Goal: Transaction & Acquisition: Purchase product/service

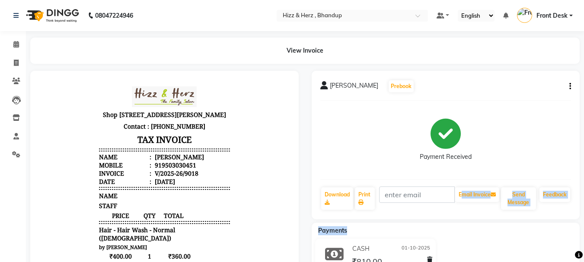
scroll to position [86, 0]
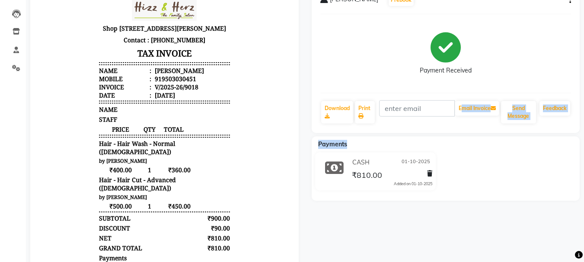
click at [569, 0] on icon "button" at bounding box center [570, 0] width 2 height 0
click at [553, 5] on div "Edit Invoice" at bounding box center [539, 0] width 35 height 11
select select "service"
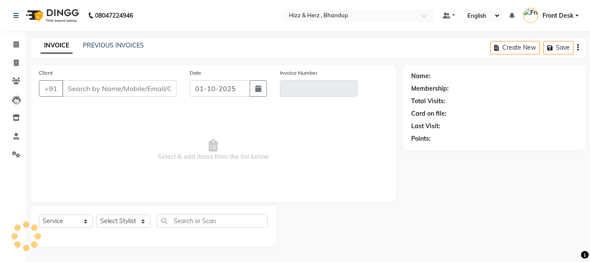
type input "9503030451"
type input "V/2025-26/9018"
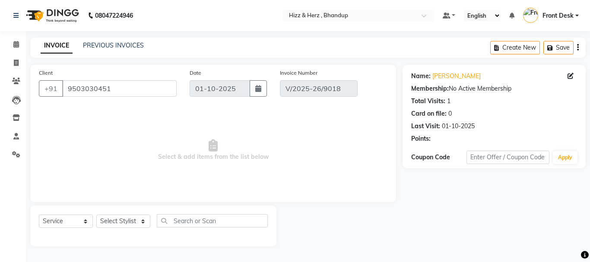
select select "select"
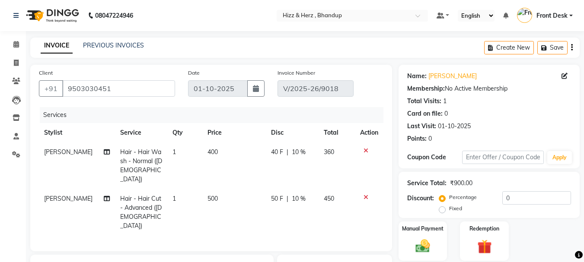
click at [52, 152] on span "[PERSON_NAME]" at bounding box center [68, 152] width 48 height 8
select select "11514"
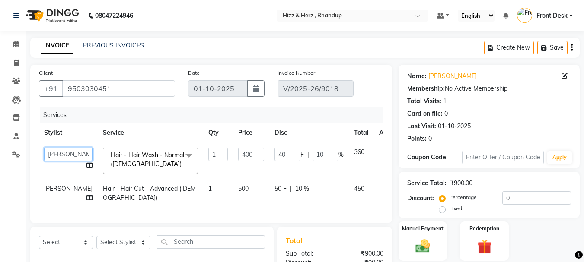
click at [52, 152] on select "Front Desk Gaurav Sharma HIZZ & HERZ 2 IRFAN AHMAD Jigna Goswami KHALID AHMAD L…" at bounding box center [68, 154] width 48 height 13
select select "9145"
click at [58, 189] on span "[PERSON_NAME]" at bounding box center [68, 189] width 48 height 8
select select "11514"
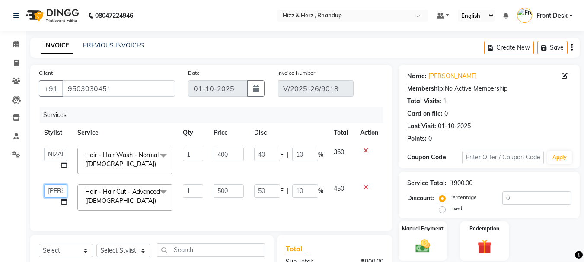
click at [58, 189] on select "Front Desk Gaurav Sharma HIZZ & HERZ 2 IRFAN AHMAD Jigna Goswami KHALID AHMAD L…" at bounding box center [55, 191] width 23 height 13
select select "9145"
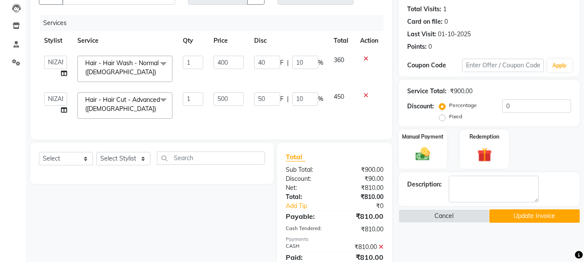
scroll to position [131, 0]
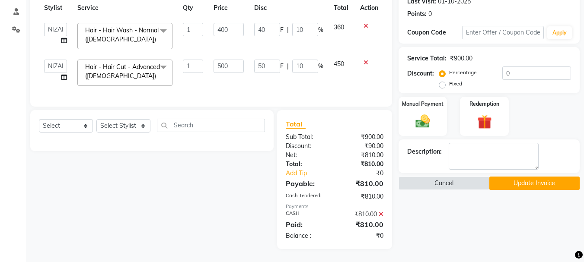
click at [520, 177] on button "Update Invoice" at bounding box center [534, 183] width 90 height 13
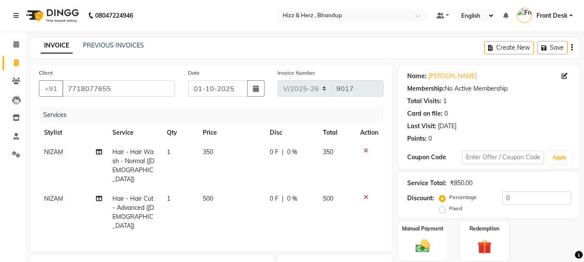
select select "629"
select select "service"
select select "9145"
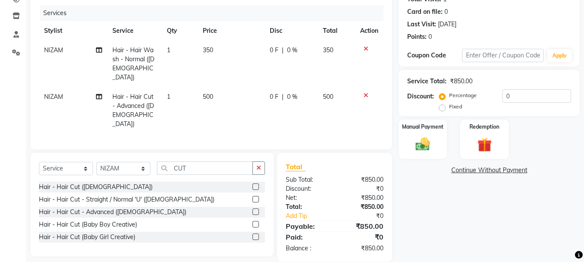
scroll to position [103, 0]
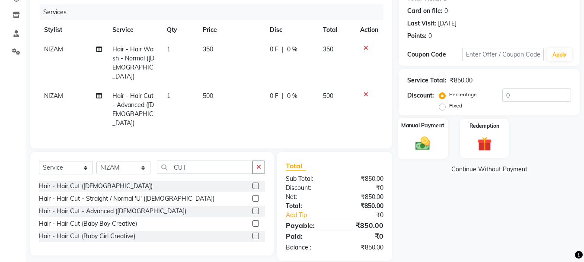
click at [423, 144] on img at bounding box center [423, 143] width 24 height 17
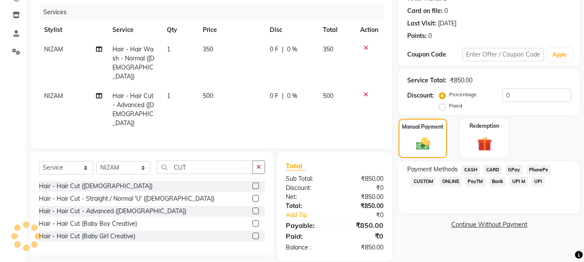
click at [519, 168] on span "GPay" at bounding box center [514, 170] width 18 height 10
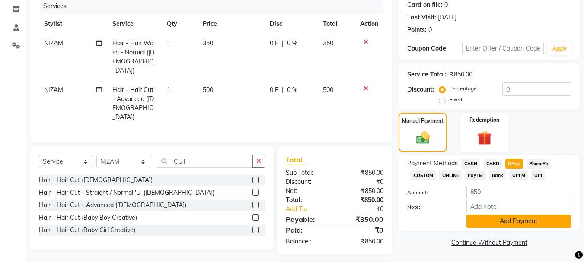
click at [527, 225] on button "Add Payment" at bounding box center [518, 221] width 105 height 13
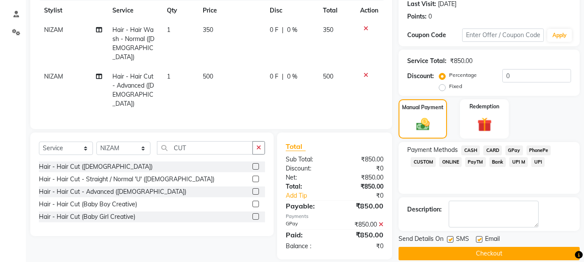
scroll to position [134, 0]
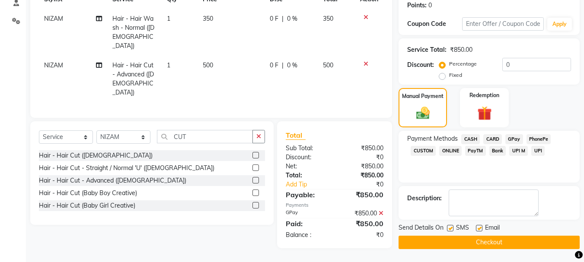
click at [511, 245] on button "Checkout" at bounding box center [489, 242] width 181 height 13
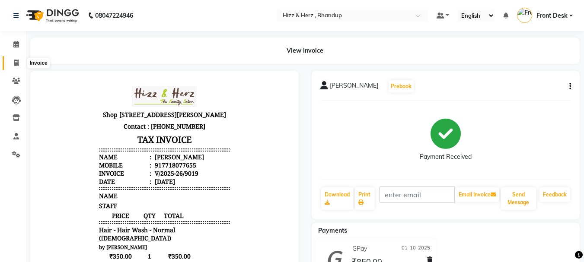
click at [16, 62] on icon at bounding box center [16, 63] width 5 height 6
select select "service"
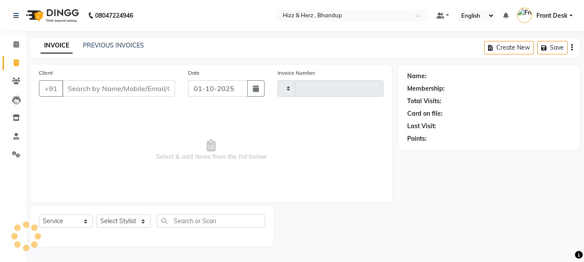
type input "9021"
select select "629"
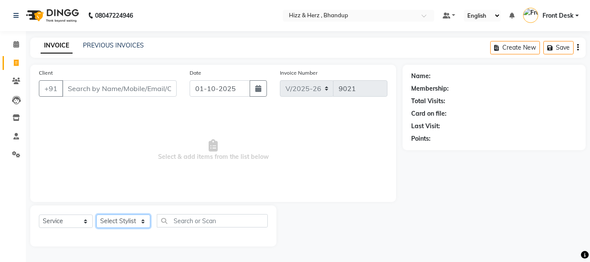
click at [147, 222] on select "Select Stylist Front Desk [PERSON_NAME] HIZZ & HERZ 2 [PERSON_NAME] [PERSON_NAM…" at bounding box center [123, 221] width 54 height 13
select select "24394"
click at [96, 215] on select "Select Stylist Front Desk [PERSON_NAME] HIZZ & HERZ 2 [PERSON_NAME] [PERSON_NAM…" at bounding box center [123, 221] width 54 height 13
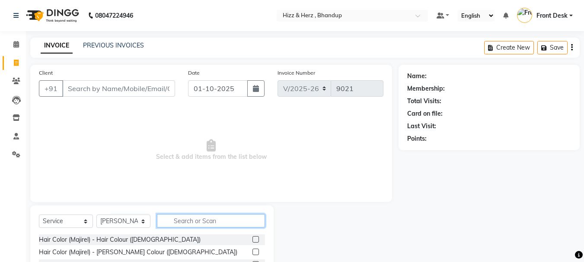
click at [192, 225] on input "text" at bounding box center [211, 220] width 108 height 13
type input "THR"
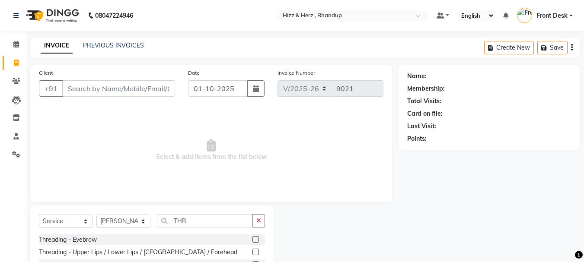
click at [258, 239] on label at bounding box center [255, 239] width 6 height 6
click at [258, 239] on input "checkbox" at bounding box center [255, 240] width 6 height 6
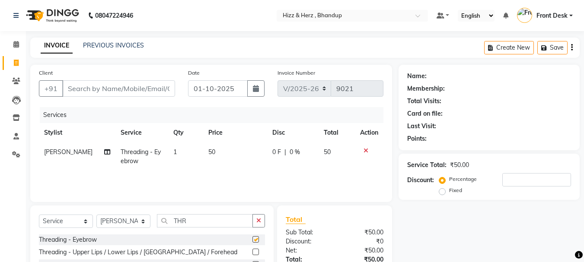
checkbox input "false"
click at [255, 250] on label at bounding box center [255, 252] width 6 height 6
click at [255, 250] on input "checkbox" at bounding box center [255, 253] width 6 height 6
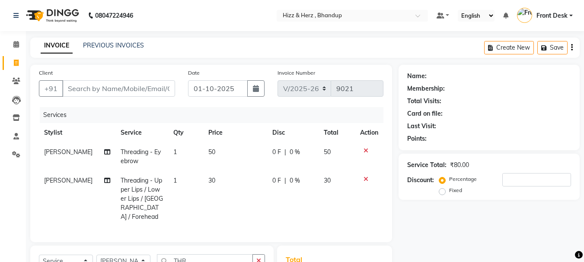
checkbox input "false"
click at [108, 89] on input "Client" at bounding box center [118, 88] width 113 height 16
type input "H"
type input "0"
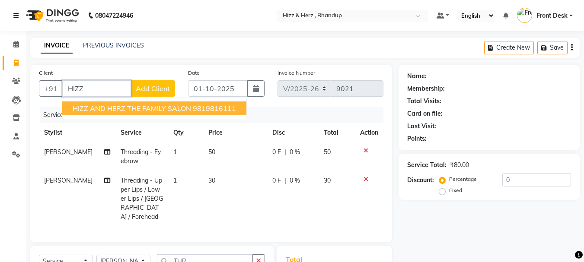
click at [101, 105] on span "HIZZ AND HERZ THE FAMILY SALON" at bounding box center [132, 108] width 118 height 9
type input "9819816111"
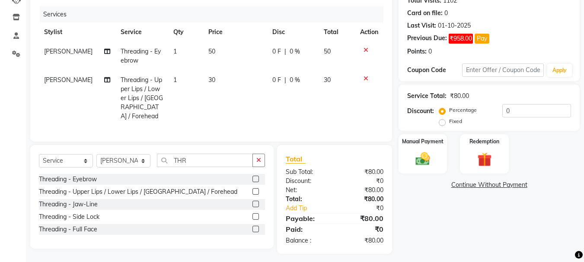
scroll to position [103, 0]
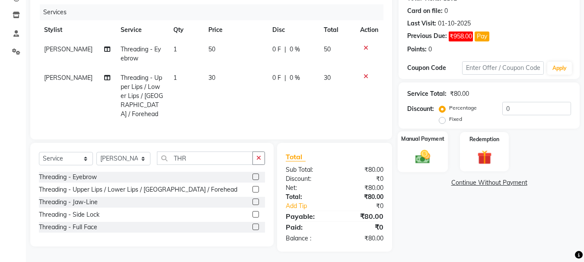
click at [428, 158] on img at bounding box center [423, 156] width 24 height 17
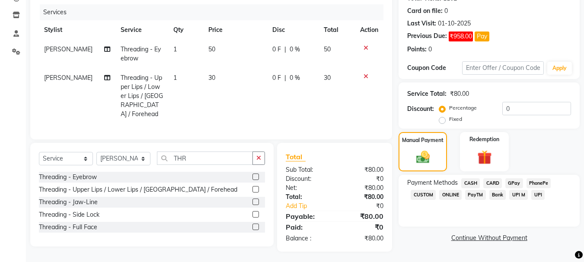
click at [512, 181] on span "GPay" at bounding box center [514, 184] width 18 height 10
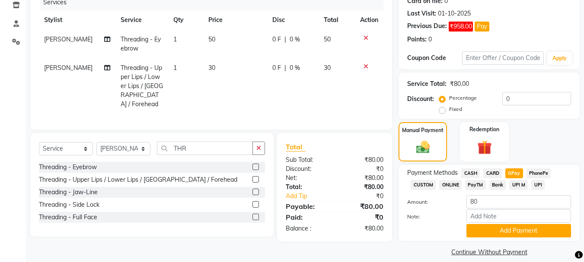
scroll to position [122, 0]
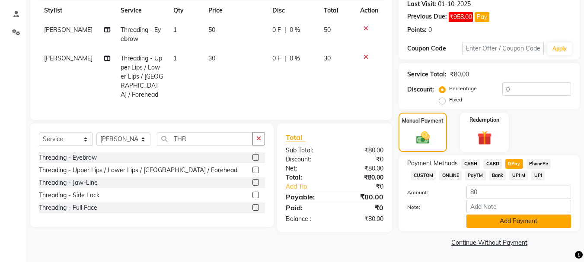
click at [509, 220] on button "Add Payment" at bounding box center [518, 221] width 105 height 13
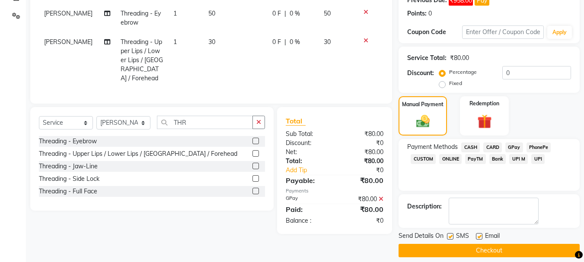
scroll to position [147, 0]
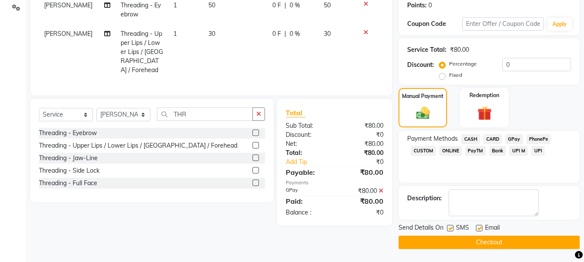
click at [492, 239] on button "Checkout" at bounding box center [489, 242] width 181 height 13
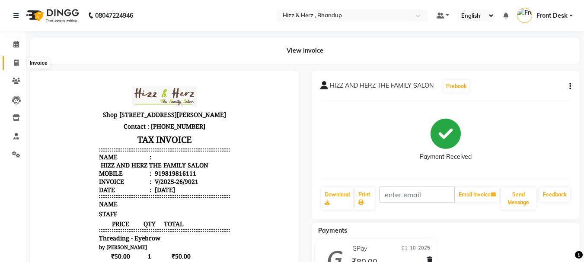
click at [19, 62] on icon at bounding box center [16, 63] width 5 height 6
select select "service"
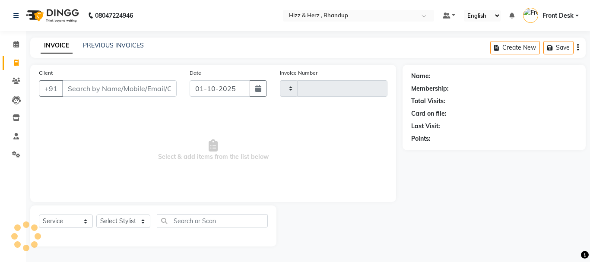
type input "9024"
select select "629"
click at [133, 87] on input "Client" at bounding box center [119, 88] width 115 height 16
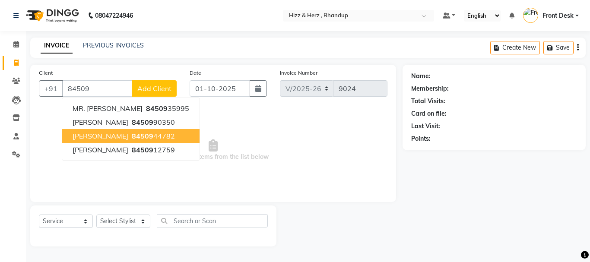
click at [128, 131] on button "MRS. SUSHMA SHETTY 84509 44782" at bounding box center [130, 136] width 137 height 14
type input "8450944782"
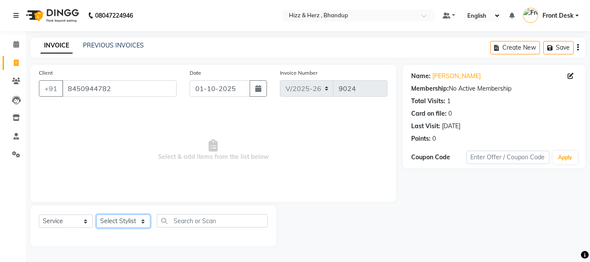
click at [139, 217] on select "Select Stylist Front Desk [PERSON_NAME] HIZZ & HERZ 2 [PERSON_NAME] [PERSON_NAM…" at bounding box center [123, 221] width 54 height 13
select select "9149"
click at [96, 215] on select "Select Stylist Front Desk [PERSON_NAME] HIZZ & HERZ 2 [PERSON_NAME] [PERSON_NAM…" at bounding box center [123, 221] width 54 height 13
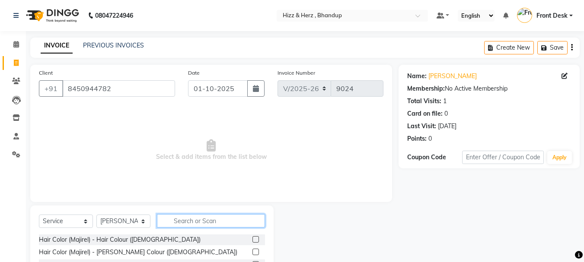
click at [194, 218] on input "text" at bounding box center [211, 220] width 108 height 13
type input "THRE"
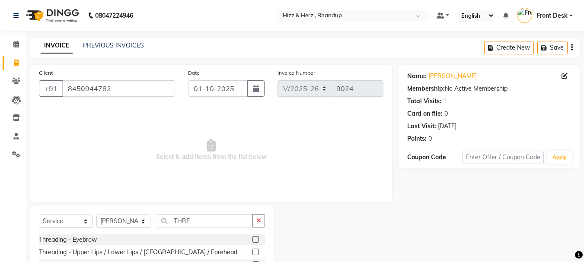
click at [255, 241] on label at bounding box center [255, 239] width 6 height 6
click at [255, 241] on input "checkbox" at bounding box center [255, 240] width 6 height 6
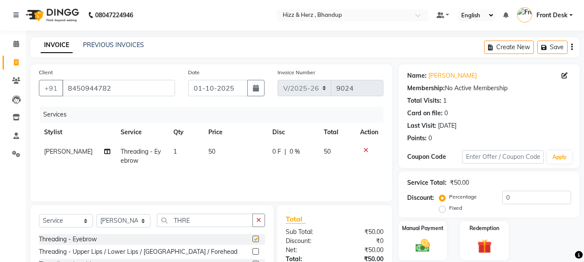
scroll to position [65, 0]
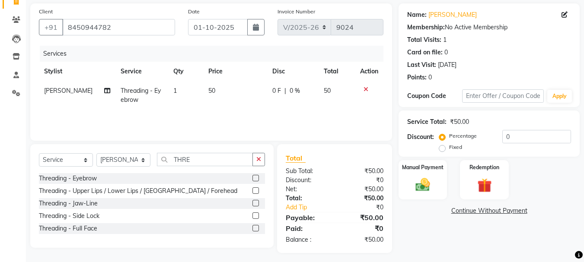
checkbox input "false"
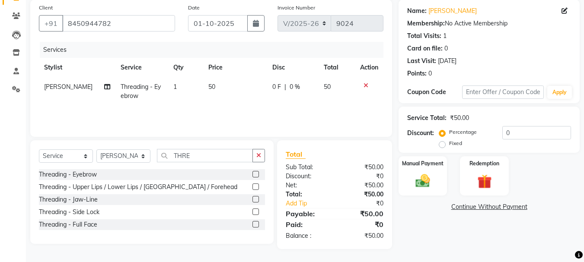
click at [256, 186] on label at bounding box center [255, 187] width 6 height 6
click at [256, 186] on input "checkbox" at bounding box center [255, 188] width 6 height 6
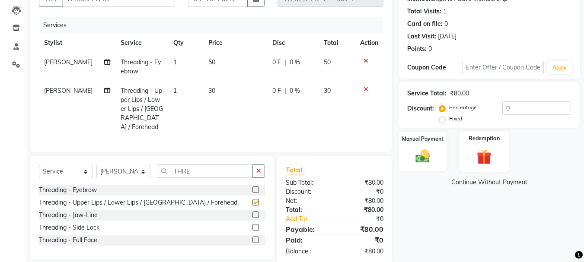
checkbox input "false"
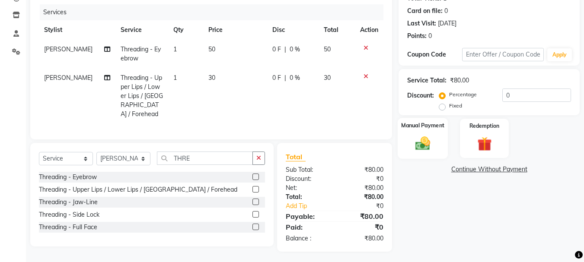
click at [421, 143] on img at bounding box center [423, 143] width 24 height 17
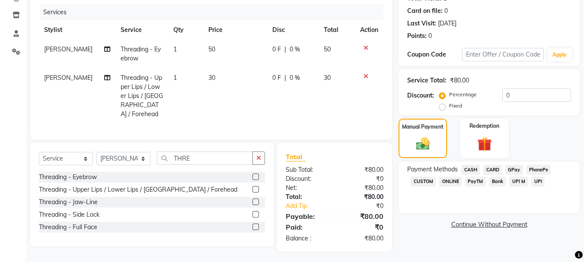
click at [521, 169] on span "GPay" at bounding box center [514, 170] width 18 height 10
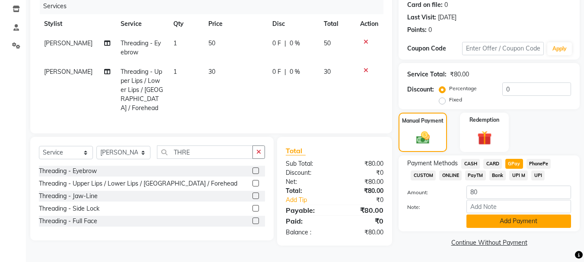
click at [497, 222] on button "Add Payment" at bounding box center [518, 221] width 105 height 13
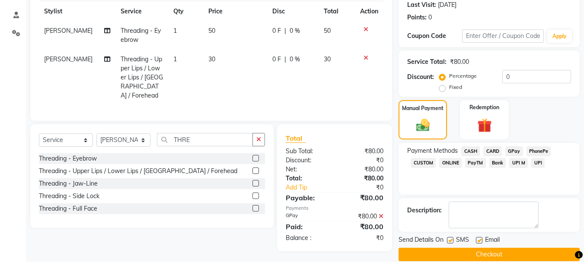
scroll to position [134, 0]
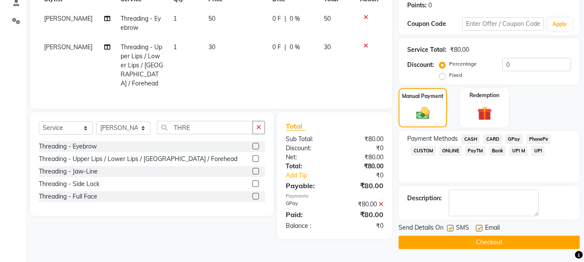
click at [493, 243] on button "Checkout" at bounding box center [489, 242] width 181 height 13
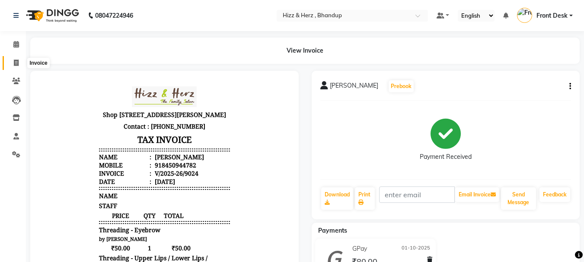
click at [15, 61] on icon at bounding box center [16, 63] width 5 height 6
select select "629"
select select "service"
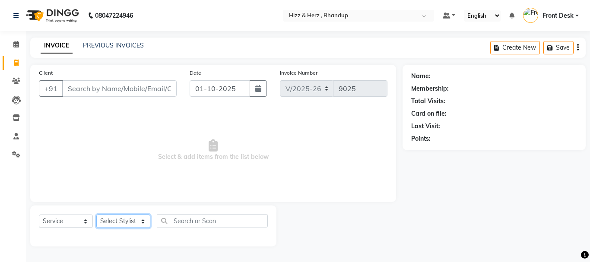
click at [133, 221] on select "Select Stylist Front Desk [PERSON_NAME] HIZZ & HERZ 2 [PERSON_NAME] [PERSON_NAM…" at bounding box center [123, 221] width 54 height 13
select select "24394"
click at [96, 215] on select "Select Stylist Front Desk [PERSON_NAME] HIZZ & HERZ 2 [PERSON_NAME] [PERSON_NAM…" at bounding box center [123, 221] width 54 height 13
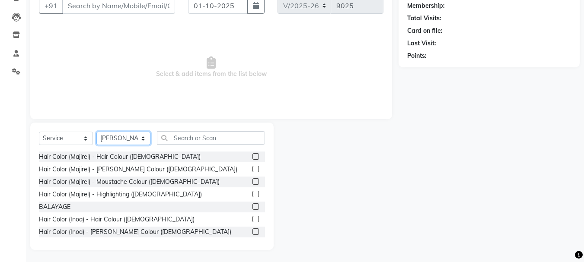
scroll to position [84, 0]
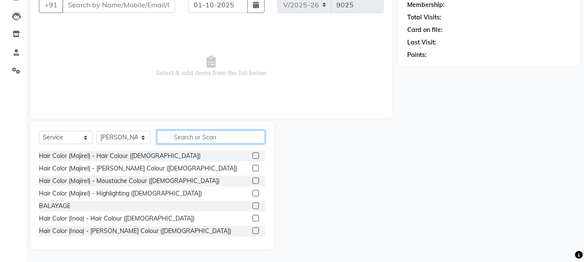
click at [199, 139] on input "text" at bounding box center [211, 137] width 108 height 13
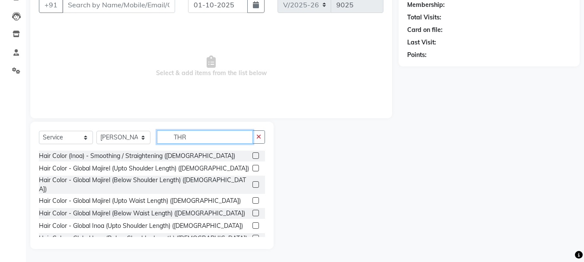
scroll to position [60, 0]
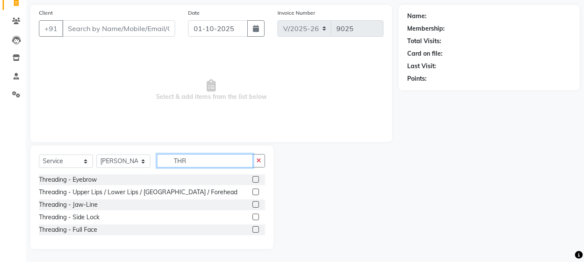
type input "THR"
click at [253, 177] on label at bounding box center [255, 179] width 6 height 6
click at [253, 177] on input "checkbox" at bounding box center [255, 180] width 6 height 6
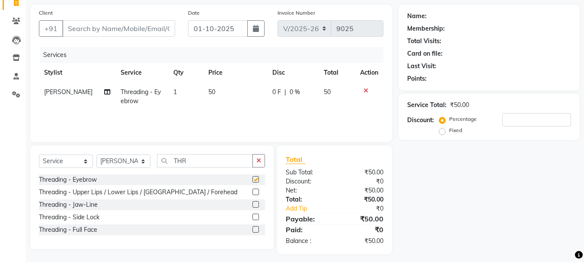
checkbox input "false"
click at [253, 191] on label at bounding box center [255, 192] width 6 height 6
click at [253, 191] on input "checkbox" at bounding box center [255, 193] width 6 height 6
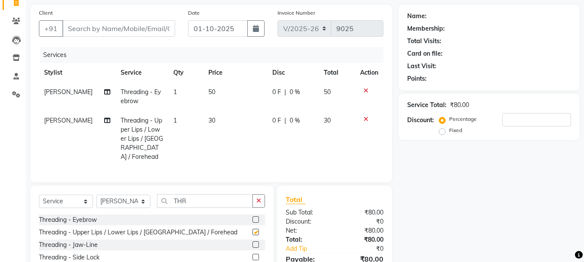
checkbox input "false"
click at [209, 195] on input "THR" at bounding box center [205, 201] width 96 height 13
type input "T"
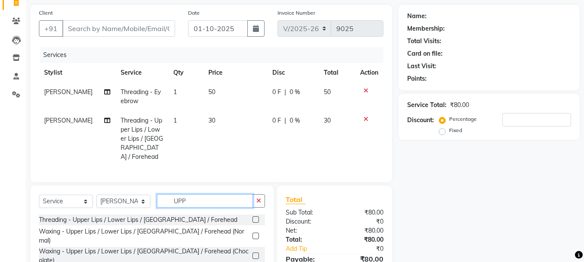
type input "UPP"
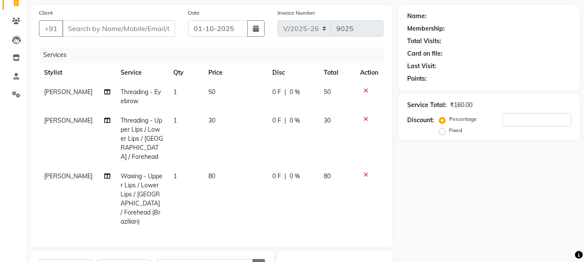
checkbox input "false"
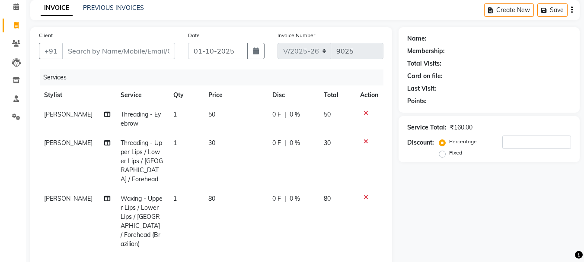
scroll to position [17, 0]
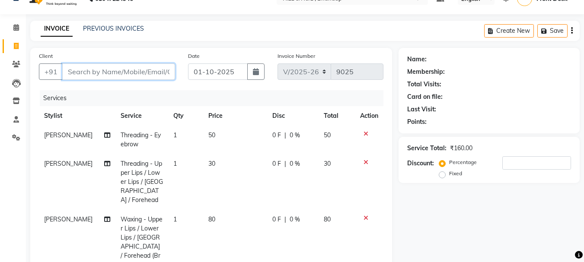
click at [89, 76] on input "Client" at bounding box center [118, 72] width 113 height 16
type input "V"
type input "0"
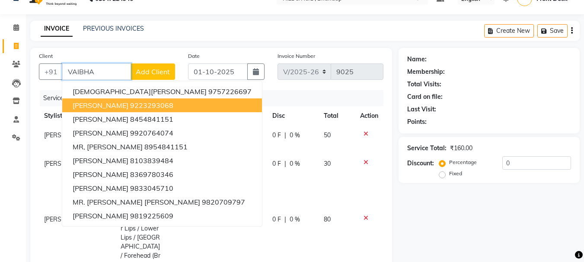
click at [109, 104] on span "MR. VAIBHAV SALUNKHE" at bounding box center [101, 105] width 56 height 9
type input "9223293068"
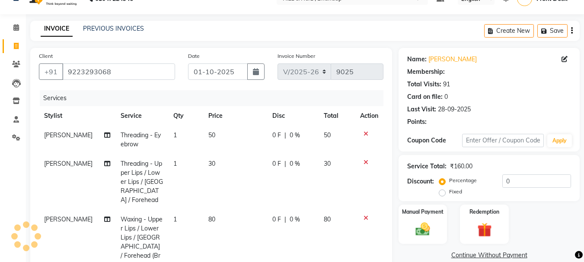
select select "1: Object"
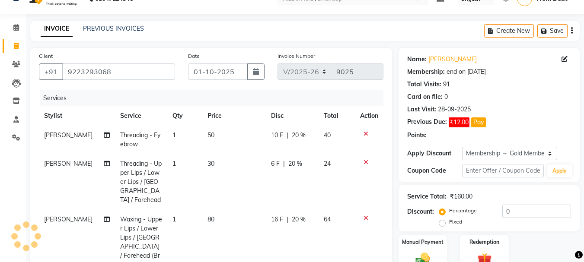
type input "20"
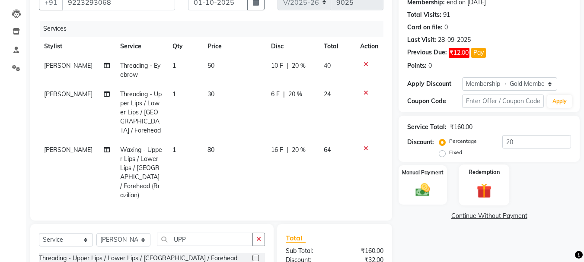
scroll to position [103, 0]
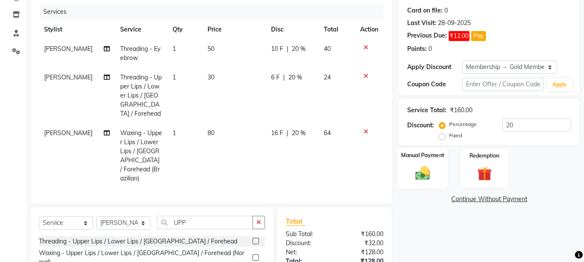
click at [421, 171] on img at bounding box center [423, 173] width 24 height 17
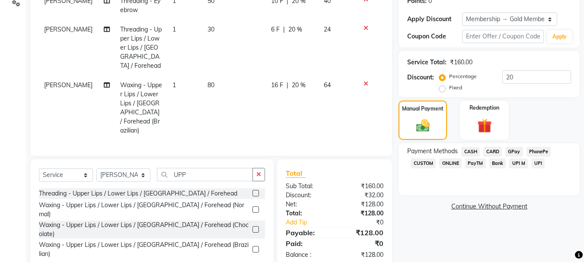
scroll to position [159, 0]
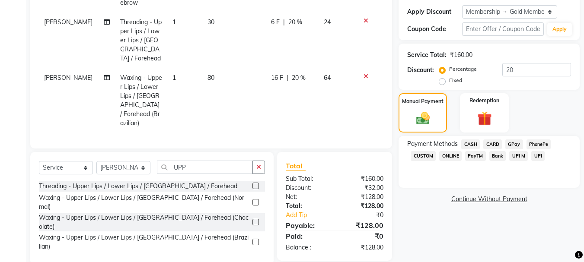
click at [471, 143] on span "CASH" at bounding box center [470, 145] width 19 height 10
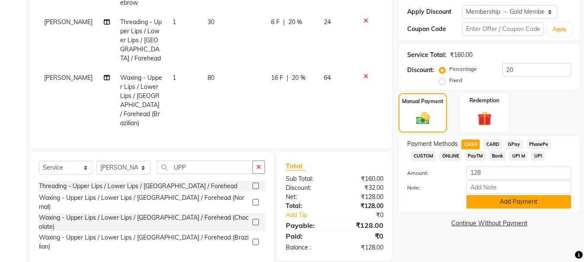
click at [528, 201] on button "Add Payment" at bounding box center [518, 201] width 105 height 13
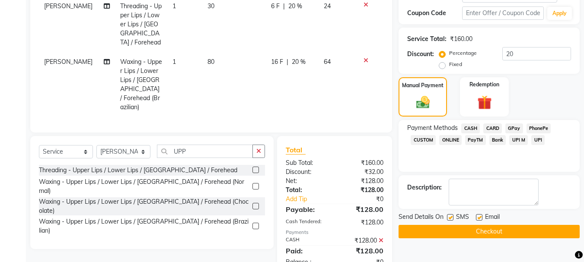
scroll to position [189, 0]
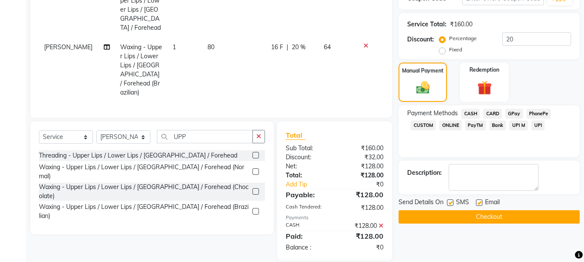
click at [527, 211] on button "Checkout" at bounding box center [489, 216] width 181 height 13
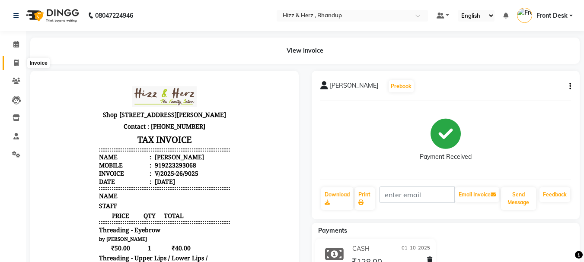
click at [15, 61] on icon at bounding box center [16, 63] width 5 height 6
select select "service"
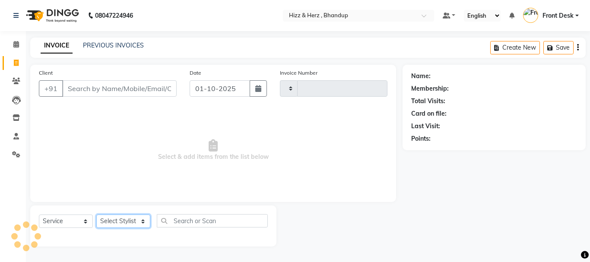
click at [127, 220] on select "Select Stylist" at bounding box center [123, 221] width 54 height 13
select select "629"
type input "9026"
select select "33193"
click at [96, 215] on select "Select Stylist Front Desk [PERSON_NAME] HIZZ & HERZ 2 [PERSON_NAME] [PERSON_NAM…" at bounding box center [123, 221] width 54 height 13
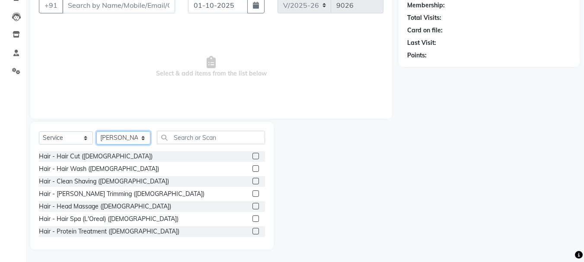
scroll to position [84, 0]
click at [252, 154] on label at bounding box center [255, 156] width 6 height 6
click at [252, 154] on input "checkbox" at bounding box center [255, 156] width 6 height 6
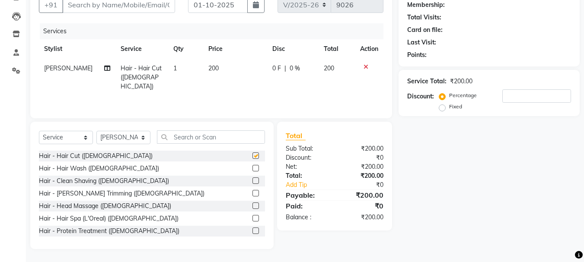
checkbox input "false"
click at [252, 169] on label at bounding box center [255, 168] width 6 height 6
click at [252, 169] on input "checkbox" at bounding box center [255, 169] width 6 height 6
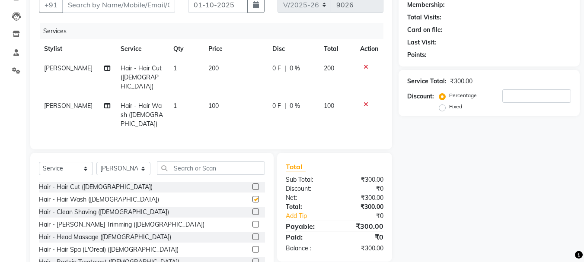
checkbox input "false"
click at [252, 221] on label at bounding box center [255, 224] width 6 height 6
click at [252, 222] on input "checkbox" at bounding box center [255, 225] width 6 height 6
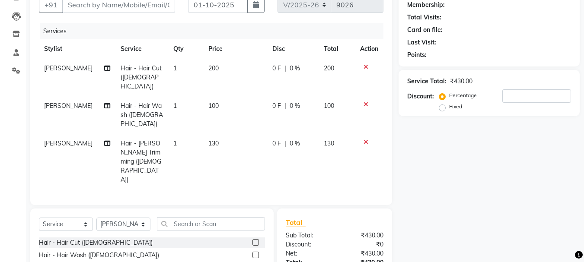
checkbox input "false"
click at [217, 101] on td "100" at bounding box center [235, 115] width 64 height 38
select select "33193"
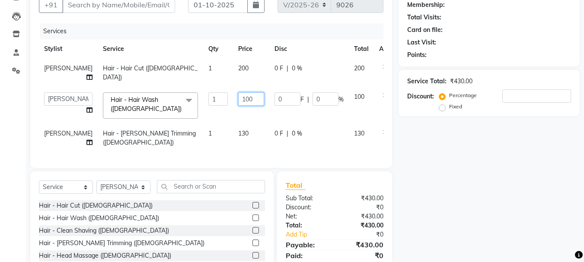
click at [238, 106] on input "100" at bounding box center [251, 98] width 26 height 13
type input "150"
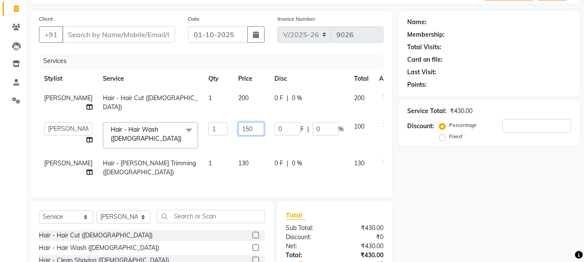
scroll to position [0, 0]
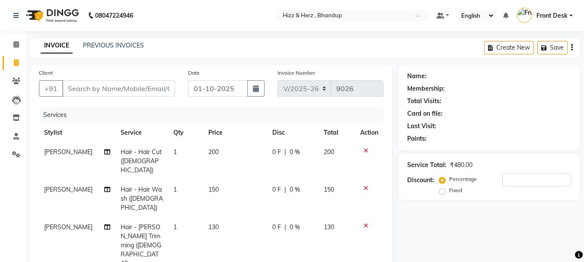
click at [152, 80] on div "Client +91" at bounding box center [106, 85] width 149 height 35
click at [150, 88] on input "Client" at bounding box center [118, 88] width 113 height 16
type input "8"
type input "0"
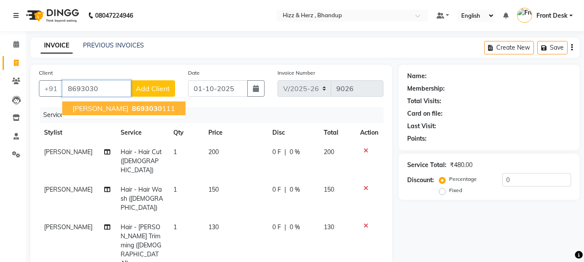
click at [128, 109] on span "MR. YASH NAGDA" at bounding box center [101, 108] width 56 height 9
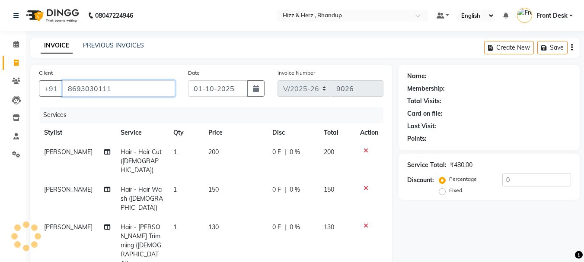
type input "8693030111"
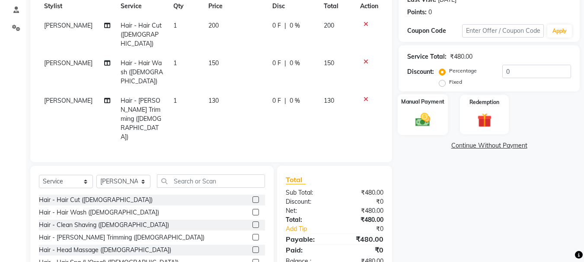
scroll to position [130, 0]
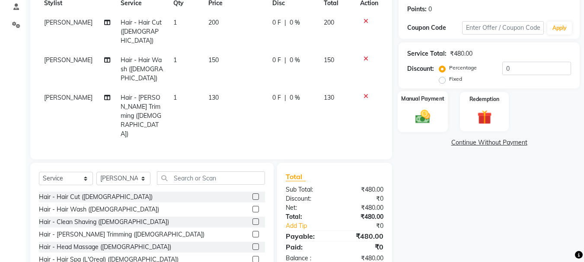
click at [427, 115] on img at bounding box center [423, 116] width 24 height 17
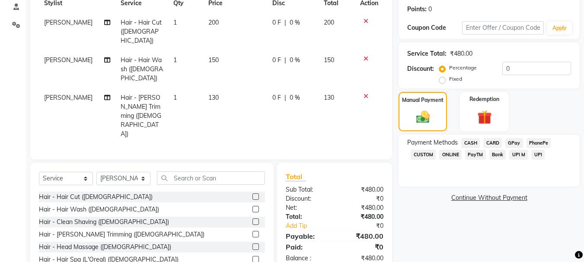
click at [470, 142] on span "CASH" at bounding box center [470, 143] width 19 height 10
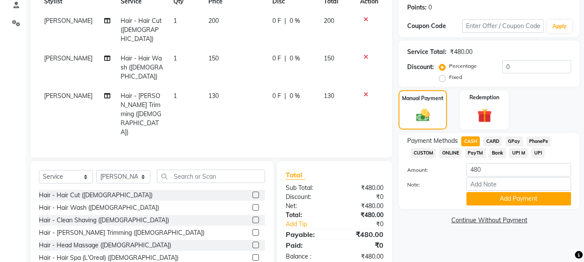
scroll to position [132, 0]
click at [503, 197] on button "Add Payment" at bounding box center [518, 198] width 105 height 13
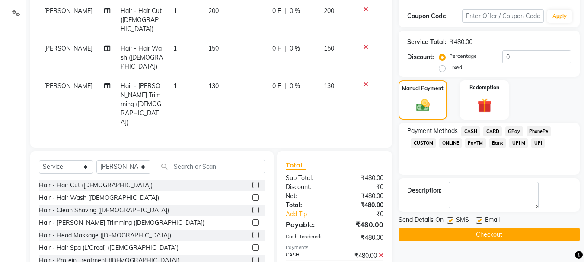
scroll to position [144, 0]
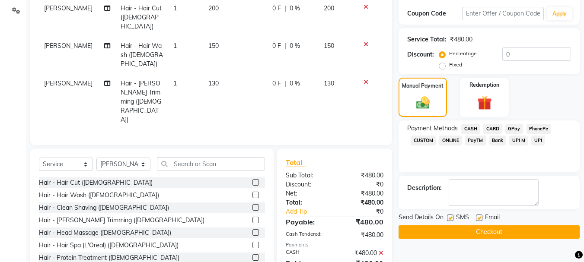
click at [517, 229] on button "Checkout" at bounding box center [489, 232] width 181 height 13
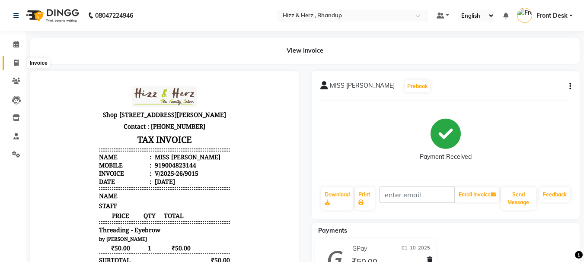
drag, startPoint x: 0, startPoint y: 0, endPoint x: 15, endPoint y: 64, distance: 66.1
click at [15, 64] on icon at bounding box center [16, 63] width 5 height 6
select select "629"
select select "service"
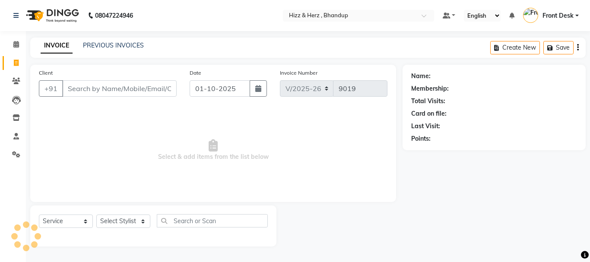
click at [122, 83] on input "Client" at bounding box center [119, 88] width 115 height 16
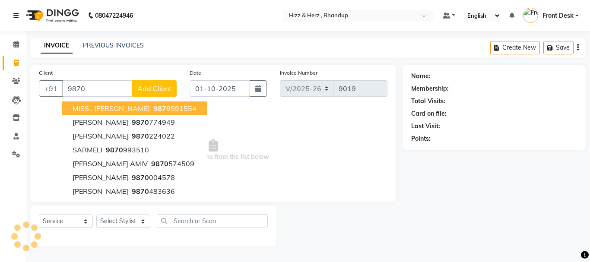
click at [101, 84] on input "9870" at bounding box center [97, 88] width 70 height 16
type input "9"
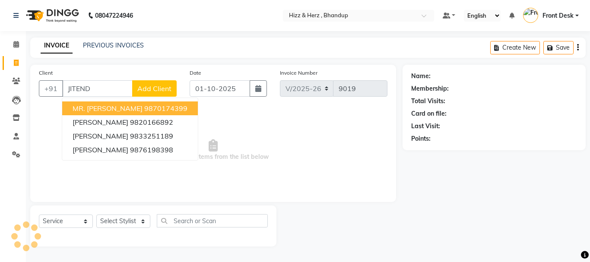
click at [143, 106] on span "MR. JITENDRA SHETIYE" at bounding box center [108, 108] width 70 height 9
type input "9870174399"
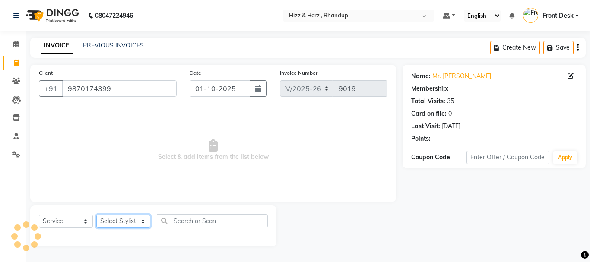
click at [133, 222] on select "Select Stylist Front Desk [PERSON_NAME] HIZZ & HERZ 2 [PERSON_NAME] [PERSON_NAM…" at bounding box center [123, 221] width 54 height 13
select select "24394"
click at [96, 215] on select "Select Stylist Front Desk [PERSON_NAME] HIZZ & HERZ 2 [PERSON_NAME] [PERSON_NAM…" at bounding box center [123, 221] width 54 height 13
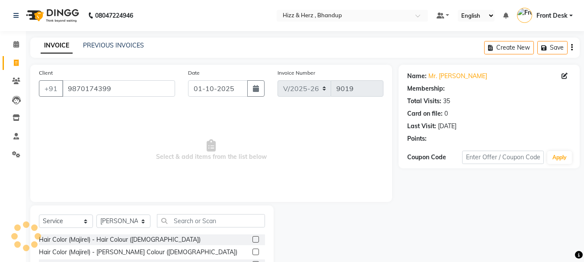
select select "1: Object"
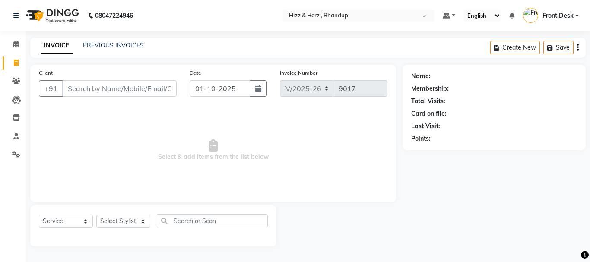
select select "629"
select select "service"
click at [131, 88] on input "Client" at bounding box center [119, 88] width 115 height 16
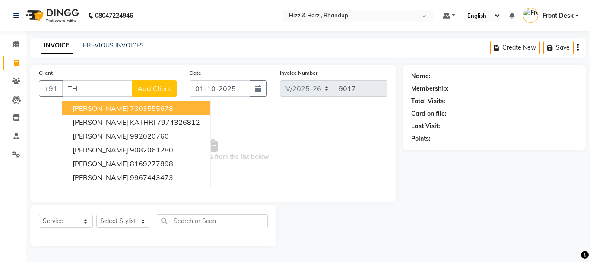
type input "T"
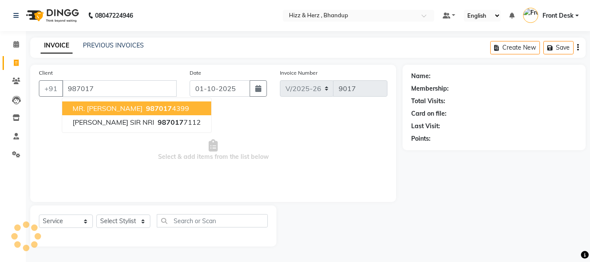
click at [140, 105] on span "MR. [PERSON_NAME]" at bounding box center [108, 108] width 70 height 9
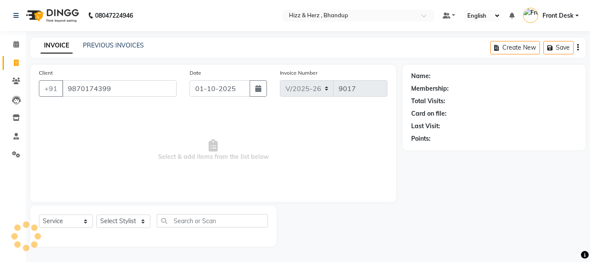
type input "9870174399"
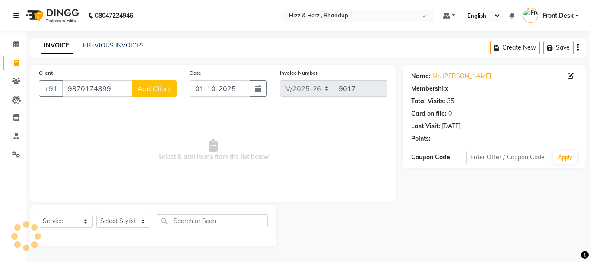
select select "1: Object"
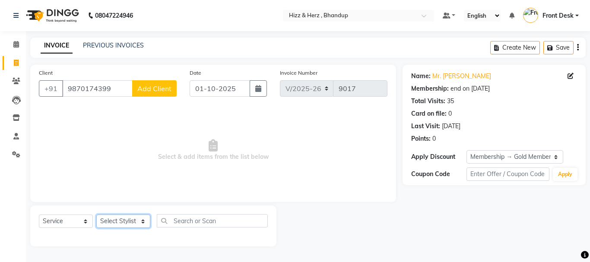
click at [135, 217] on select "Select Stylist Front Desk [PERSON_NAME] HIZZ & HERZ 2 [PERSON_NAME] [PERSON_NAM…" at bounding box center [123, 221] width 54 height 13
select select "11514"
click at [96, 215] on select "Select Stylist Front Desk [PERSON_NAME] HIZZ & HERZ 2 [PERSON_NAME] [PERSON_NAM…" at bounding box center [123, 221] width 54 height 13
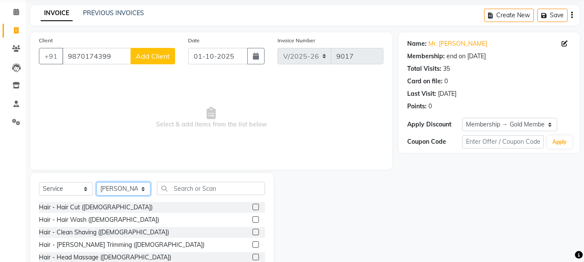
scroll to position [84, 0]
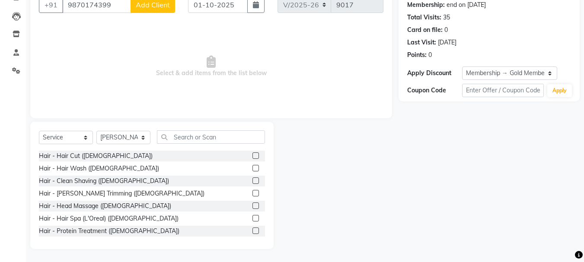
drag, startPoint x: 249, startPoint y: 155, endPoint x: 269, endPoint y: 153, distance: 20.0
click at [252, 155] on label at bounding box center [255, 156] width 6 height 6
click at [252, 155] on input "checkbox" at bounding box center [255, 156] width 6 height 6
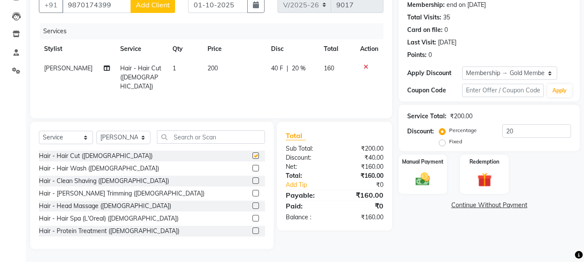
checkbox input "false"
click at [418, 182] on img at bounding box center [423, 179] width 24 height 17
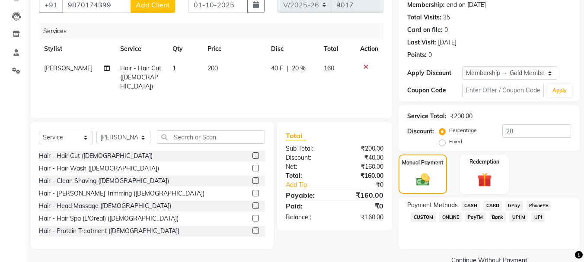
click at [472, 205] on span "CASH" at bounding box center [470, 206] width 19 height 10
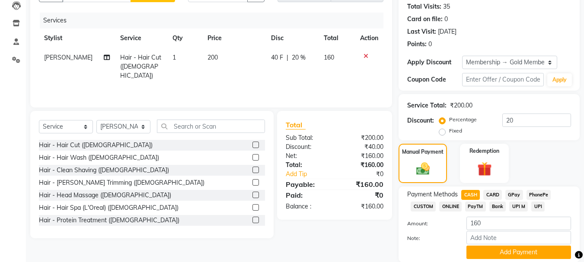
scroll to position [126, 0]
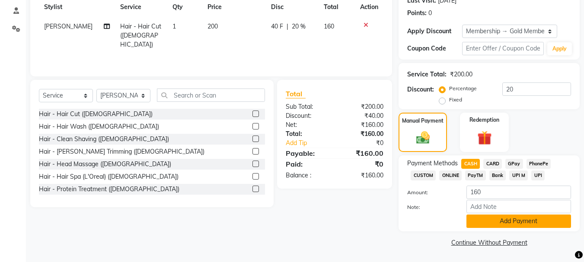
click at [518, 217] on button "Add Payment" at bounding box center [518, 221] width 105 height 13
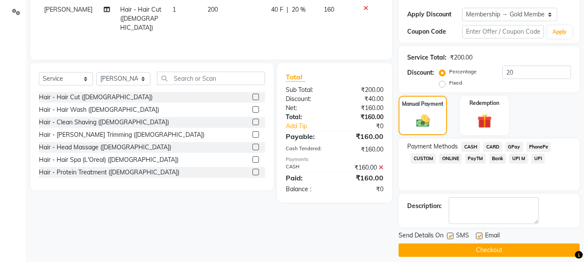
scroll to position [150, 0]
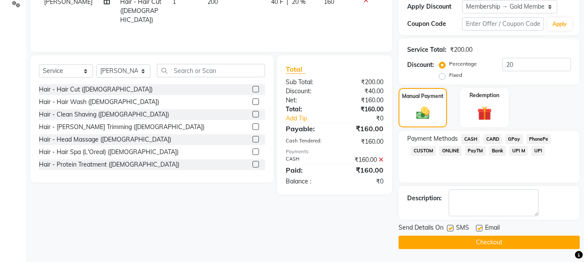
click at [474, 245] on button "Checkout" at bounding box center [489, 242] width 181 height 13
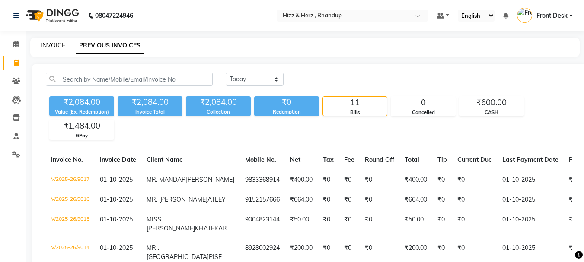
click at [60, 46] on link "INVOICE" at bounding box center [53, 45] width 25 height 8
select select "629"
select select "service"
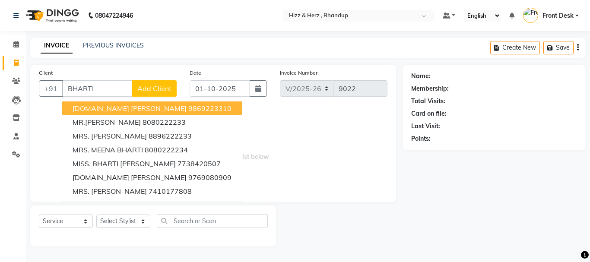
click at [120, 110] on span "MRS.BHARTI KANSE" at bounding box center [130, 108] width 114 height 9
type input "9869223310"
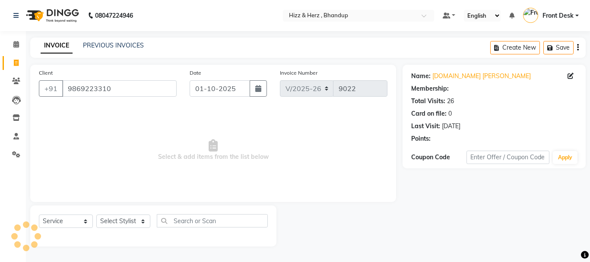
select select "1: Object"
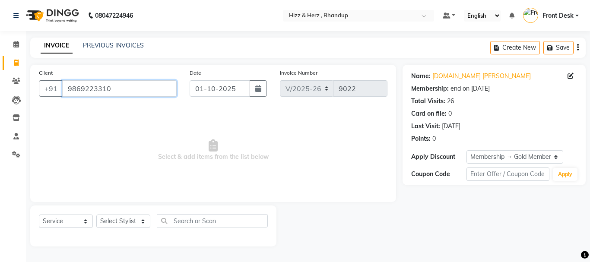
click at [124, 93] on input "9869223310" at bounding box center [119, 88] width 115 height 16
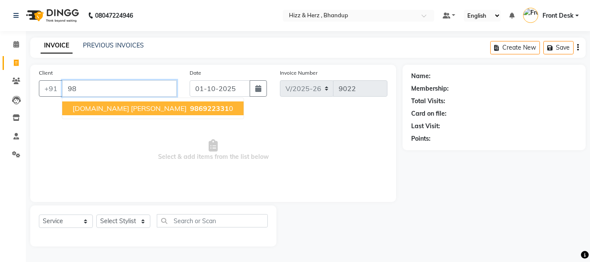
type input "9"
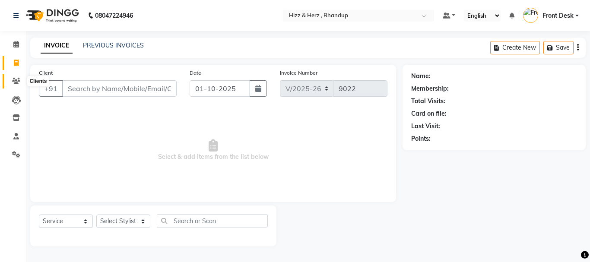
click at [18, 83] on icon at bounding box center [16, 81] width 8 height 6
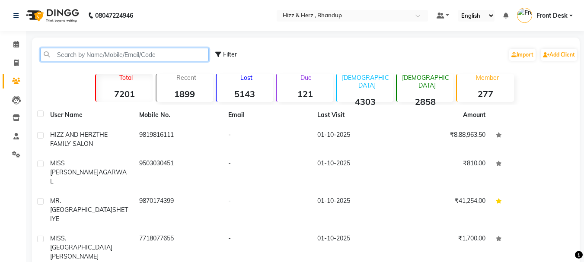
click at [163, 57] on input "text" at bounding box center [124, 54] width 169 height 13
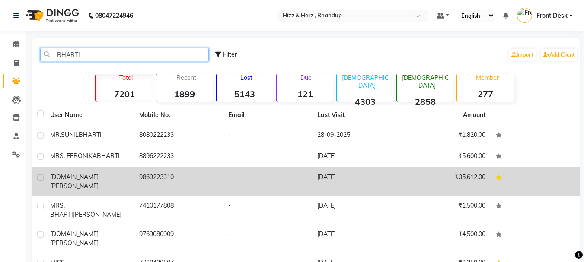
type input "BHARTI"
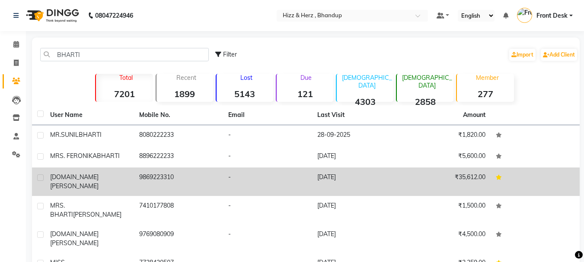
click at [147, 180] on td "9869223310" at bounding box center [178, 182] width 89 height 29
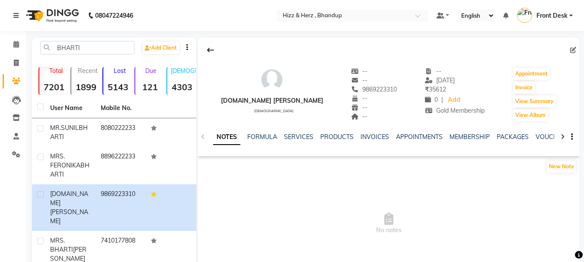
click at [369, 141] on div "INVOICES" at bounding box center [374, 137] width 29 height 9
click at [373, 138] on link "INVOICES" at bounding box center [374, 137] width 29 height 8
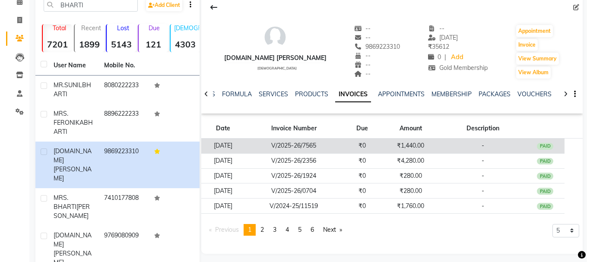
scroll to position [43, 0]
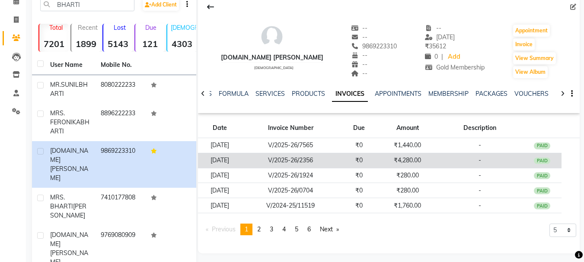
click at [418, 159] on td "₹4,280.00" at bounding box center [408, 160] width 58 height 15
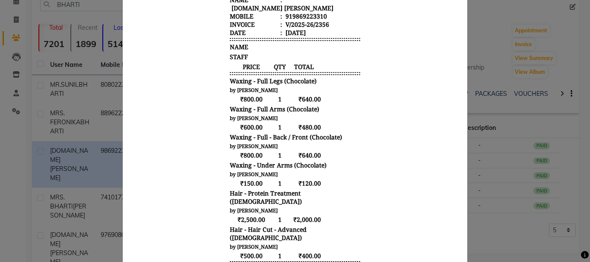
scroll to position [0, 0]
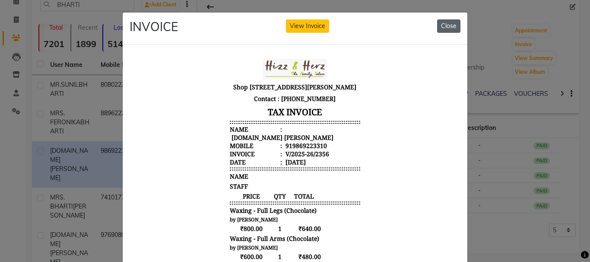
click at [446, 23] on button "Close" at bounding box center [448, 25] width 23 height 13
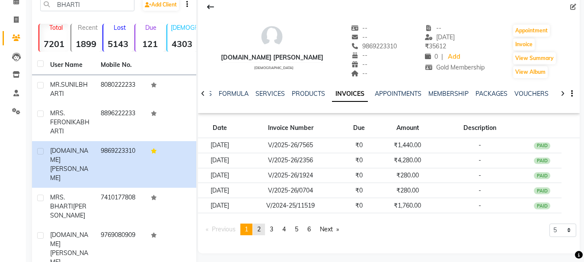
click at [261, 227] on span "2" at bounding box center [258, 230] width 3 height 8
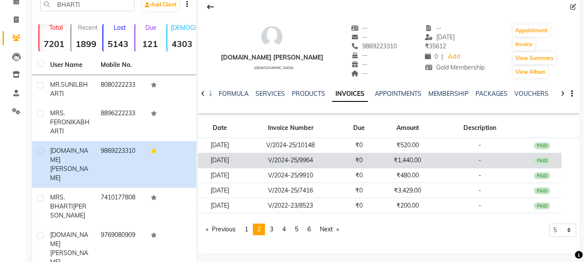
click at [340, 158] on td "V/2024-25/9964" at bounding box center [291, 160] width 98 height 15
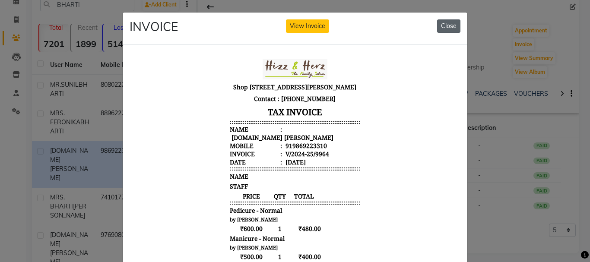
click at [449, 23] on button "Close" at bounding box center [448, 25] width 23 height 13
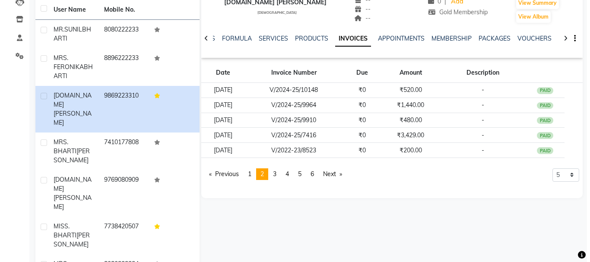
scroll to position [111, 0]
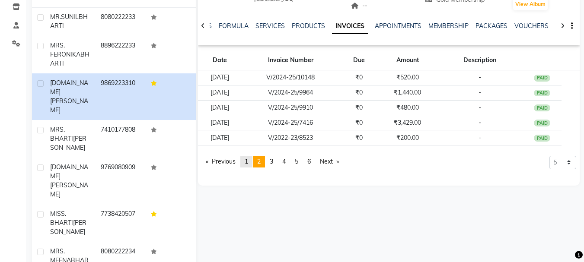
click at [248, 162] on span "1" at bounding box center [246, 162] width 3 height 8
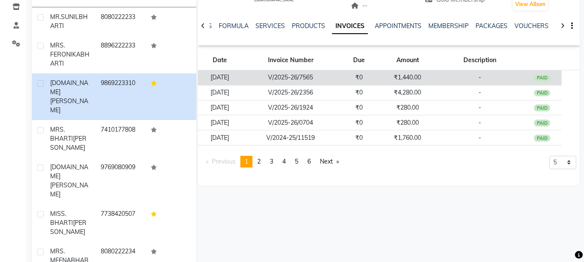
click at [364, 80] on td "₹0" at bounding box center [359, 77] width 39 height 15
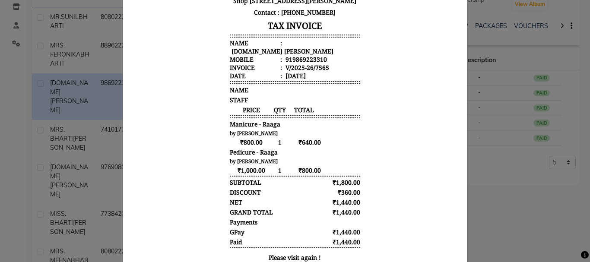
scroll to position [0, 0]
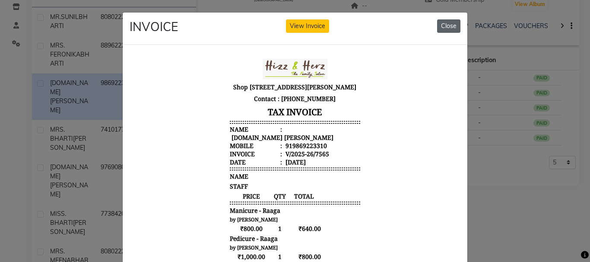
click at [447, 27] on button "Close" at bounding box center [448, 25] width 23 height 13
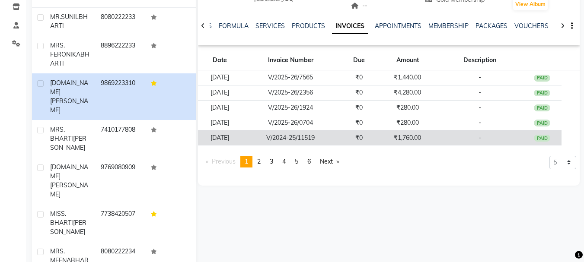
click at [314, 143] on td "V/2024-25/11519" at bounding box center [291, 138] width 98 height 15
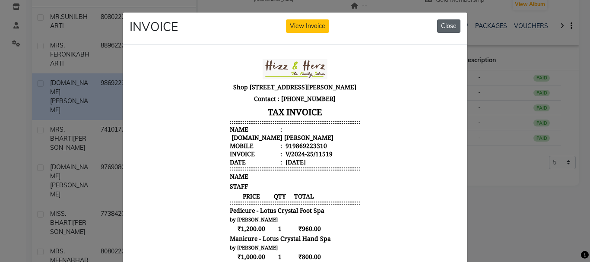
click at [450, 24] on button "Close" at bounding box center [448, 25] width 23 height 13
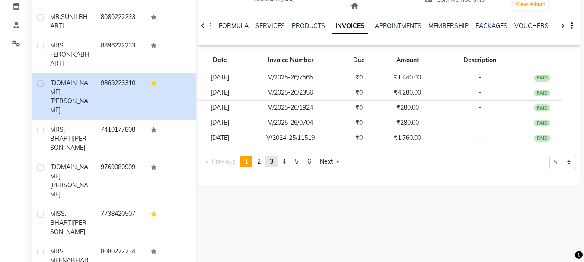
click at [273, 161] on span "3" at bounding box center [271, 162] width 3 height 8
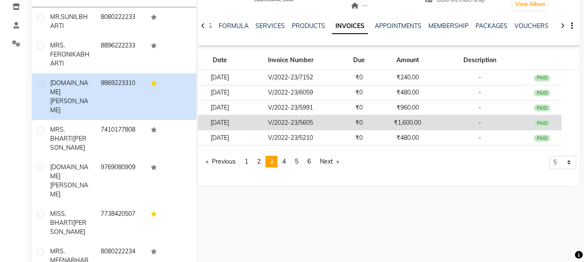
click at [359, 126] on td "₹0" at bounding box center [359, 122] width 39 height 15
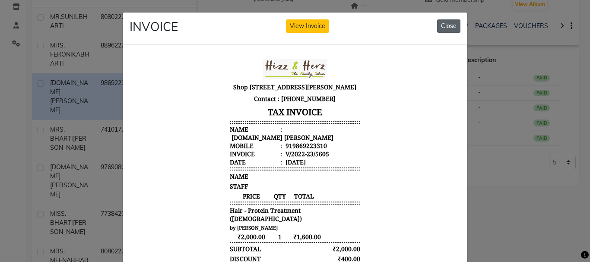
click at [449, 25] on button "Close" at bounding box center [448, 25] width 23 height 13
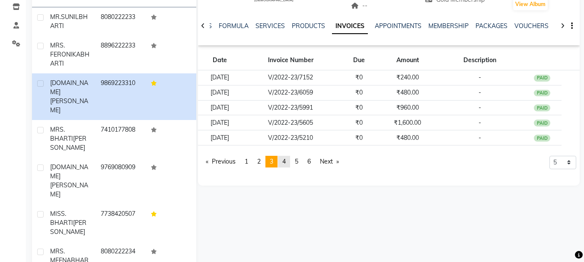
click at [286, 162] on span "4" at bounding box center [283, 162] width 3 height 8
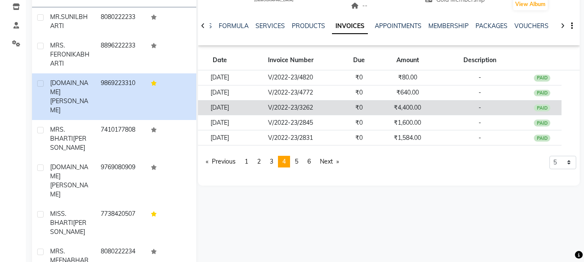
click at [366, 103] on td "₹0" at bounding box center [359, 107] width 39 height 15
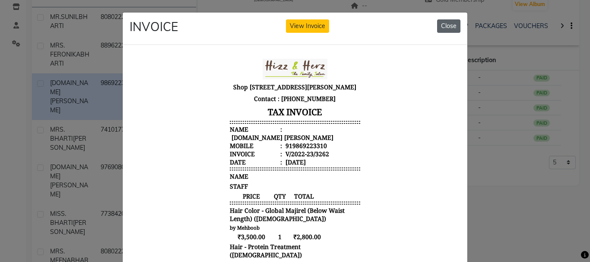
click at [450, 27] on button "Close" at bounding box center [448, 25] width 23 height 13
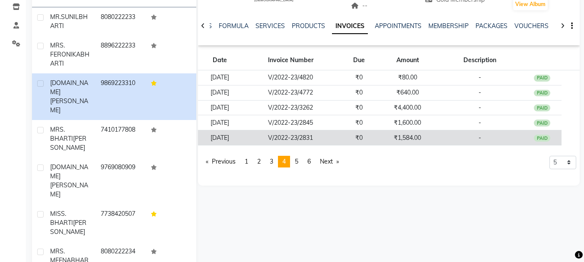
click at [373, 137] on td "₹0" at bounding box center [359, 138] width 39 height 15
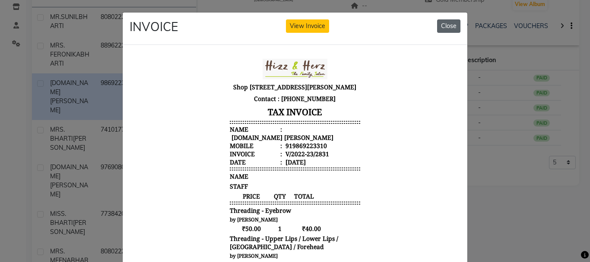
click at [452, 22] on button "Close" at bounding box center [448, 25] width 23 height 13
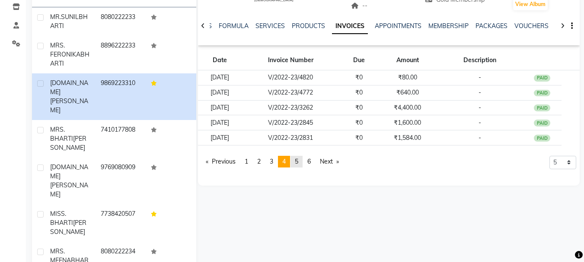
click at [298, 159] on span "5" at bounding box center [296, 162] width 3 height 8
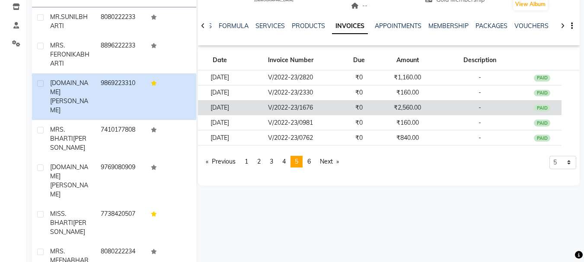
click at [368, 108] on td "₹0" at bounding box center [359, 107] width 39 height 15
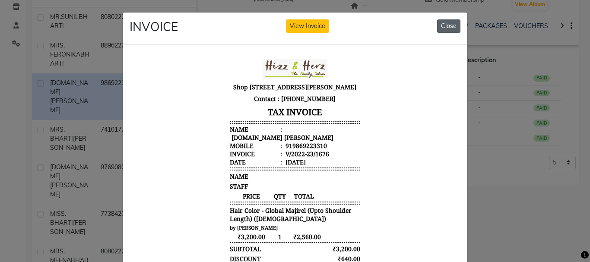
click at [447, 23] on button "Close" at bounding box center [448, 25] width 23 height 13
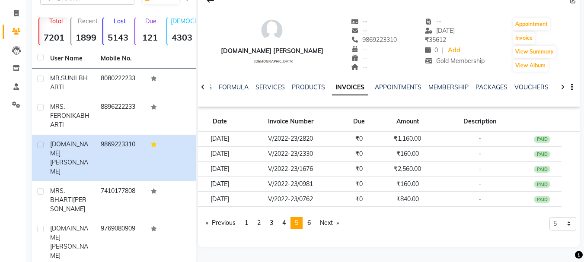
scroll to position [25, 0]
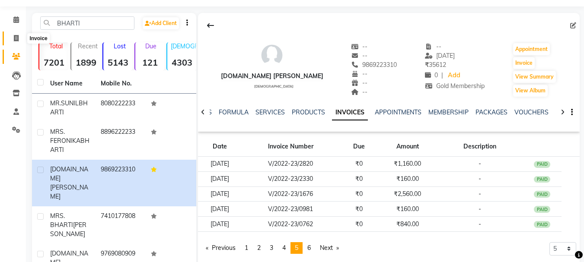
click at [15, 36] on icon at bounding box center [16, 38] width 5 height 6
select select "service"
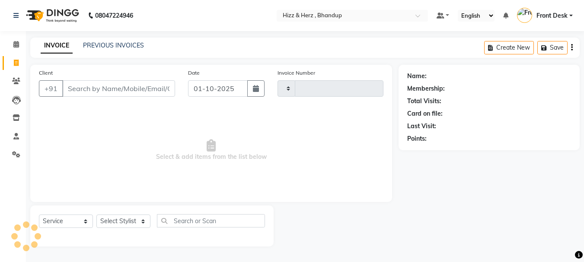
type input "9022"
select select "629"
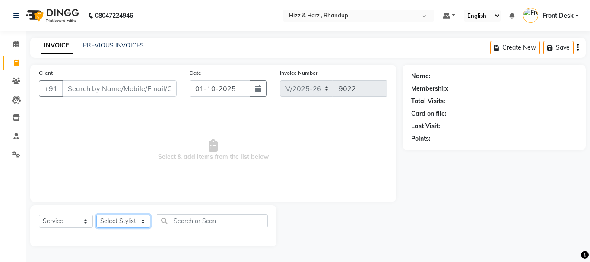
click at [121, 225] on select "Select Stylist Front Desk [PERSON_NAME] HIZZ & HERZ 2 [PERSON_NAME] [PERSON_NAM…" at bounding box center [123, 221] width 54 height 13
select select "24394"
click at [96, 215] on select "Select Stylist Front Desk [PERSON_NAME] HIZZ & HERZ 2 [PERSON_NAME] [PERSON_NAM…" at bounding box center [123, 221] width 54 height 13
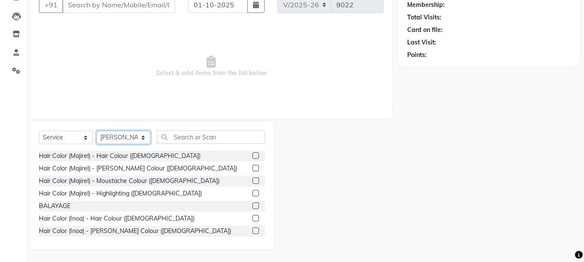
scroll to position [41, 0]
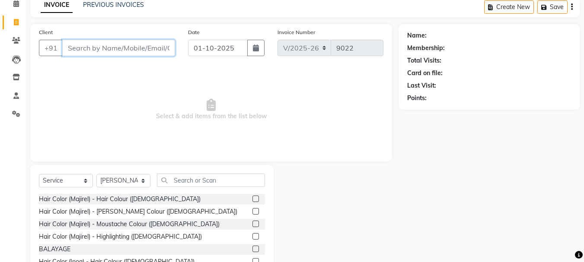
click at [145, 49] on input "Client" at bounding box center [118, 48] width 113 height 16
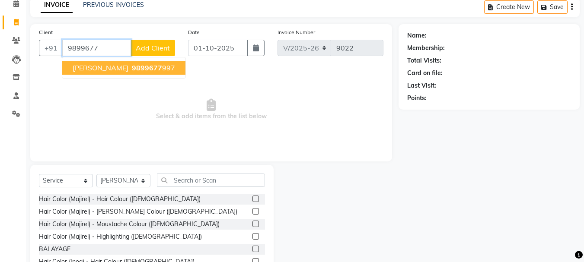
click at [155, 70] on span "9899677" at bounding box center [147, 68] width 30 height 9
type input "9899677997"
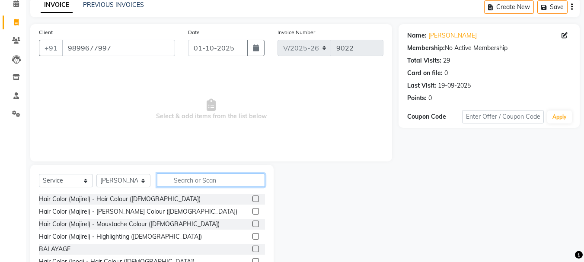
click at [201, 185] on input "text" at bounding box center [211, 180] width 108 height 13
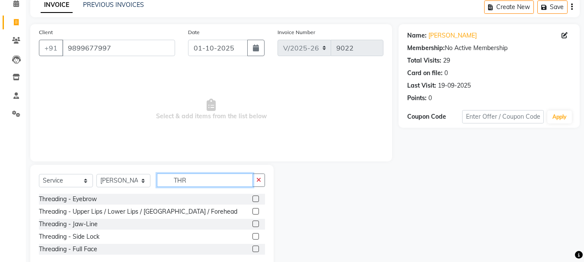
type input "THR"
click at [255, 199] on label at bounding box center [255, 199] width 6 height 6
click at [255, 199] on input "checkbox" at bounding box center [255, 200] width 6 height 6
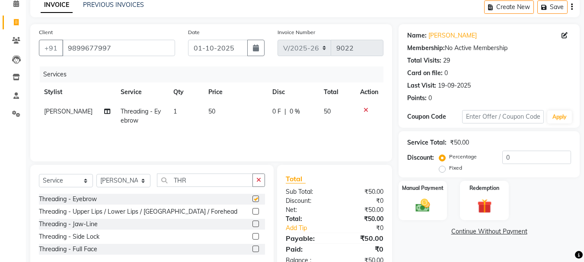
checkbox input "false"
click at [427, 210] on img at bounding box center [423, 205] width 24 height 17
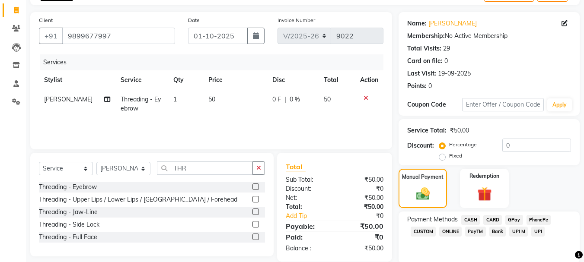
scroll to position [84, 0]
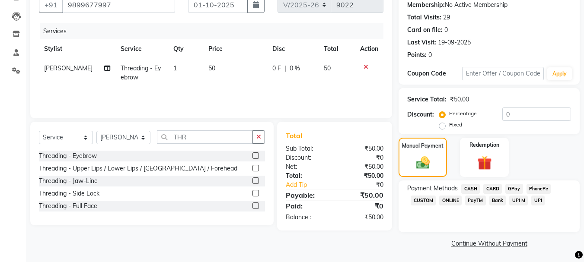
click at [471, 188] on span "CASH" at bounding box center [470, 189] width 19 height 10
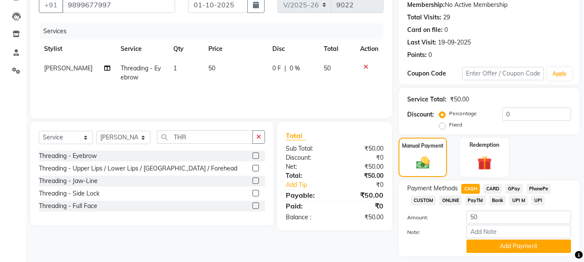
click at [513, 189] on span "GPay" at bounding box center [514, 189] width 18 height 10
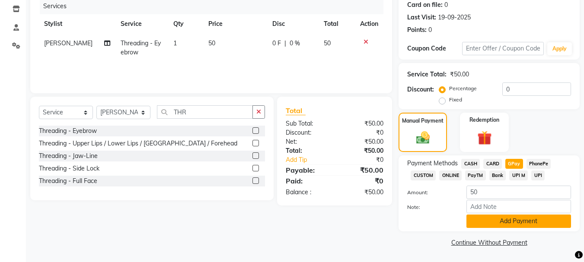
click at [506, 222] on button "Add Payment" at bounding box center [518, 221] width 105 height 13
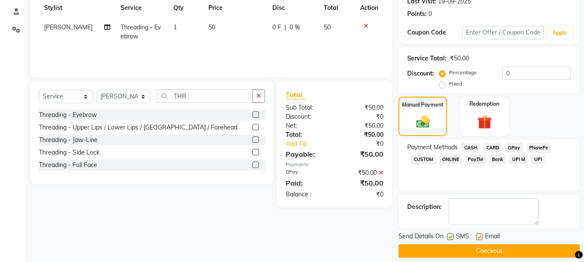
scroll to position [134, 0]
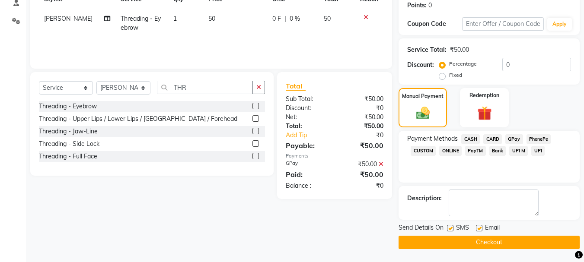
click at [507, 239] on button "Checkout" at bounding box center [489, 242] width 181 height 13
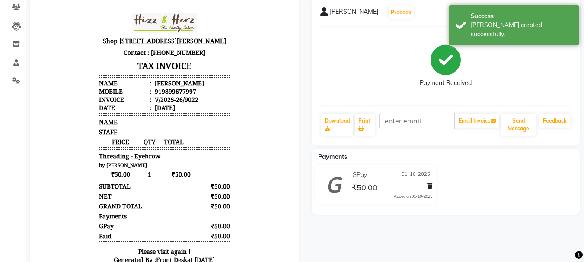
scroll to position [86, 0]
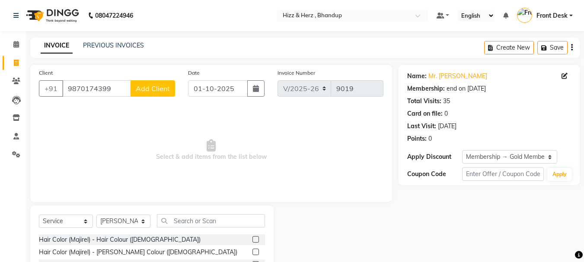
select select "629"
select select "service"
select select "24394"
select select "1: Object"
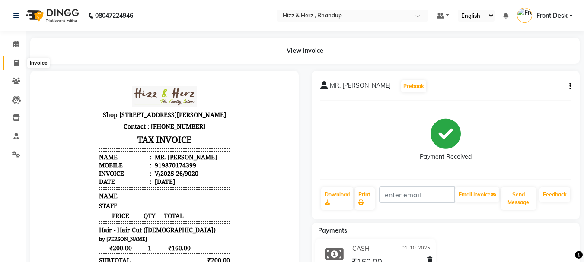
click at [15, 59] on span at bounding box center [16, 63] width 15 height 10
select select "service"
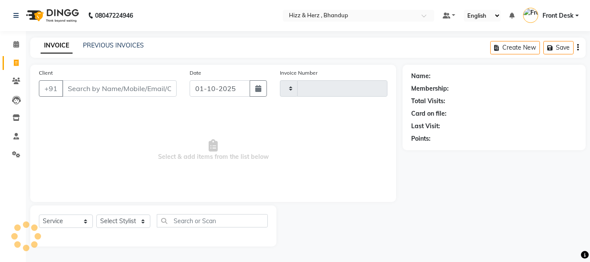
type input "9023"
select select "629"
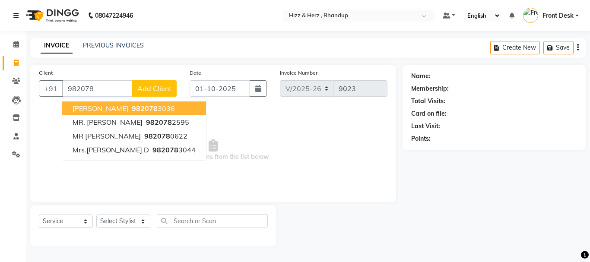
click at [124, 87] on input "982078" at bounding box center [97, 88] width 70 height 16
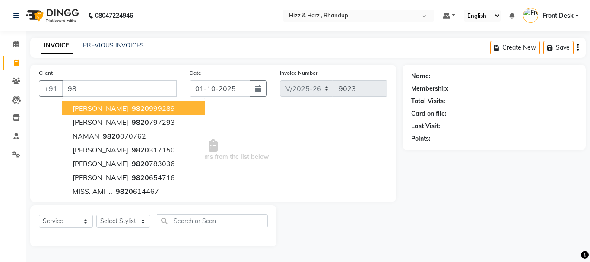
type input "9"
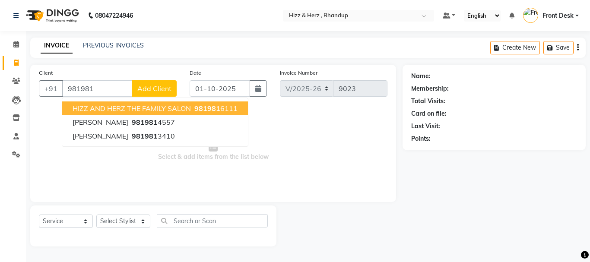
click at [128, 112] on span "HIZZ AND HERZ THE FAMILY SALON" at bounding box center [132, 108] width 118 height 9
type input "9819816111"
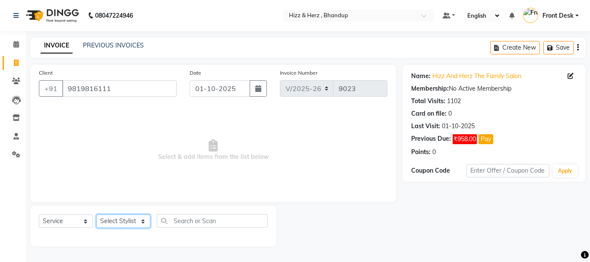
drag, startPoint x: 118, startPoint y: 222, endPoint x: 118, endPoint y: 217, distance: 4.8
click at [118, 221] on select "Select Stylist Front Desk [PERSON_NAME] HIZZ & HERZ 2 [PERSON_NAME] [PERSON_NAM…" at bounding box center [123, 221] width 54 height 13
select select "24395"
click at [96, 215] on select "Select Stylist Front Desk [PERSON_NAME] HIZZ & HERZ 2 [PERSON_NAME] [PERSON_NAM…" at bounding box center [123, 221] width 54 height 13
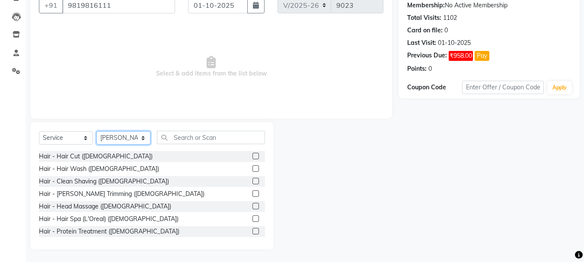
scroll to position [84, 0]
click at [81, 151] on div "Hair - Hair Cut ([DEMOGRAPHIC_DATA])" at bounding box center [152, 156] width 226 height 11
click at [77, 153] on div "Hair - Hair Cut ([DEMOGRAPHIC_DATA])" at bounding box center [96, 156] width 114 height 9
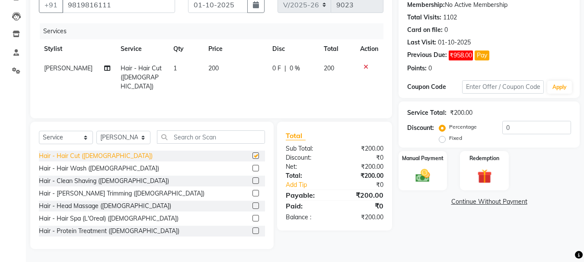
checkbox input "false"
click at [76, 166] on div "Hair - Hair Wash ([DEMOGRAPHIC_DATA])" at bounding box center [99, 168] width 120 height 9
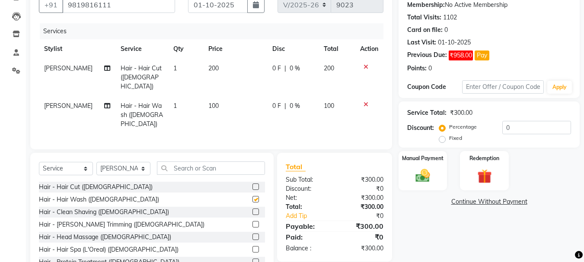
checkbox input "false"
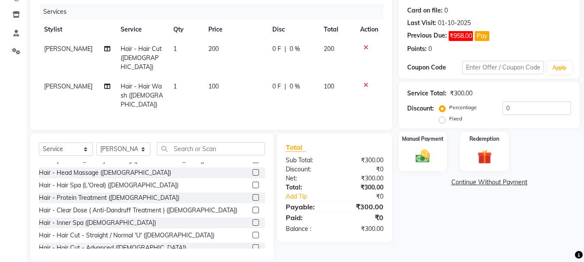
scroll to position [173, 0]
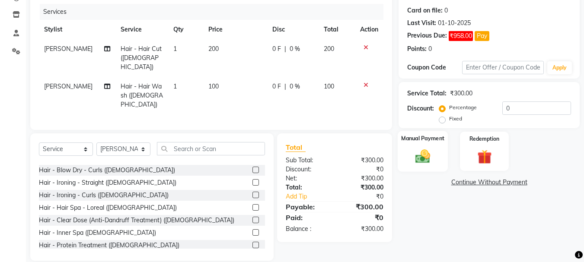
click at [408, 158] on div "Manual Payment" at bounding box center [423, 151] width 51 height 41
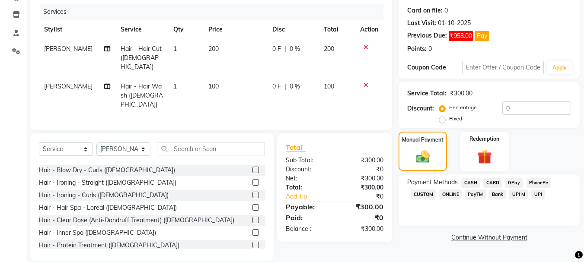
click at [469, 182] on span "CASH" at bounding box center [470, 183] width 19 height 10
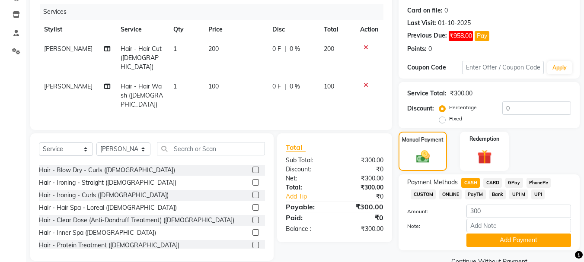
scroll to position [122, 0]
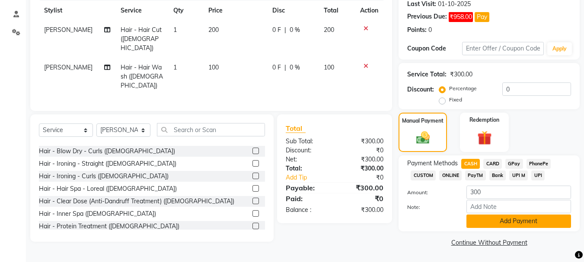
click at [521, 220] on button "Add Payment" at bounding box center [518, 221] width 105 height 13
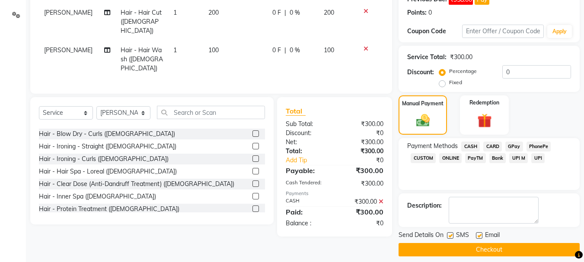
scroll to position [147, 0]
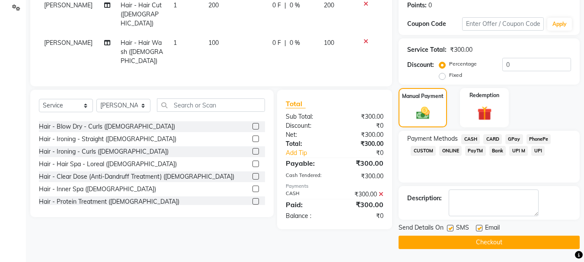
click at [426, 241] on button "Checkout" at bounding box center [489, 242] width 181 height 13
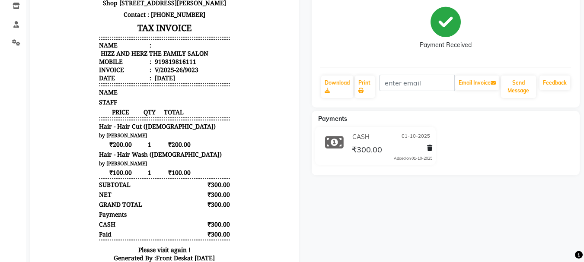
scroll to position [130, 0]
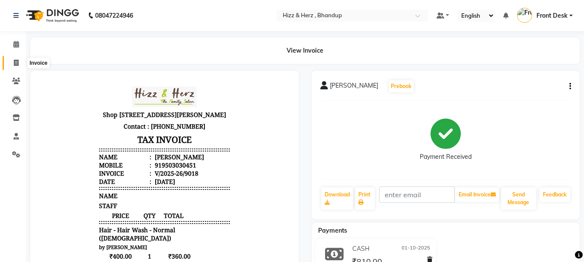
click at [14, 61] on icon at bounding box center [16, 63] width 5 height 6
select select "629"
select select "service"
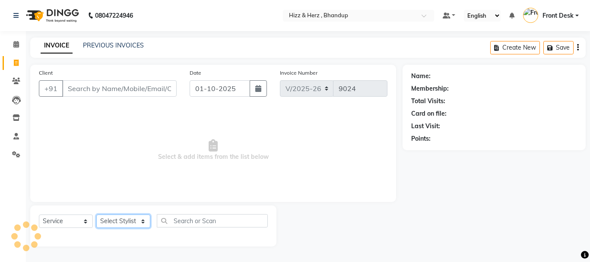
click at [136, 222] on select "Select Stylist Front Desk [PERSON_NAME] HIZZ & HERZ 2 [PERSON_NAME] [PERSON_NAM…" at bounding box center [123, 221] width 54 height 13
select select "33193"
click at [96, 215] on select "Select Stylist Front Desk [PERSON_NAME] HIZZ & HERZ 2 [PERSON_NAME] [PERSON_NAM…" at bounding box center [123, 221] width 54 height 13
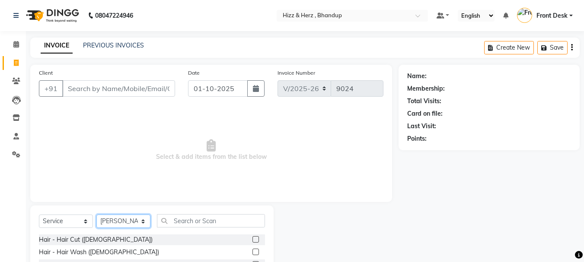
scroll to position [84, 0]
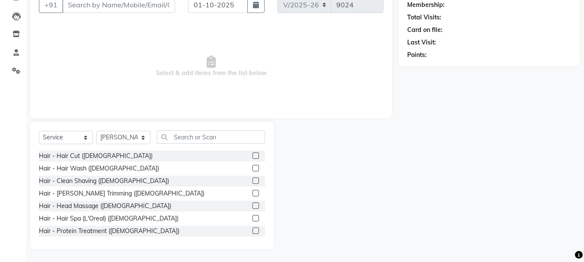
click at [252, 156] on label at bounding box center [255, 156] width 6 height 6
click at [252, 156] on input "checkbox" at bounding box center [255, 156] width 6 height 6
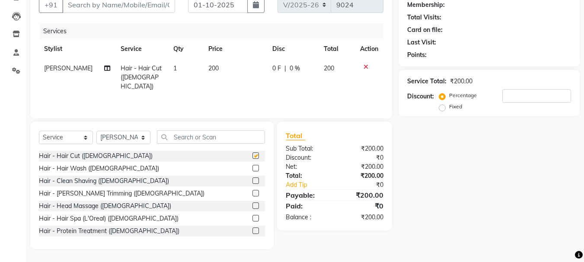
checkbox input "false"
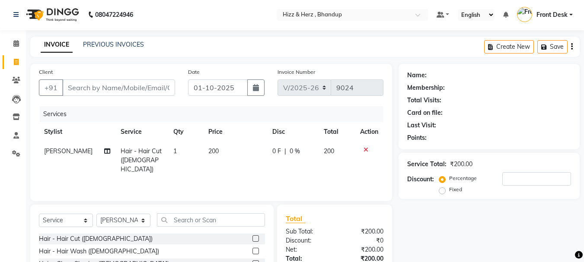
scroll to position [0, 0]
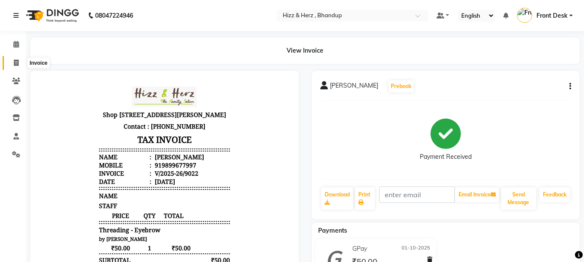
click at [15, 64] on icon at bounding box center [16, 63] width 5 height 6
select select "629"
select select "service"
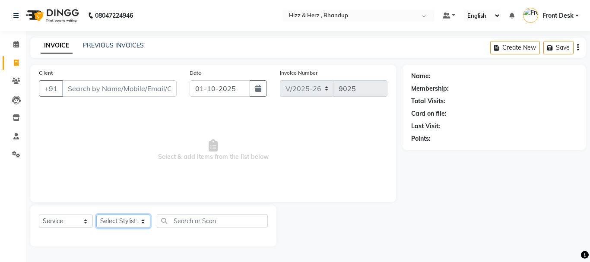
click at [139, 217] on select "Select Stylist Front Desk [PERSON_NAME] HIZZ & HERZ 2 [PERSON_NAME] [PERSON_NAM…" at bounding box center [123, 221] width 54 height 13
click at [356, 145] on span "Select & add items from the list below" at bounding box center [213, 150] width 349 height 86
click at [131, 217] on select "Select Stylist Front Desk [PERSON_NAME] HIZZ & HERZ 2 [PERSON_NAME] [PERSON_NAM…" at bounding box center [123, 221] width 54 height 13
select select "9146"
click at [96, 215] on select "Select Stylist Front Desk [PERSON_NAME] HIZZ & HERZ 2 [PERSON_NAME] [PERSON_NAM…" at bounding box center [123, 221] width 54 height 13
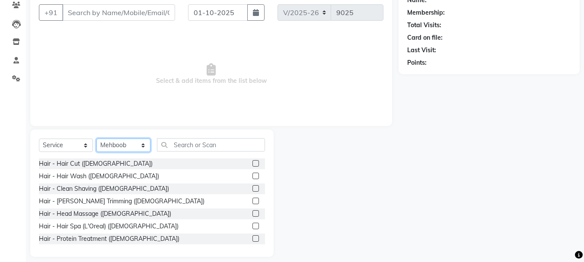
scroll to position [84, 0]
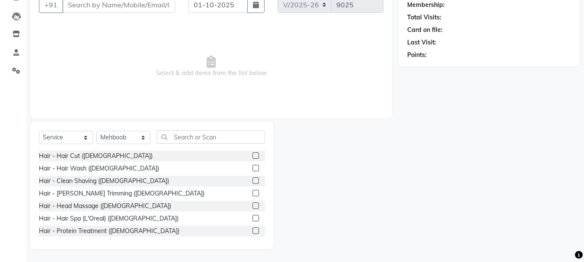
click at [252, 156] on label at bounding box center [255, 156] width 6 height 6
click at [252, 156] on input "checkbox" at bounding box center [255, 156] width 6 height 6
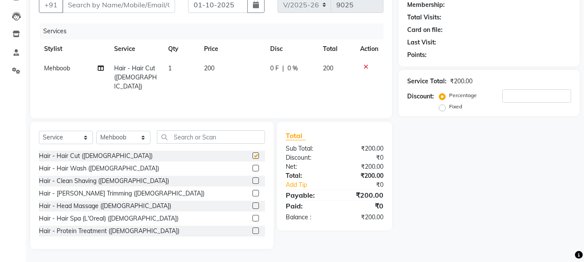
checkbox input "false"
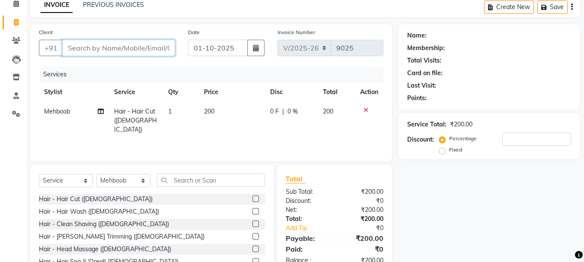
click at [155, 45] on input "Client" at bounding box center [118, 48] width 113 height 16
click at [252, 225] on label at bounding box center [255, 224] width 6 height 6
click at [252, 225] on input "checkbox" at bounding box center [255, 225] width 6 height 6
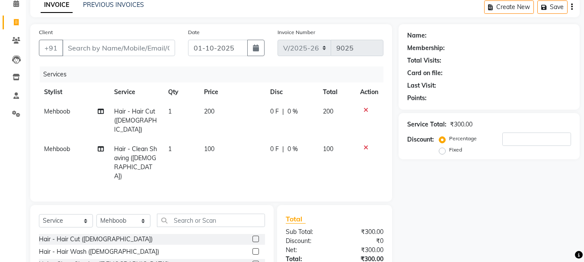
checkbox input "false"
click at [364, 110] on icon at bounding box center [366, 110] width 5 height 6
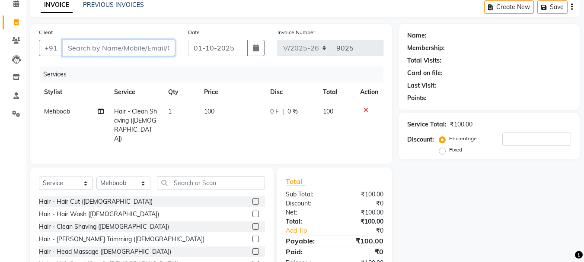
click at [160, 50] on input "Client" at bounding box center [118, 48] width 113 height 16
type input "H"
type input "0"
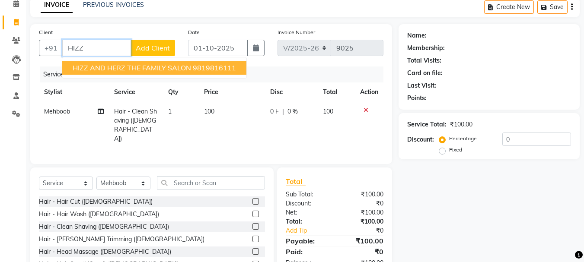
click at [185, 69] on span "HIZZ AND HERZ THE FAMILY SALON" at bounding box center [132, 68] width 118 height 9
type input "9819816111"
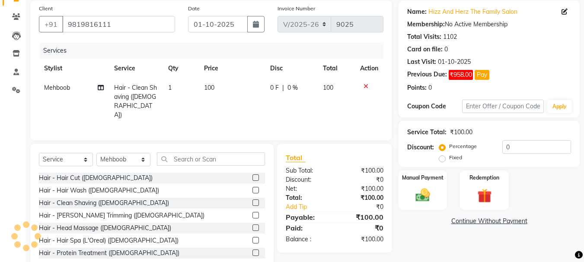
scroll to position [84, 0]
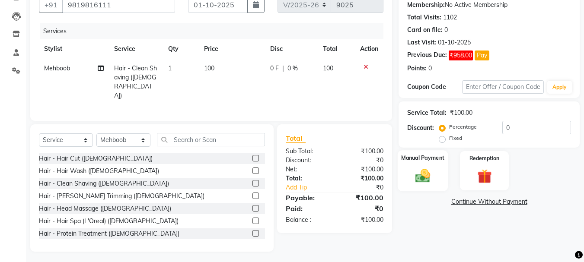
click at [425, 175] on img at bounding box center [423, 175] width 24 height 17
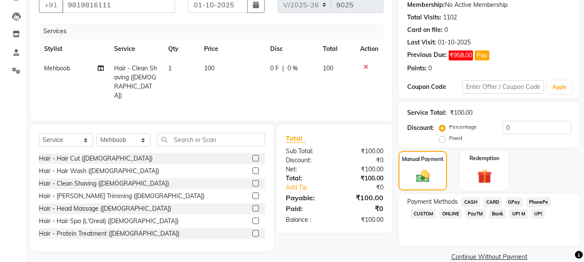
click at [471, 201] on span "CASH" at bounding box center [470, 203] width 19 height 10
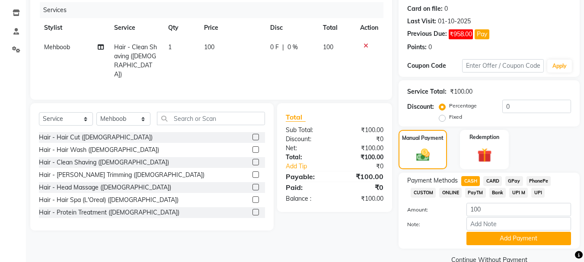
scroll to position [122, 0]
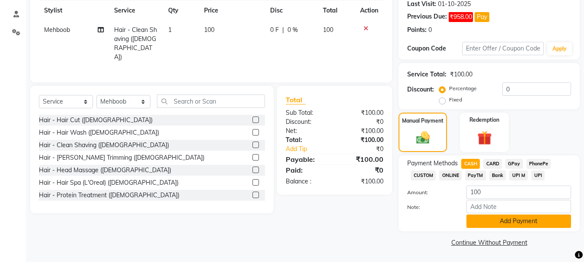
click at [526, 224] on button "Add Payment" at bounding box center [518, 221] width 105 height 13
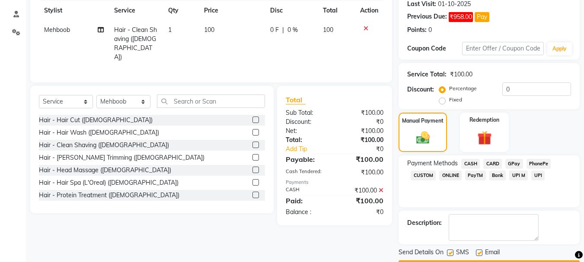
scroll to position [147, 0]
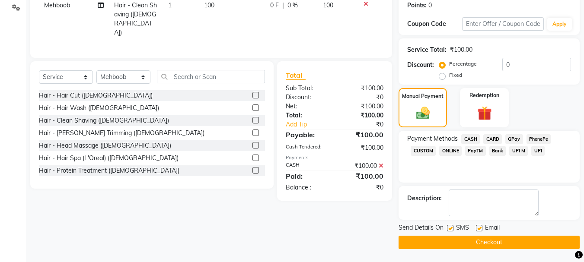
click at [535, 243] on button "Checkout" at bounding box center [489, 242] width 181 height 13
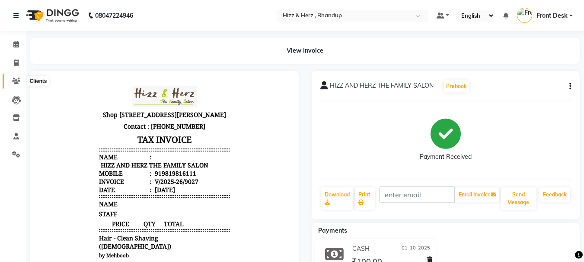
click at [13, 79] on icon at bounding box center [16, 81] width 8 height 6
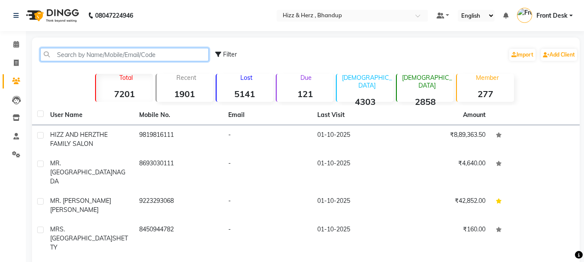
click at [68, 57] on input "text" at bounding box center [124, 54] width 169 height 13
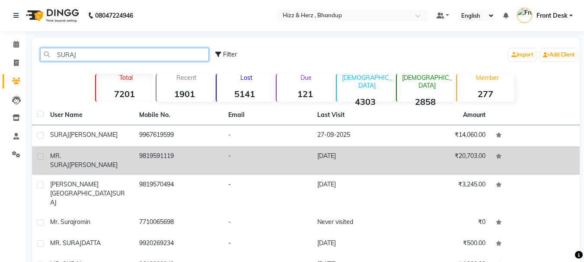
type input "SURAJ"
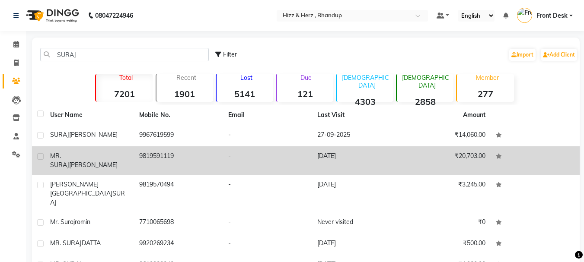
click at [91, 161] on span "SUBARNA" at bounding box center [93, 165] width 48 height 8
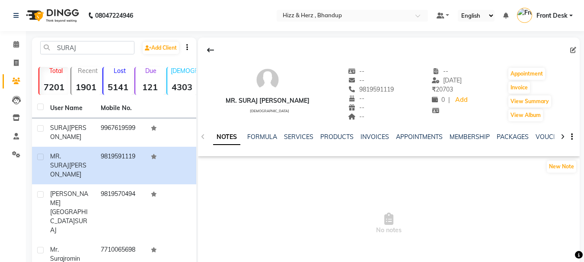
click at [367, 141] on div "INVOICES" at bounding box center [374, 137] width 29 height 9
drag, startPoint x: 373, startPoint y: 133, endPoint x: 382, endPoint y: 127, distance: 10.3
click at [382, 127] on div "NOTES FORMULA SERVICES PRODUCTS INVOICES APPOINTMENTS MEMBERSHIP PACKAGES VOUCH…" at bounding box center [389, 137] width 382 height 30
click at [366, 139] on link "INVOICES" at bounding box center [374, 137] width 29 height 8
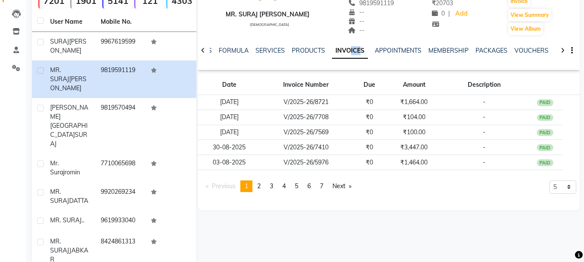
scroll to position [130, 0]
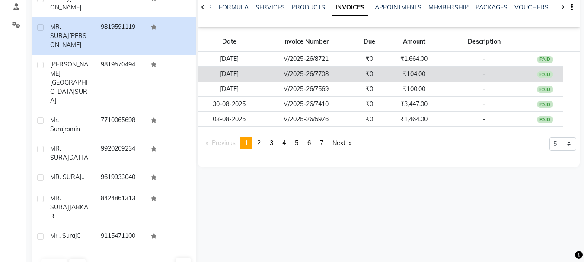
click at [265, 71] on td "V/2025-26/7708" at bounding box center [306, 74] width 91 height 15
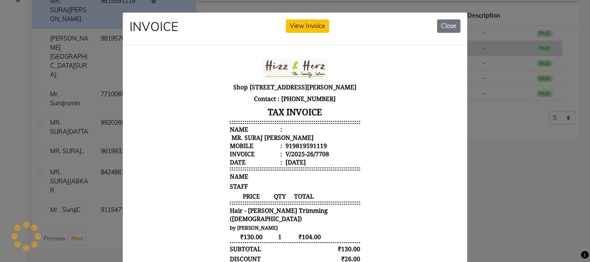
scroll to position [0, 0]
click at [453, 23] on button "Close" at bounding box center [448, 25] width 23 height 13
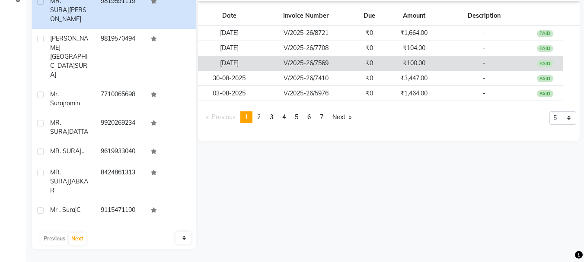
click at [399, 67] on td "₹100.00" at bounding box center [414, 63] width 54 height 15
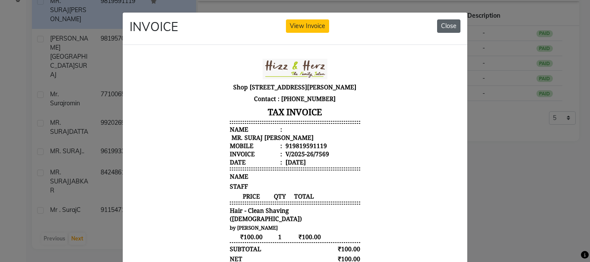
click at [444, 29] on button "Close" at bounding box center [448, 25] width 23 height 13
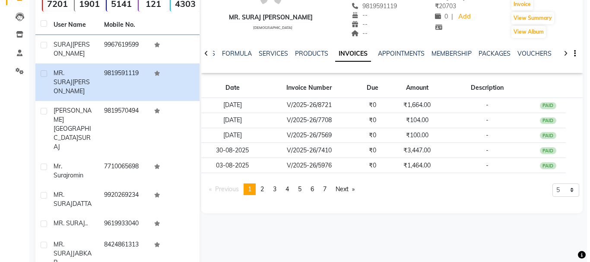
scroll to position [112, 0]
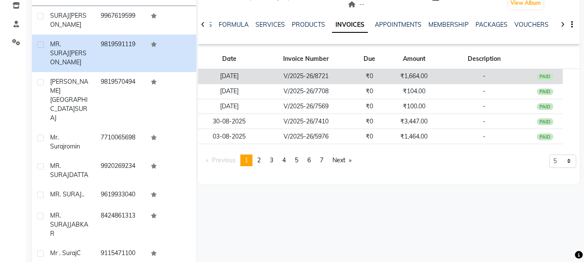
click at [407, 76] on td "₹1,664.00" at bounding box center [414, 76] width 54 height 15
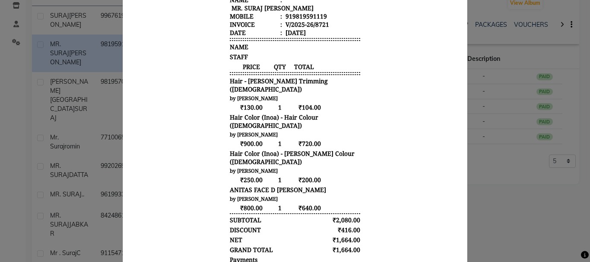
scroll to position [0, 0]
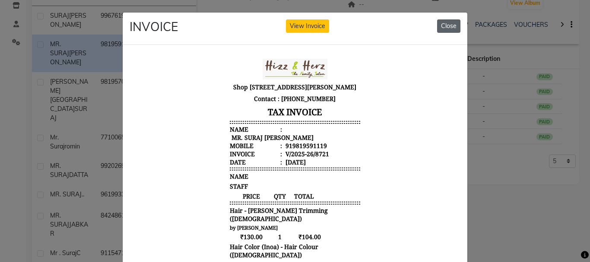
click at [453, 29] on button "Close" at bounding box center [448, 25] width 23 height 13
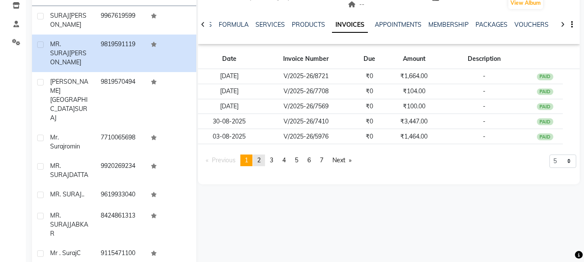
click at [264, 161] on link "page 2" at bounding box center [259, 161] width 12 height 12
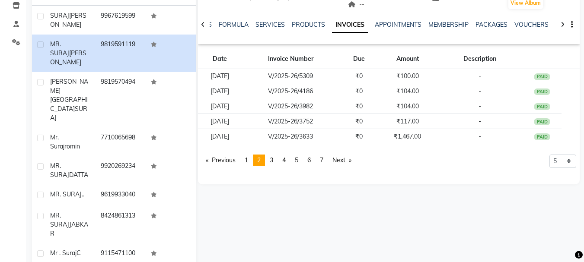
click at [264, 161] on li "You're on page 2" at bounding box center [259, 161] width 12 height 12
click at [276, 159] on link "page 3" at bounding box center [271, 161] width 12 height 12
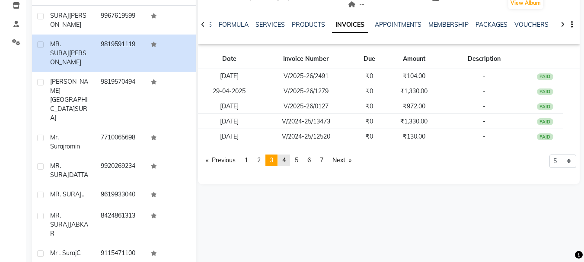
click at [286, 161] on span "4" at bounding box center [283, 160] width 3 height 8
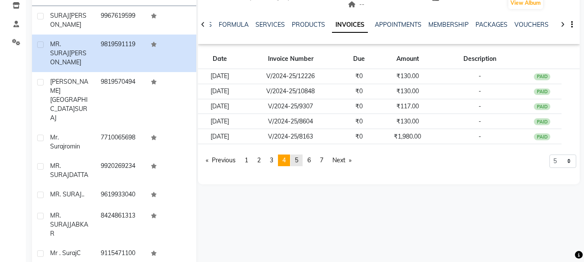
click at [298, 161] on span "5" at bounding box center [296, 160] width 3 height 8
click at [309, 159] on link "page 6" at bounding box center [309, 161] width 12 height 12
click at [323, 159] on span "7" at bounding box center [321, 160] width 3 height 8
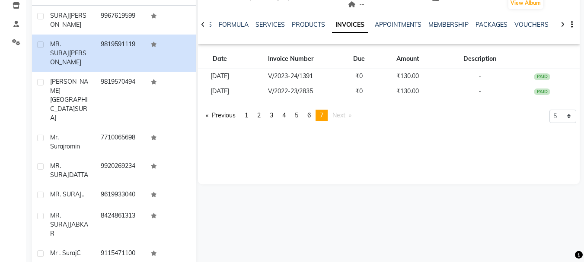
click at [343, 113] on span "Next page" at bounding box center [338, 116] width 13 height 8
click at [343, 114] on span "Next page" at bounding box center [338, 116] width 13 height 8
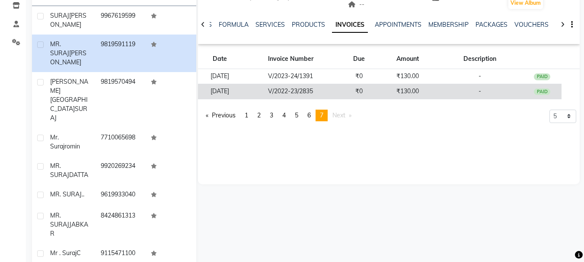
click at [338, 89] on td "V/2022-23/2835" at bounding box center [291, 91] width 98 height 15
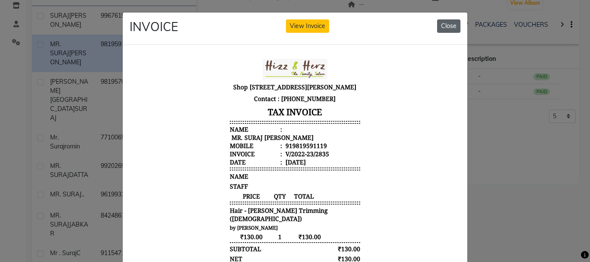
click at [441, 26] on button "Close" at bounding box center [448, 25] width 23 height 13
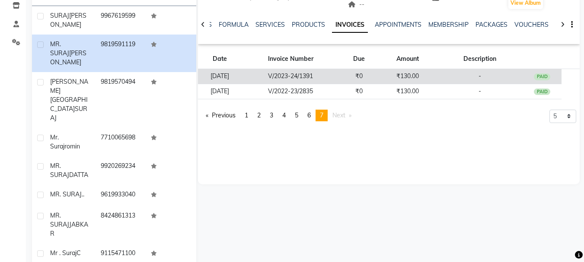
click at [361, 77] on td "₹0" at bounding box center [359, 76] width 39 height 15
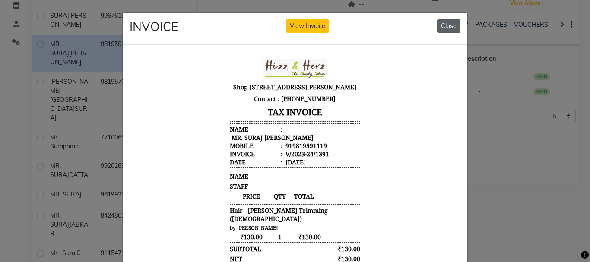
click at [448, 27] on button "Close" at bounding box center [448, 25] width 23 height 13
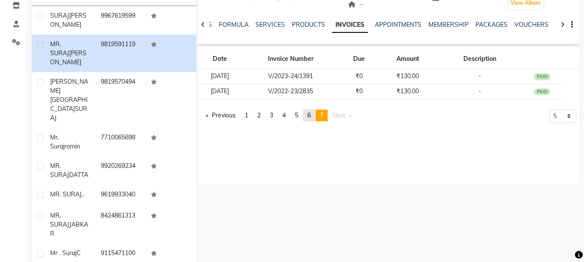
click at [314, 113] on link "page 6" at bounding box center [309, 116] width 12 height 12
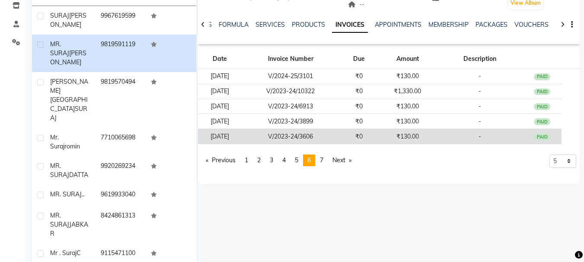
click at [310, 137] on td "V/2023-24/3606" at bounding box center [291, 136] width 98 height 15
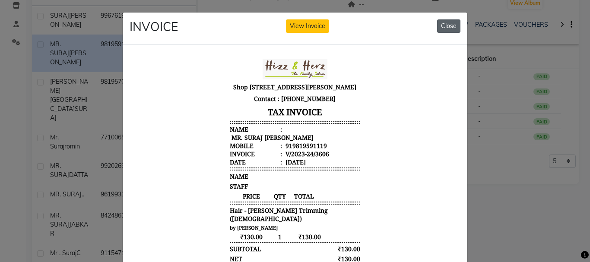
click at [441, 21] on button "Close" at bounding box center [448, 25] width 23 height 13
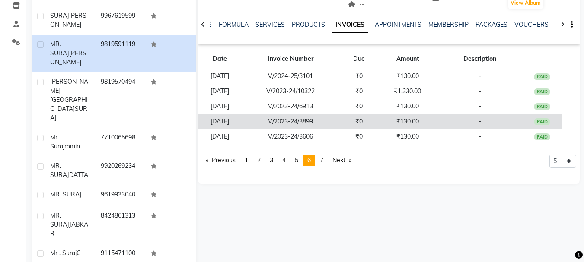
click at [417, 122] on td "₹130.00" at bounding box center [408, 121] width 58 height 15
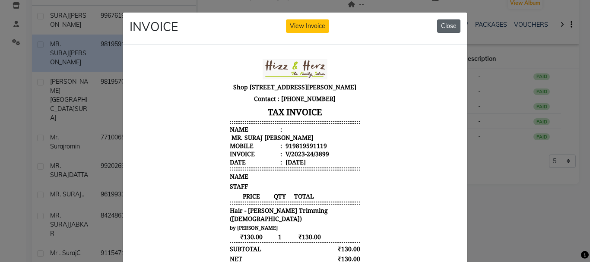
click at [439, 24] on button "Close" at bounding box center [448, 25] width 23 height 13
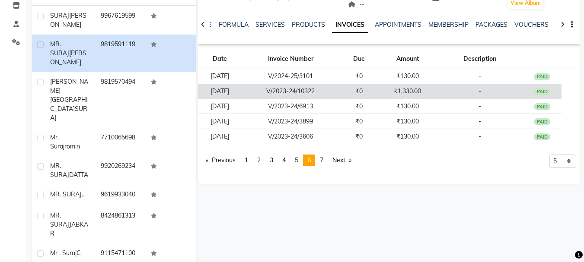
click at [405, 88] on td "₹1,330.00" at bounding box center [408, 91] width 58 height 15
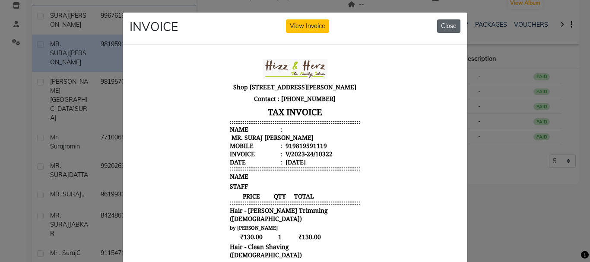
click at [439, 28] on button "Close" at bounding box center [448, 25] width 23 height 13
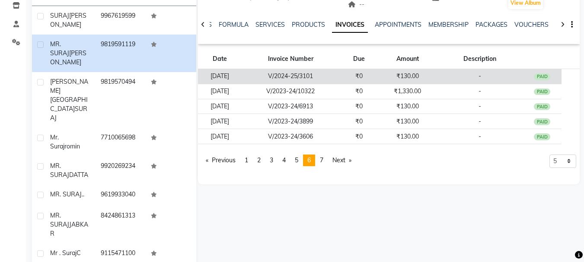
click at [408, 77] on td "₹130.00" at bounding box center [408, 76] width 58 height 15
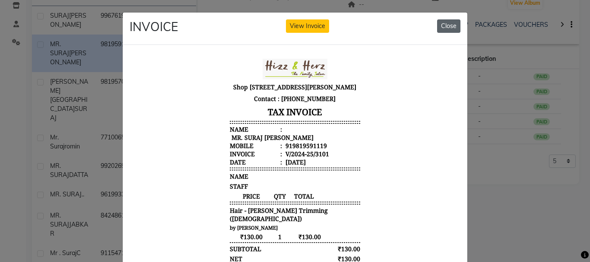
click at [439, 29] on button "Close" at bounding box center [448, 25] width 23 height 13
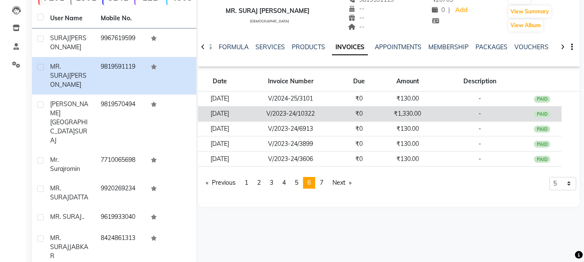
scroll to position [69, 0]
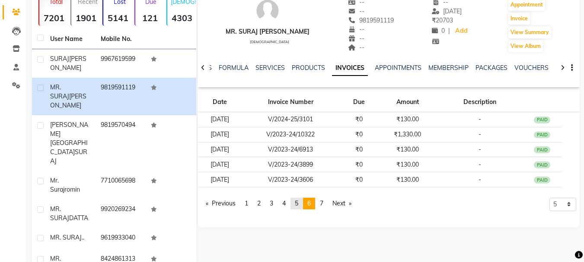
click at [297, 200] on span "5" at bounding box center [296, 204] width 3 height 8
click at [298, 201] on span "5" at bounding box center [296, 204] width 3 height 8
click at [283, 205] on link "page 4" at bounding box center [284, 204] width 12 height 12
click at [273, 202] on span "3" at bounding box center [271, 204] width 3 height 8
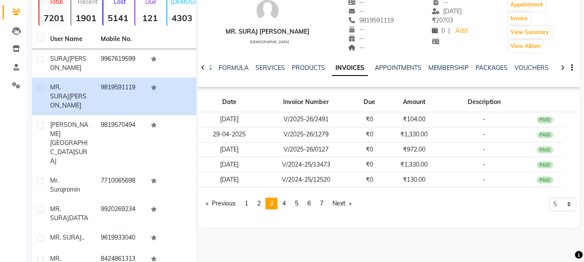
click at [276, 200] on li "You're on page 3" at bounding box center [271, 204] width 12 height 12
click at [261, 204] on span "2" at bounding box center [258, 204] width 3 height 8
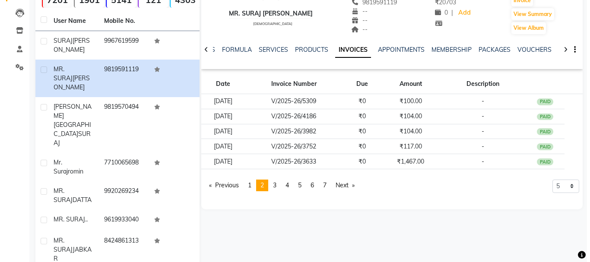
scroll to position [112, 0]
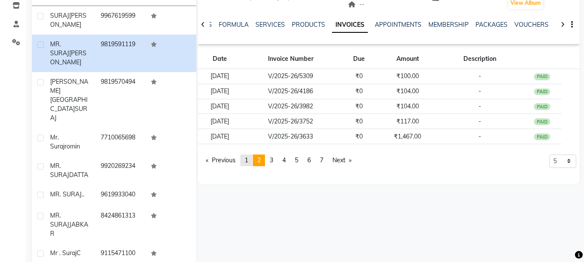
click at [246, 159] on span "1" at bounding box center [246, 160] width 3 height 8
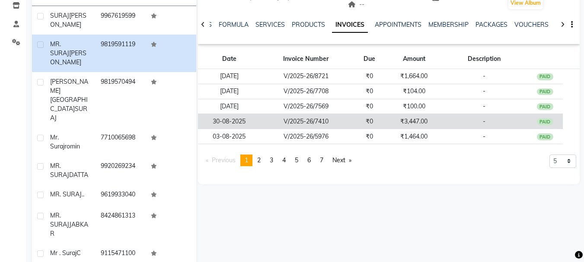
click at [387, 118] on td "₹3,447.00" at bounding box center [414, 121] width 54 height 15
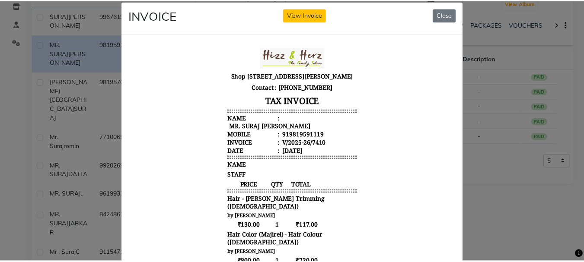
scroll to position [0, 0]
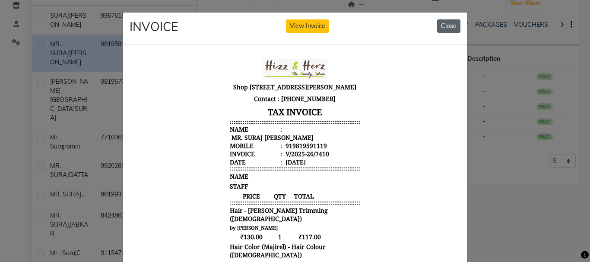
click at [452, 26] on button "Close" at bounding box center [448, 25] width 23 height 13
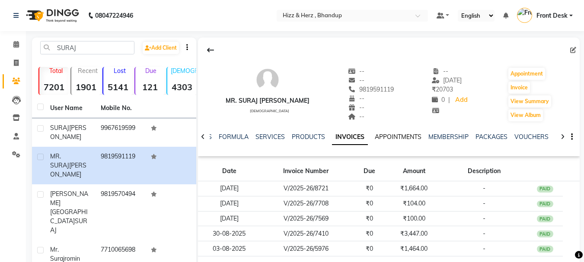
click at [395, 135] on link "APPOINTMENTS" at bounding box center [398, 137] width 47 height 8
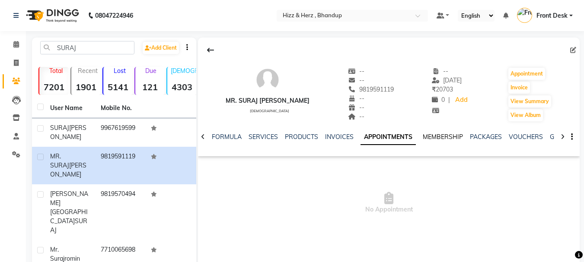
click at [428, 137] on link "MEMBERSHIP" at bounding box center [443, 137] width 40 height 8
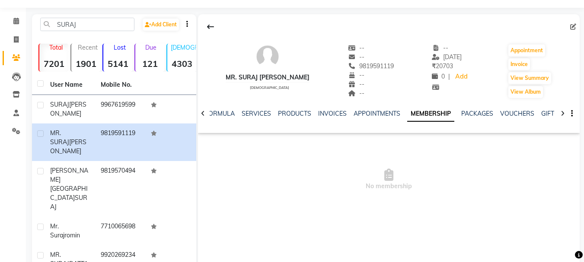
scroll to position [43, 0]
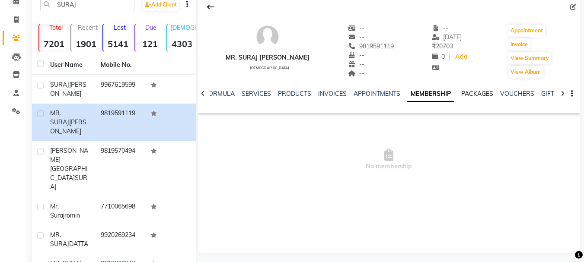
click at [465, 92] on link "PACKAGES" at bounding box center [477, 94] width 32 height 8
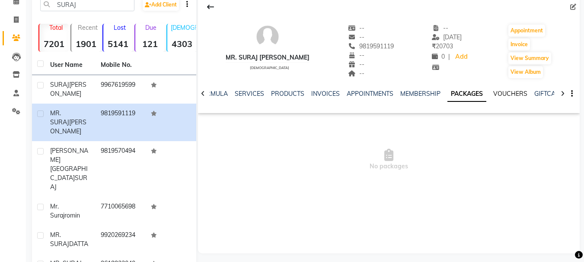
click at [512, 91] on link "VOUCHERS" at bounding box center [510, 94] width 34 height 8
click at [245, 94] on link "SERVICES" at bounding box center [242, 94] width 29 height 8
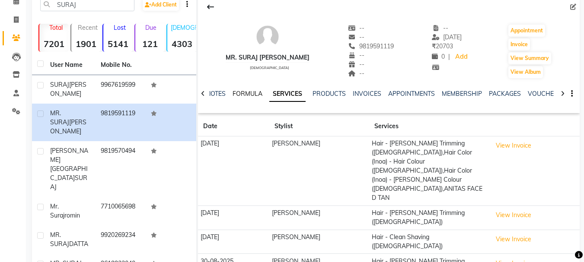
click at [245, 94] on link "FORMULA" at bounding box center [248, 94] width 30 height 8
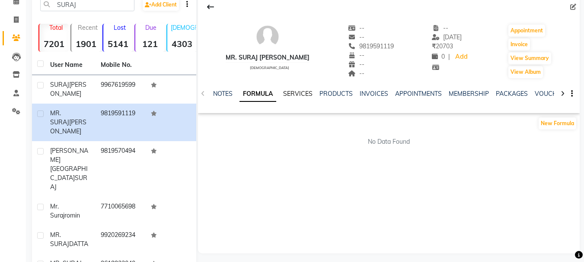
click at [297, 90] on link "SERVICES" at bounding box center [297, 94] width 29 height 8
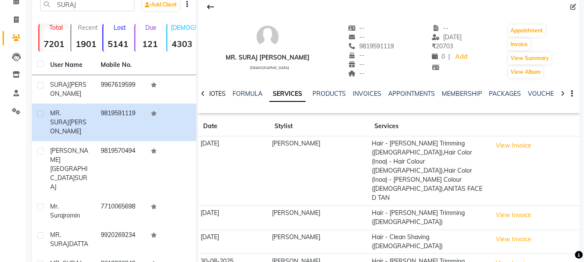
click at [220, 96] on link "NOTES" at bounding box center [215, 94] width 19 height 8
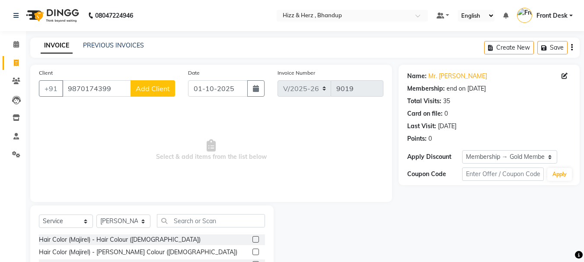
select select "629"
select select "service"
select select "24394"
select select "1: Object"
click at [137, 226] on select "Select Stylist Front Desk [PERSON_NAME] HIZZ & HERZ 2 [PERSON_NAME] [PERSON_NAM…" at bounding box center [123, 221] width 54 height 13
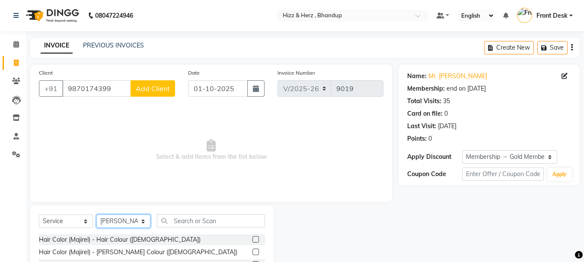
select select
click at [96, 215] on select "Select Stylist Front Desk [PERSON_NAME] HIZZ & HERZ 2 [PERSON_NAME] [PERSON_NAM…" at bounding box center [123, 221] width 54 height 13
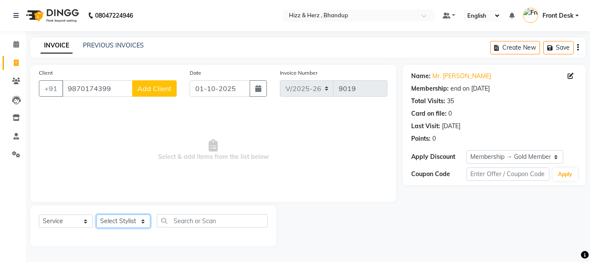
click at [140, 223] on select "Select Stylist Front Desk [PERSON_NAME] HIZZ & HERZ 2 [PERSON_NAME] [PERSON_NAM…" at bounding box center [123, 221] width 54 height 13
click at [258, 185] on span "Select & add items from the list below" at bounding box center [213, 150] width 349 height 86
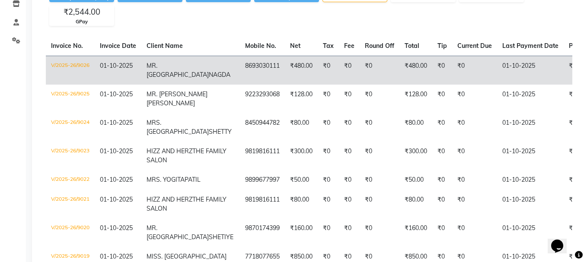
scroll to position [130, 0]
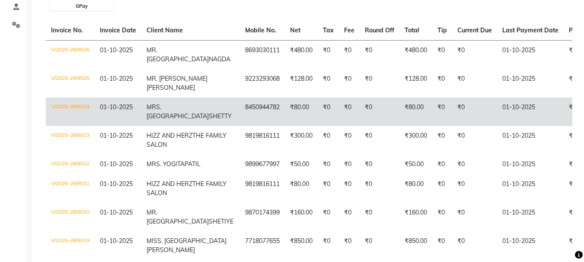
click at [360, 113] on td "₹0" at bounding box center [380, 112] width 40 height 29
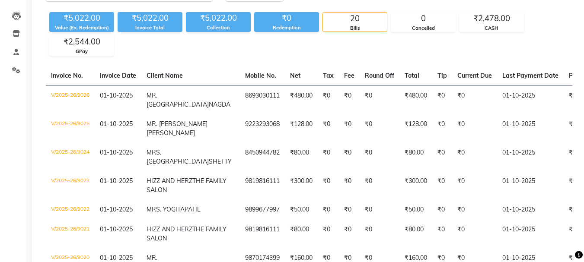
scroll to position [0, 0]
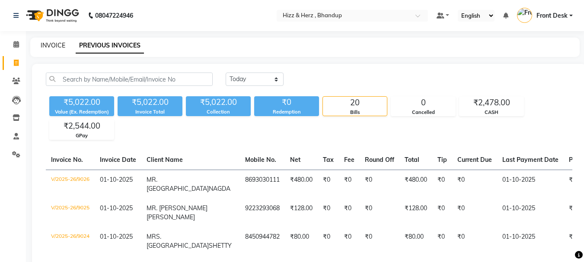
click at [63, 41] on div "INVOICE" at bounding box center [53, 45] width 25 height 9
click at [60, 44] on link "INVOICE" at bounding box center [53, 45] width 25 height 8
select select "service"
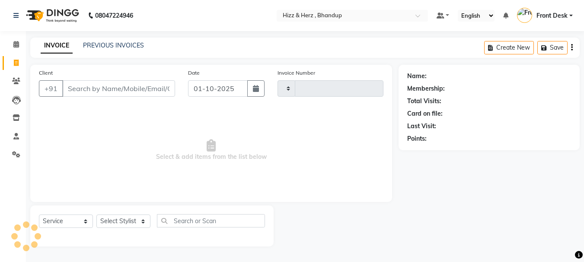
type input "9028"
select select "629"
click at [114, 42] on link "PREVIOUS INVOICES" at bounding box center [113, 45] width 61 height 8
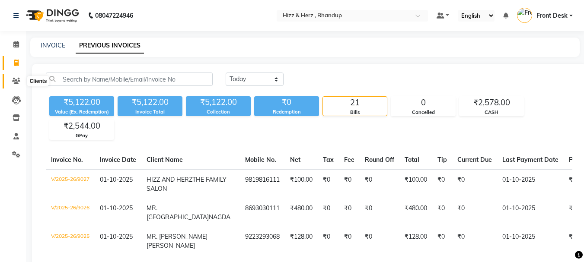
click at [18, 78] on icon at bounding box center [16, 81] width 8 height 6
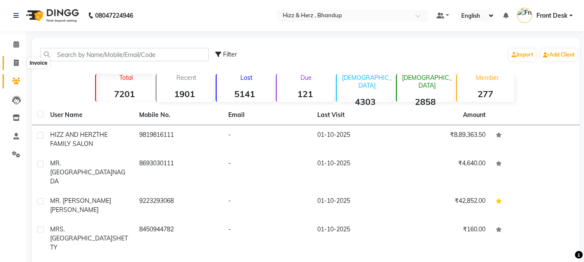
click at [19, 64] on span at bounding box center [16, 63] width 15 height 10
select select "629"
select select "service"
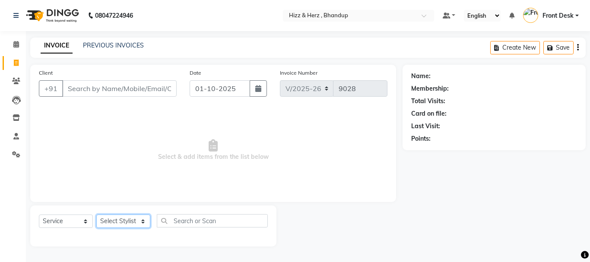
drag, startPoint x: 129, startPoint y: 221, endPoint x: 131, endPoint y: 215, distance: 6.3
click at [129, 220] on select "Select Stylist Front Desk [PERSON_NAME] HIZZ & HERZ 2 [PERSON_NAME] [PERSON_NAM…" at bounding box center [123, 221] width 54 height 13
select select "82789"
click at [96, 215] on select "Select Stylist Front Desk [PERSON_NAME] HIZZ & HERZ 2 [PERSON_NAME] [PERSON_NAM…" at bounding box center [123, 221] width 54 height 13
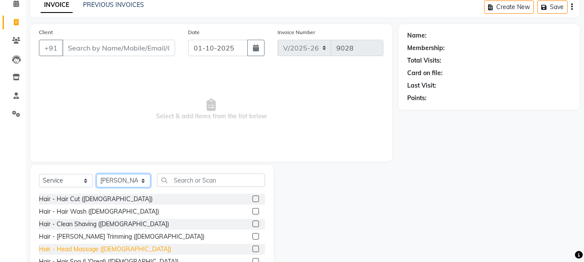
scroll to position [84, 0]
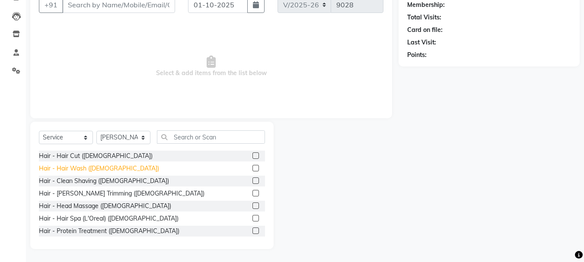
click at [67, 172] on div "Hair - Hair Wash ([DEMOGRAPHIC_DATA])" at bounding box center [99, 168] width 120 height 9
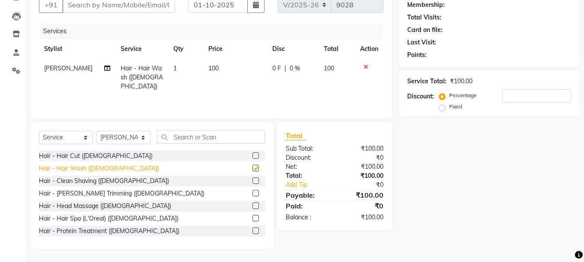
checkbox input "false"
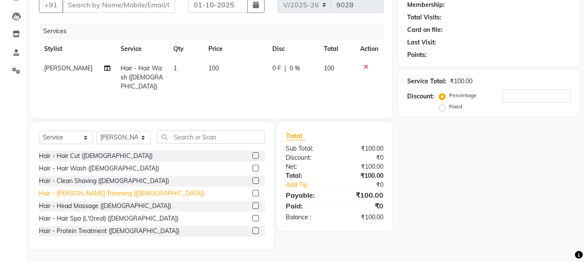
click at [70, 189] on div "Hair - [PERSON_NAME] Trimming ([DEMOGRAPHIC_DATA])" at bounding box center [122, 193] width 166 height 9
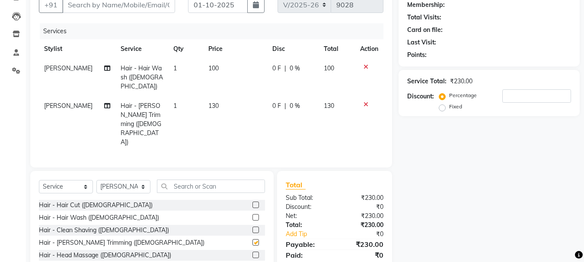
checkbox input "false"
click at [211, 67] on span "100" at bounding box center [213, 68] width 10 height 8
select select "82789"
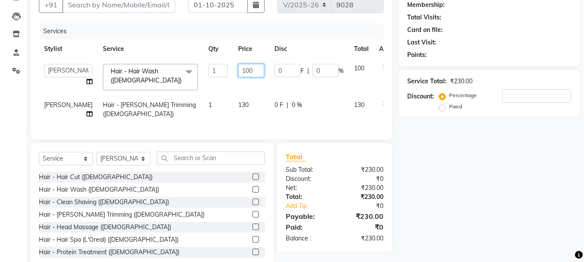
click at [238, 73] on input "100" at bounding box center [251, 70] width 26 height 13
type input "150"
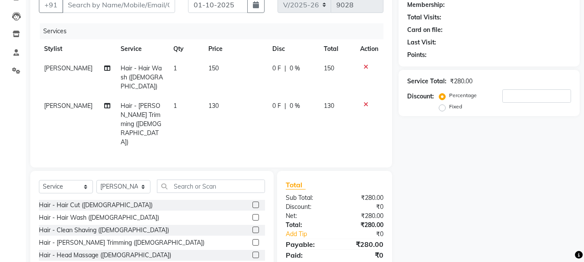
click at [307, 134] on div "Client +91 Date 01-10-2025 Invoice Number V/2025 V/2025-26 9028 Services Stylis…" at bounding box center [211, 74] width 362 height 187
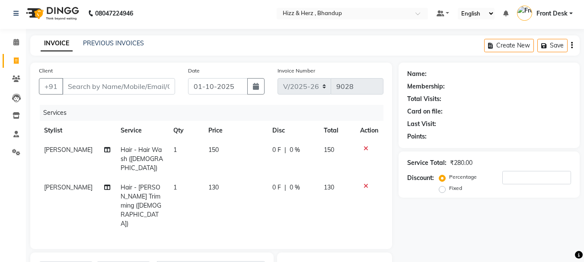
scroll to position [0, 0]
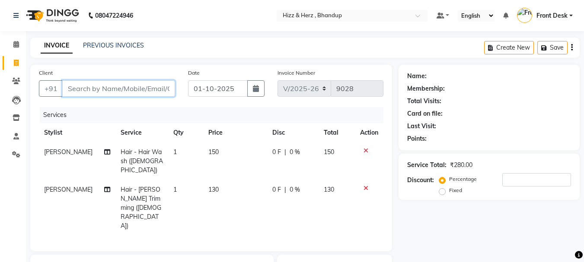
click at [117, 86] on input "Client" at bounding box center [118, 88] width 113 height 16
type input "8"
type input "0"
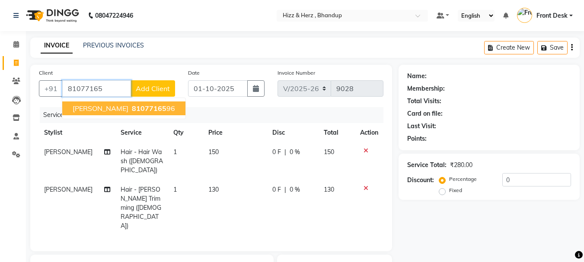
click at [92, 115] on ngb-typeahead-window "MR. ROHIT NAIR 81077165 96" at bounding box center [124, 109] width 124 height 22
click at [93, 110] on span "MR. ROHIT NAIR" at bounding box center [101, 108] width 56 height 9
type input "8107716596"
select select "1: Object"
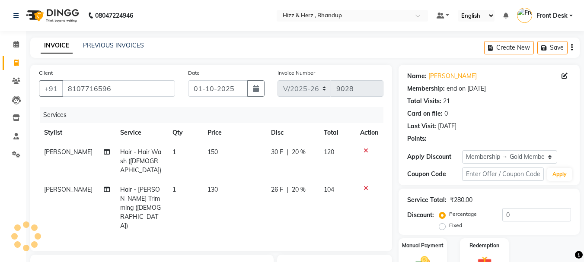
type input "20"
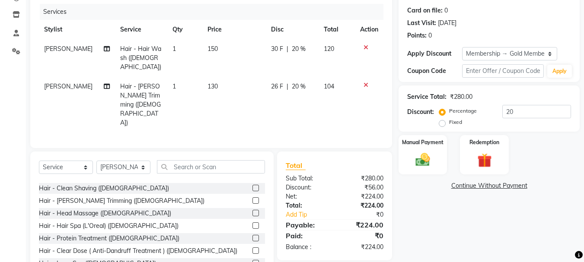
scroll to position [43, 0]
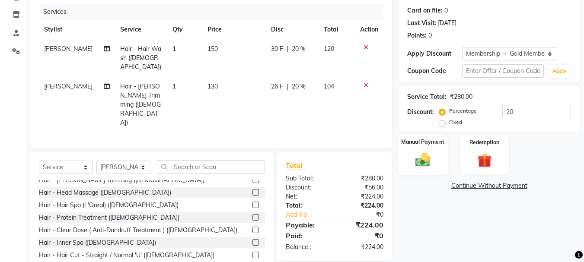
click at [425, 153] on img at bounding box center [423, 159] width 24 height 17
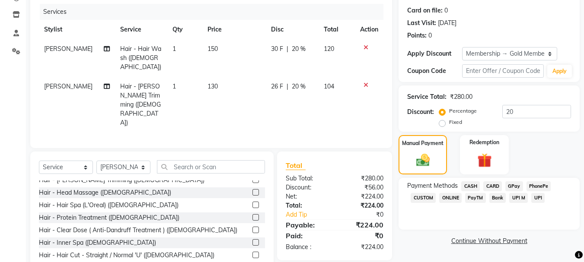
click at [509, 187] on span "GPay" at bounding box center [514, 187] width 18 height 10
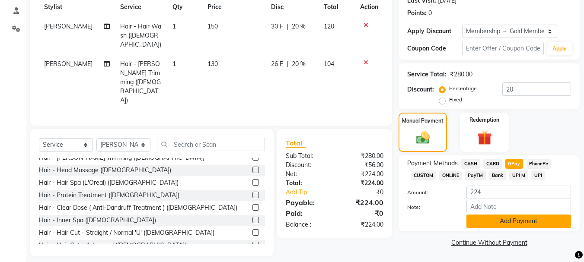
click at [521, 224] on button "Add Payment" at bounding box center [518, 221] width 105 height 13
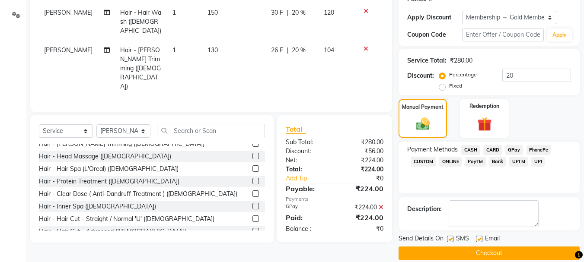
scroll to position [150, 0]
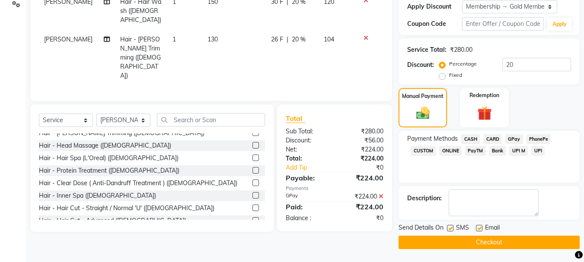
click at [510, 242] on button "Checkout" at bounding box center [489, 242] width 181 height 13
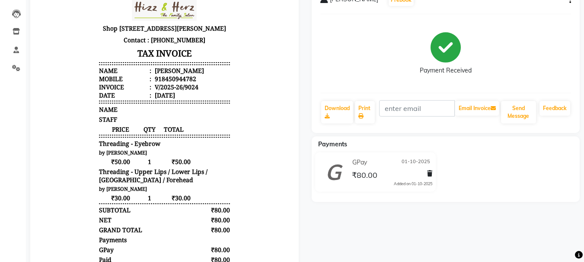
click at [319, 115] on div "[PERSON_NAME] Prebook Payment Received Download Print Email Invoice Send Messag…" at bounding box center [446, 58] width 268 height 149
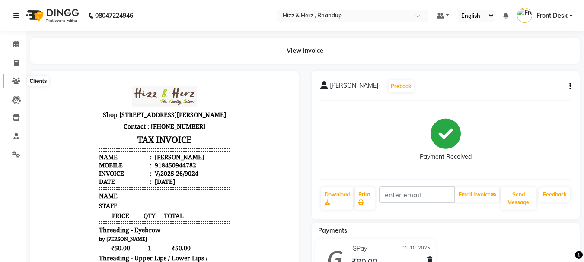
click at [15, 82] on icon at bounding box center [16, 81] width 8 height 6
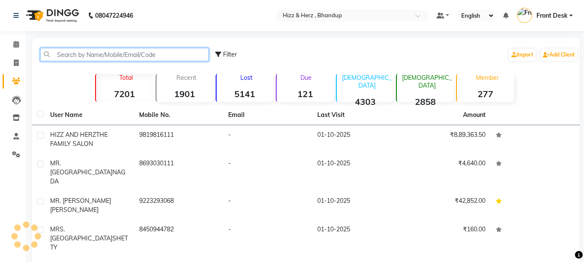
click at [73, 54] on input "text" at bounding box center [124, 54] width 169 height 13
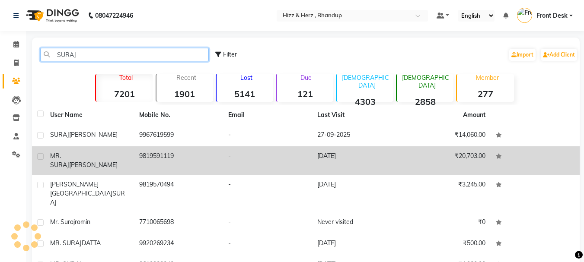
type input "SURAJ"
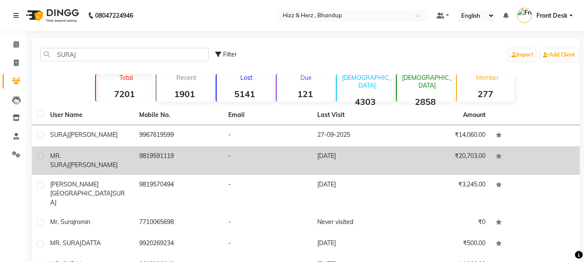
click at [146, 157] on td "9819591119" at bounding box center [178, 161] width 89 height 29
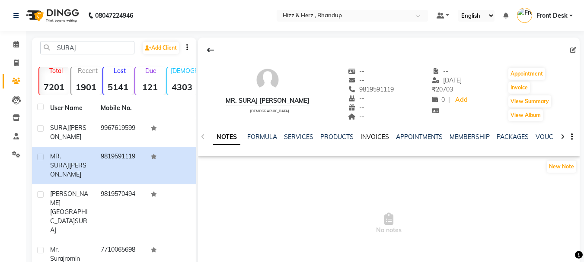
click at [362, 138] on link "INVOICES" at bounding box center [374, 137] width 29 height 8
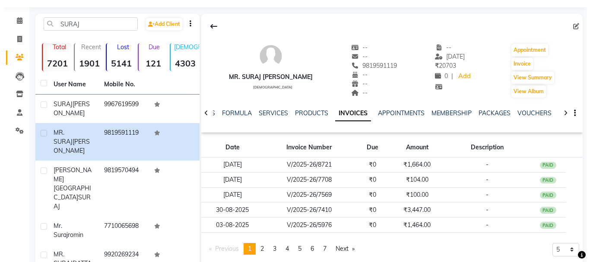
scroll to position [43, 0]
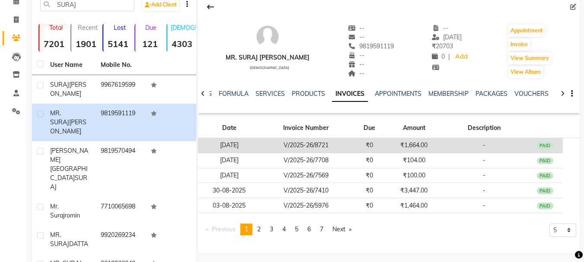
click at [391, 147] on td "₹1,664.00" at bounding box center [414, 145] width 54 height 15
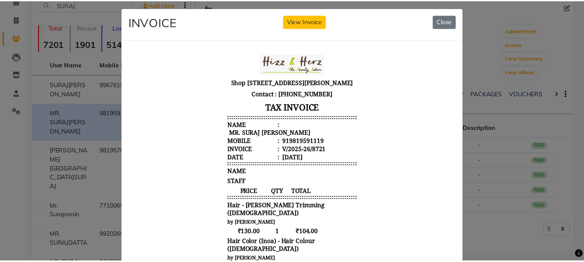
scroll to position [0, 0]
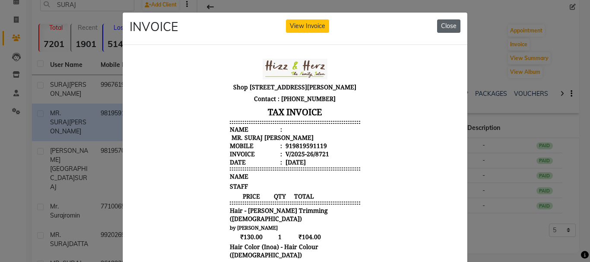
click at [445, 28] on button "Close" at bounding box center [448, 25] width 23 height 13
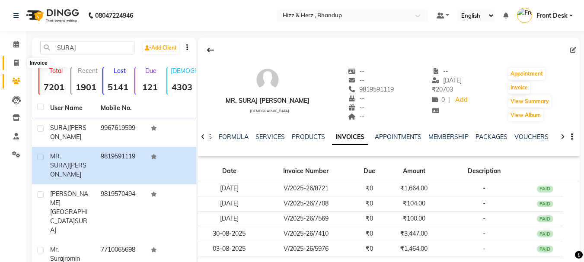
click at [17, 63] on icon at bounding box center [16, 63] width 5 height 6
select select "629"
select select "service"
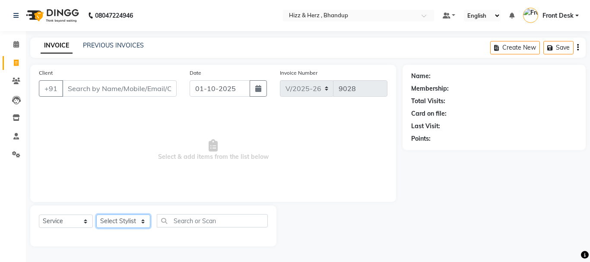
click at [136, 227] on select "Select Stylist Front Desk [PERSON_NAME] HIZZ & HERZ 2 [PERSON_NAME] [PERSON_NAM…" at bounding box center [123, 221] width 54 height 13
select select "11514"
click at [96, 215] on select "Select Stylist Front Desk [PERSON_NAME] HIZZ & HERZ 2 [PERSON_NAME] [PERSON_NAM…" at bounding box center [123, 221] width 54 height 13
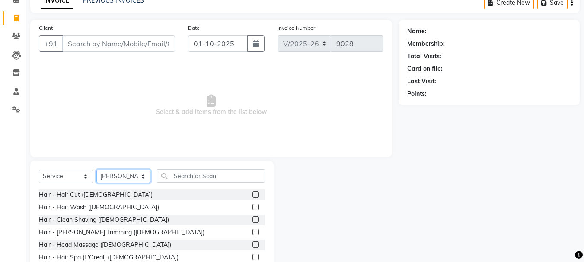
scroll to position [84, 0]
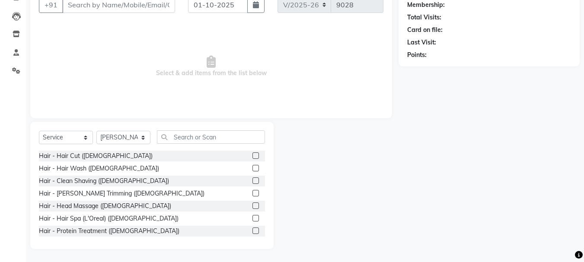
click at [252, 153] on label at bounding box center [255, 156] width 6 height 6
click at [252, 153] on input "checkbox" at bounding box center [255, 156] width 6 height 6
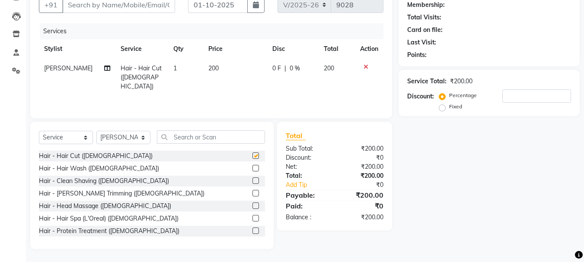
checkbox input "false"
click at [252, 181] on label at bounding box center [255, 181] width 6 height 6
click at [252, 181] on input "checkbox" at bounding box center [255, 182] width 6 height 6
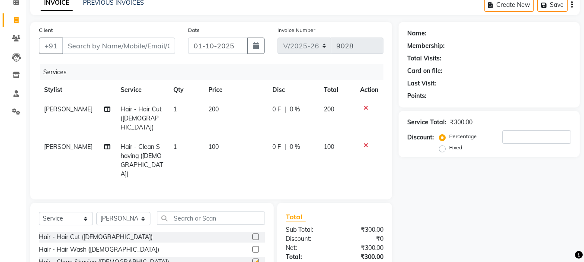
checkbox input "false"
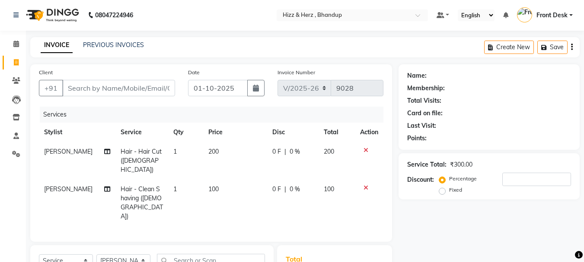
scroll to position [0, 0]
click at [153, 83] on input "Client" at bounding box center [118, 88] width 113 height 16
type input "7"
type input "0"
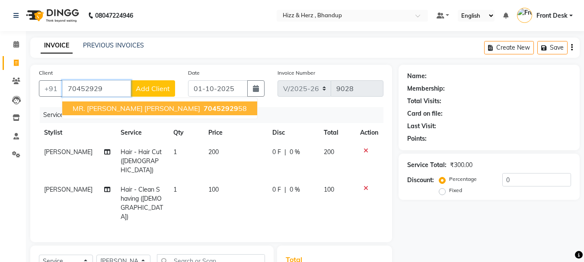
click at [204, 105] on span "70452929" at bounding box center [221, 108] width 35 height 9
type input "7045292958"
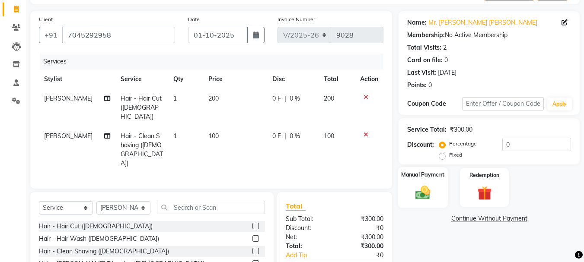
scroll to position [103, 0]
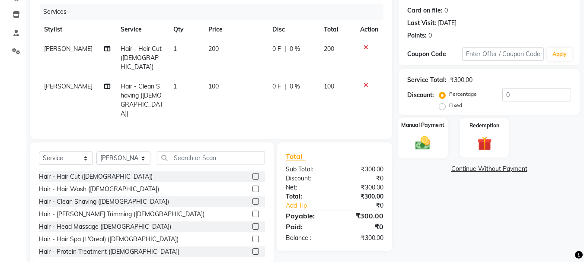
click at [423, 144] on img at bounding box center [423, 142] width 24 height 17
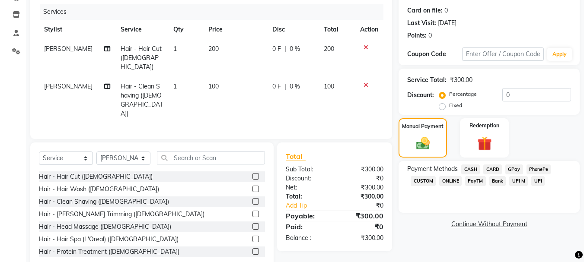
click at [511, 169] on span "GPay" at bounding box center [514, 170] width 18 height 10
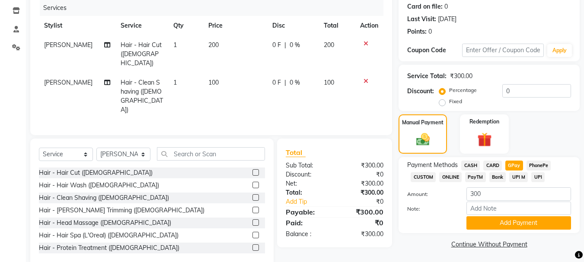
scroll to position [109, 0]
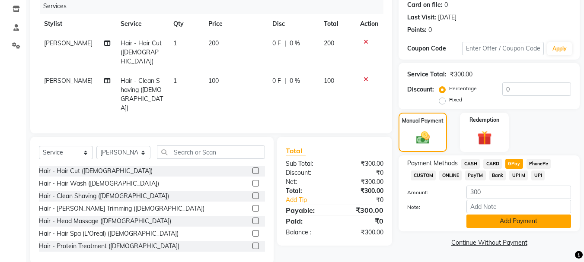
click at [497, 223] on button "Add Payment" at bounding box center [518, 221] width 105 height 13
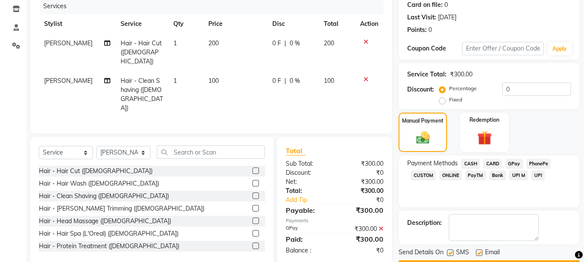
scroll to position [134, 0]
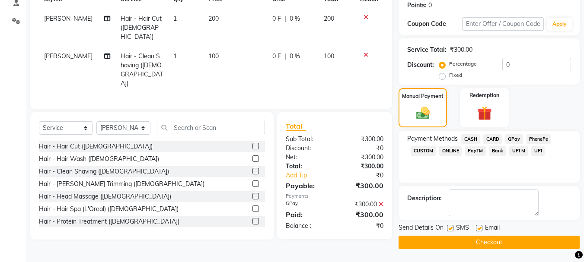
click at [476, 242] on button "Checkout" at bounding box center [489, 242] width 181 height 13
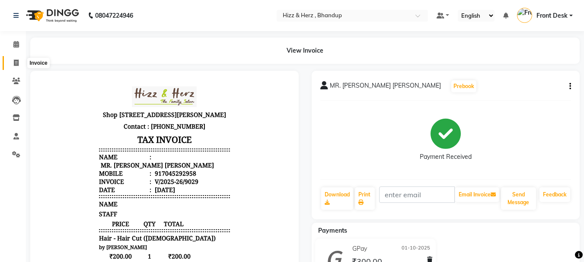
click at [17, 59] on span at bounding box center [16, 63] width 15 height 10
select select "629"
select select "service"
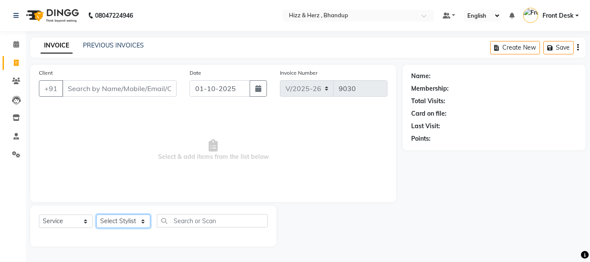
click at [120, 221] on select "Select Stylist Front Desk [PERSON_NAME] HIZZ & HERZ 2 [PERSON_NAME] [PERSON_NAM…" at bounding box center [123, 221] width 54 height 13
select select "9145"
click at [96, 215] on select "Select Stylist Front Desk [PERSON_NAME] HIZZ & HERZ 2 [PERSON_NAME] [PERSON_NAM…" at bounding box center [123, 221] width 54 height 13
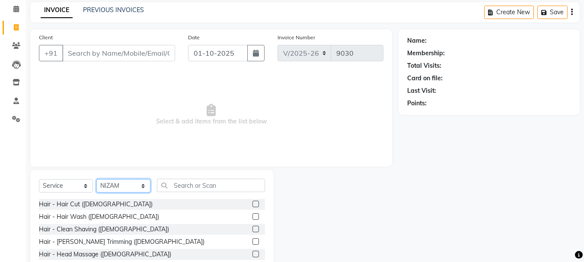
scroll to position [84, 0]
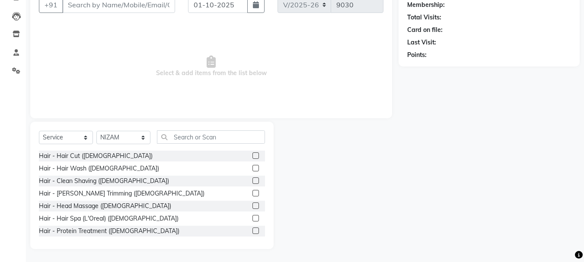
click at [252, 182] on label at bounding box center [255, 181] width 6 height 6
click at [252, 182] on input "checkbox" at bounding box center [255, 182] width 6 height 6
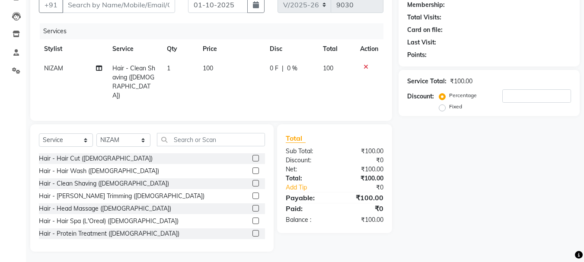
click at [252, 180] on label at bounding box center [255, 183] width 6 height 6
click at [252, 181] on input "checkbox" at bounding box center [255, 184] width 6 height 6
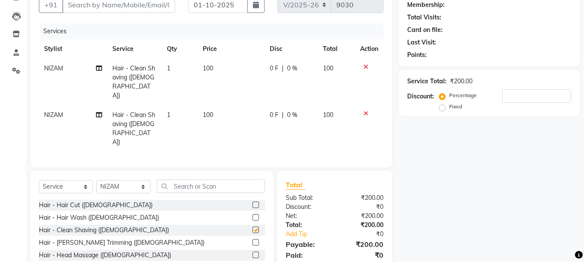
checkbox input "false"
click at [364, 111] on icon at bounding box center [366, 114] width 5 height 6
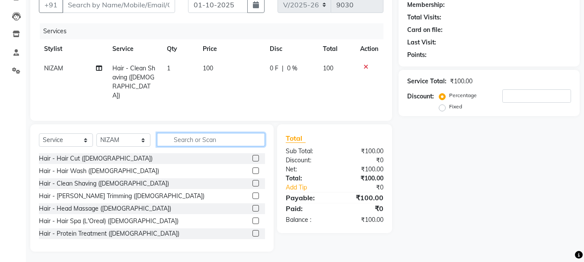
click at [197, 137] on input "text" at bounding box center [211, 139] width 108 height 13
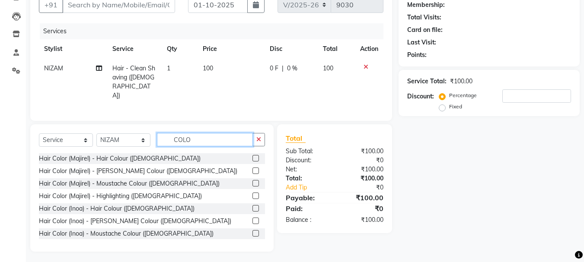
type input "COLO"
click at [252, 220] on label at bounding box center [255, 221] width 6 height 6
click at [252, 220] on input "checkbox" at bounding box center [255, 222] width 6 height 6
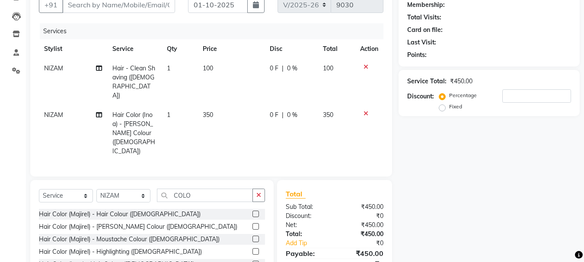
checkbox input "false"
click at [207, 111] on span "350" at bounding box center [208, 115] width 10 height 8
select select "9145"
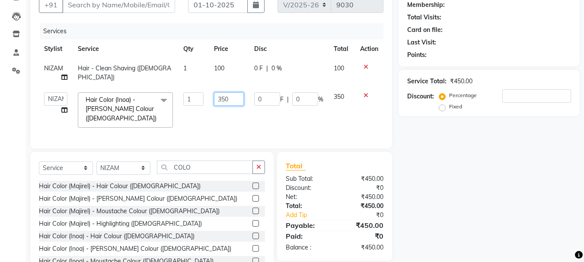
click at [221, 98] on input "350" at bounding box center [229, 98] width 30 height 13
type input "250"
click at [230, 115] on td "250" at bounding box center [229, 110] width 40 height 46
select select "9145"
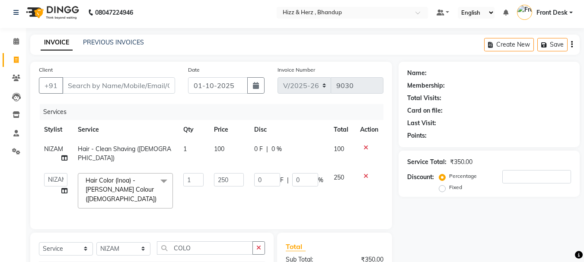
scroll to position [0, 0]
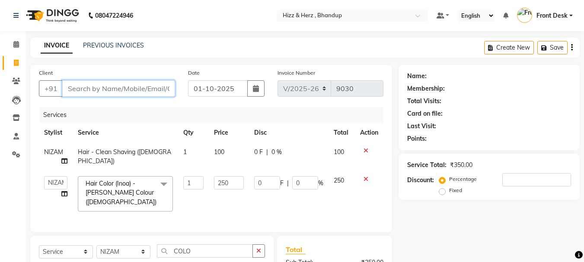
click at [154, 91] on input "Client" at bounding box center [118, 88] width 113 height 16
type input "S"
type input "0"
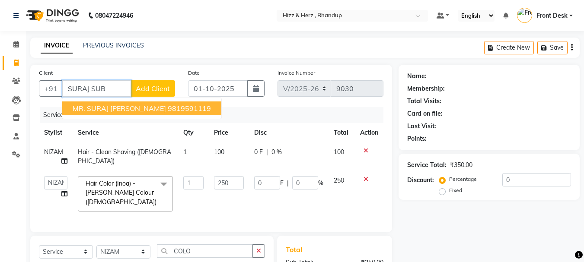
click at [180, 112] on ngb-highlight "9819591119" at bounding box center [189, 108] width 43 height 9
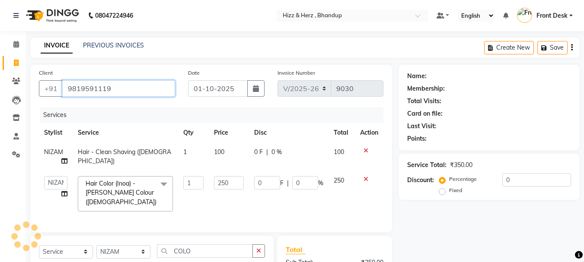
type input "9819591119"
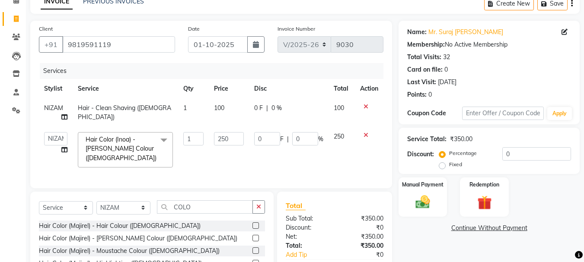
scroll to position [86, 0]
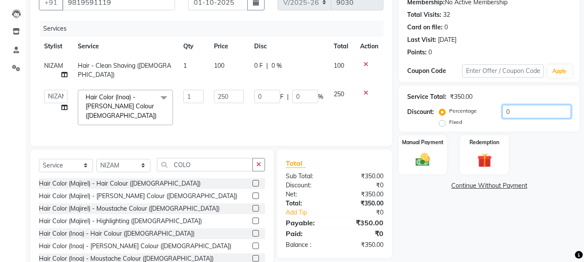
click at [511, 108] on input "0" at bounding box center [536, 111] width 69 height 13
type input "2"
type input "5"
type input "2"
type input "20"
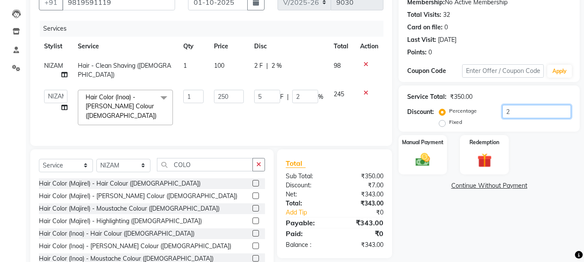
type input "50"
type input "20"
click at [424, 163] on img at bounding box center [423, 159] width 24 height 17
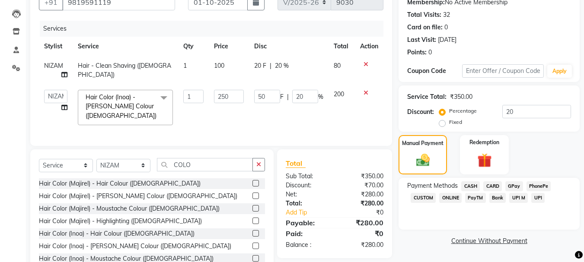
click at [471, 182] on span "CASH" at bounding box center [470, 187] width 19 height 10
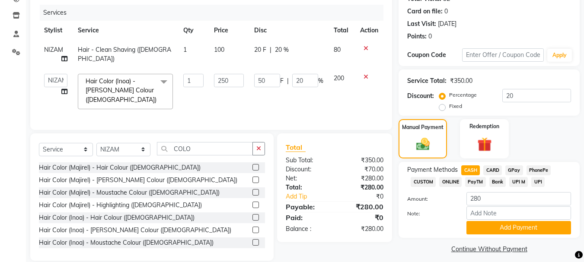
scroll to position [112, 0]
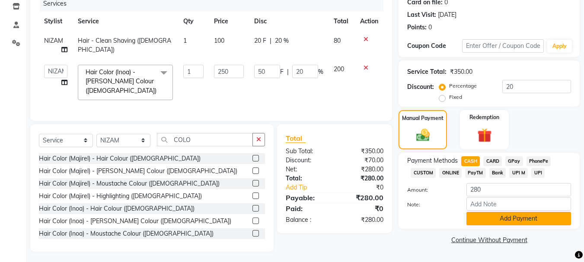
click at [504, 217] on button "Add Payment" at bounding box center [518, 218] width 105 height 13
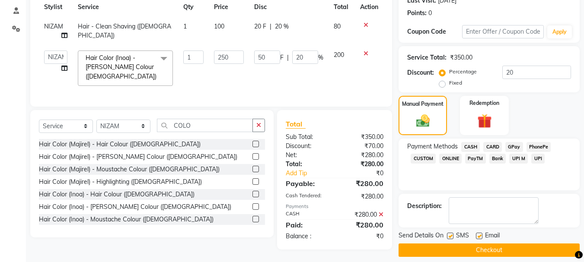
scroll to position [134, 0]
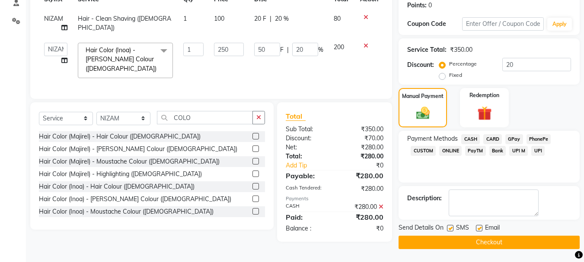
click at [478, 240] on button "Checkout" at bounding box center [489, 242] width 181 height 13
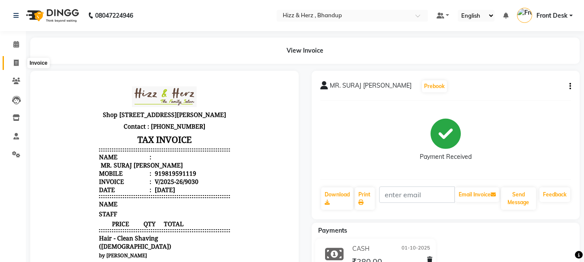
click at [18, 60] on icon at bounding box center [16, 63] width 5 height 6
select select "629"
select select "service"
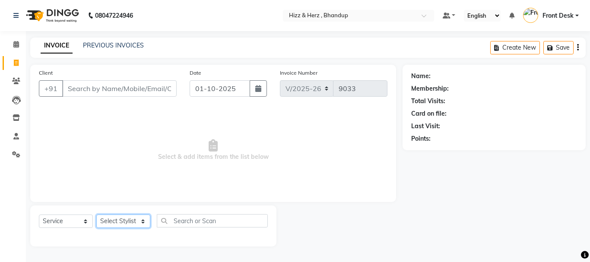
click at [143, 224] on select "Select Stylist Front Desk [PERSON_NAME] HIZZ & HERZ 2 [PERSON_NAME] [PERSON_NAM…" at bounding box center [123, 221] width 54 height 13
select select "9146"
click at [96, 215] on select "Select Stylist Front Desk [PERSON_NAME] HIZZ & HERZ 2 [PERSON_NAME] [PERSON_NAM…" at bounding box center [123, 221] width 54 height 13
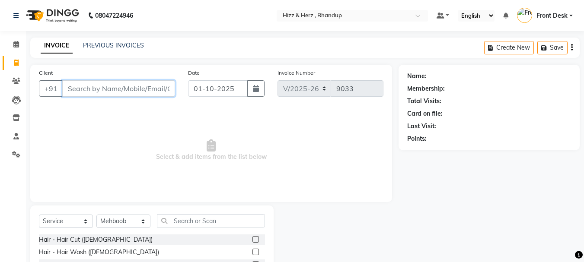
click at [126, 92] on input "Client" at bounding box center [118, 88] width 113 height 16
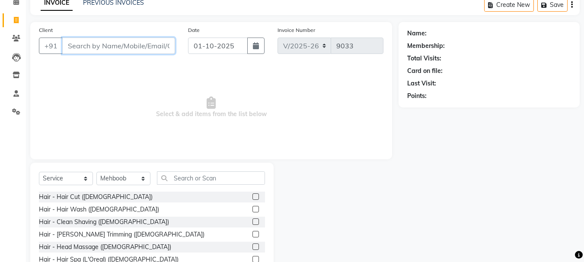
scroll to position [84, 0]
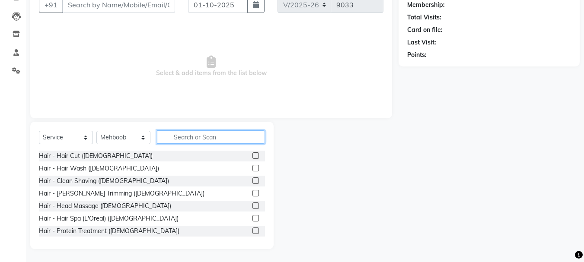
click at [189, 136] on input "text" at bounding box center [211, 137] width 108 height 13
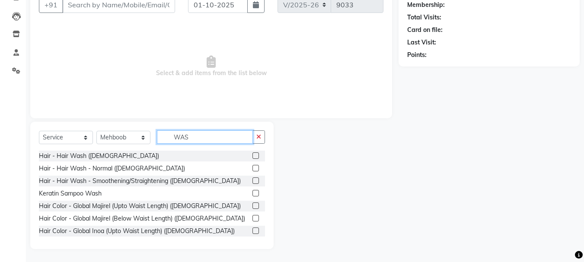
scroll to position [48, 0]
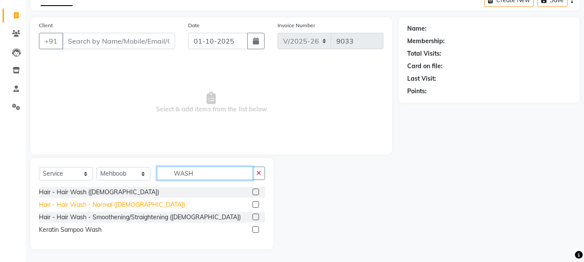
type input "WASH"
click at [63, 204] on div "Hair - Hair Wash - Normal ([DEMOGRAPHIC_DATA])" at bounding box center [112, 205] width 146 height 9
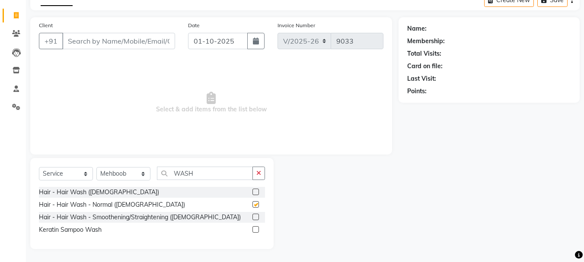
checkbox input "false"
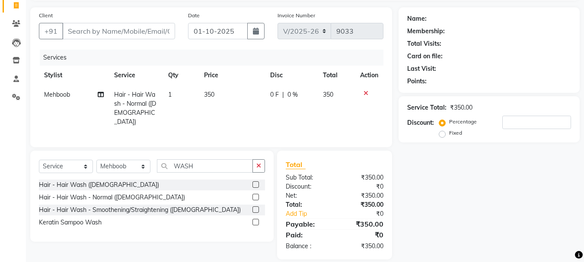
scroll to position [65, 0]
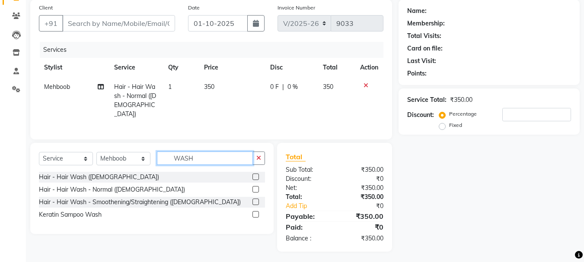
click at [207, 154] on input "WASH" at bounding box center [205, 158] width 96 height 13
type input "W"
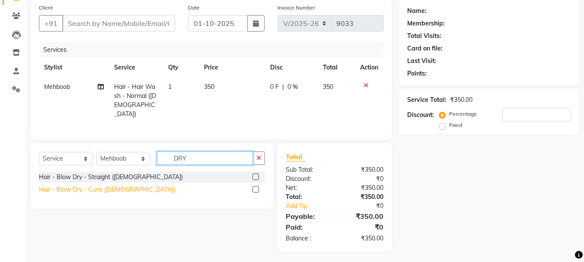
type input "DRY"
click at [81, 190] on div "Hair - Blow Dry - Curls ([DEMOGRAPHIC_DATA])" at bounding box center [107, 189] width 136 height 9
checkbox input "false"
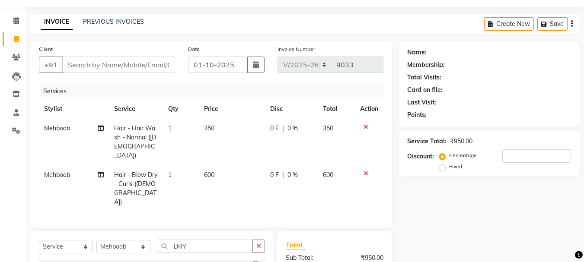
scroll to position [0, 0]
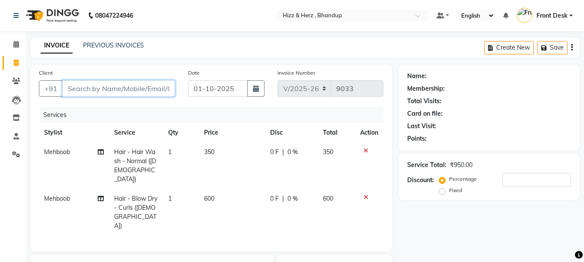
click at [151, 87] on input "Client" at bounding box center [118, 88] width 113 height 16
type input "7"
type input "0"
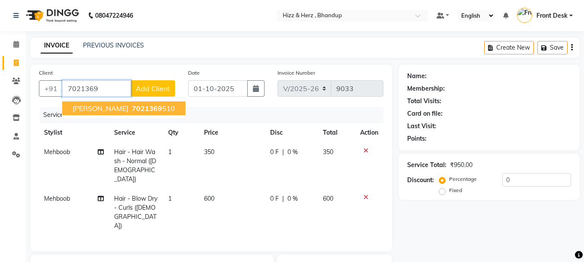
click at [132, 112] on span "7021369" at bounding box center [147, 108] width 30 height 9
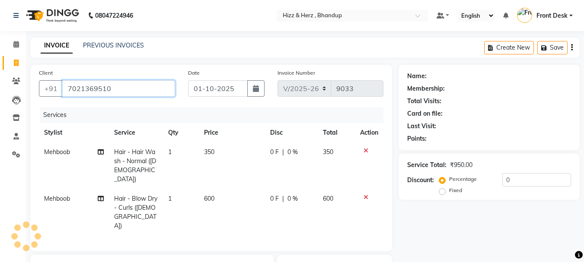
type input "7021369510"
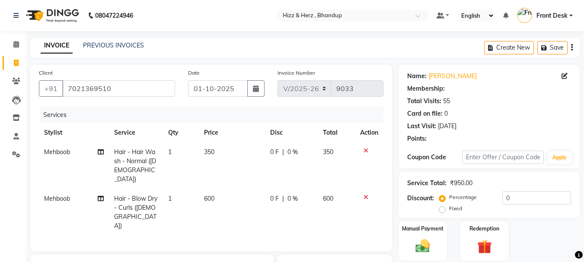
select select "1: Object"
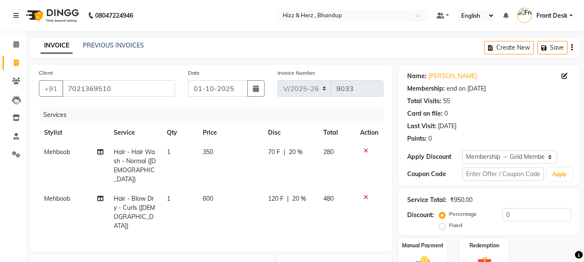
type input "20"
click at [211, 153] on span "350" at bounding box center [208, 152] width 10 height 8
select select "9146"
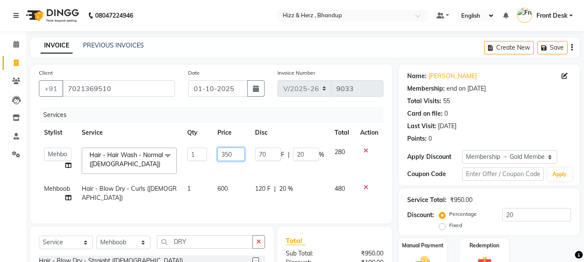
click at [238, 156] on input "350" at bounding box center [230, 154] width 27 height 13
type input "3"
type input "400"
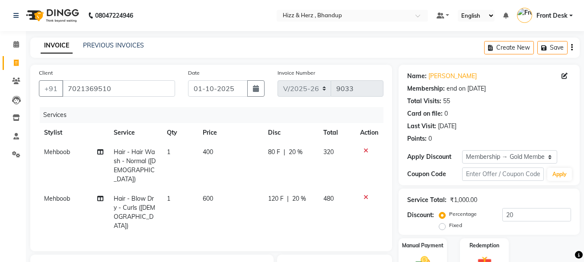
click at [311, 206] on td "120 F | 20 %" at bounding box center [290, 212] width 55 height 47
select select "9146"
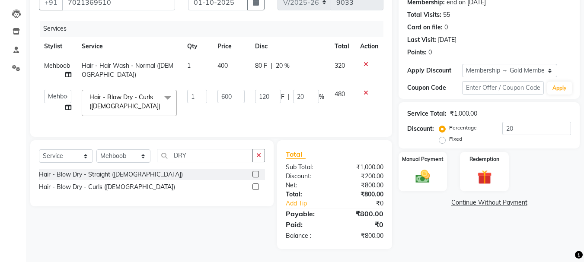
scroll to position [93, 0]
click at [421, 160] on div "Manual Payment" at bounding box center [423, 171] width 51 height 41
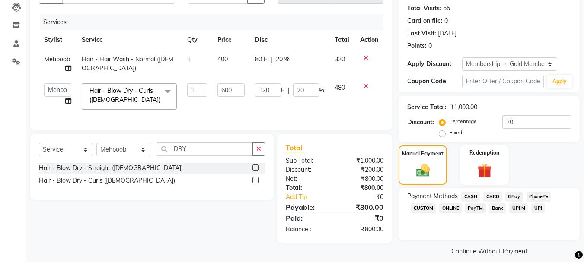
click at [507, 193] on span "GPay" at bounding box center [514, 197] width 18 height 10
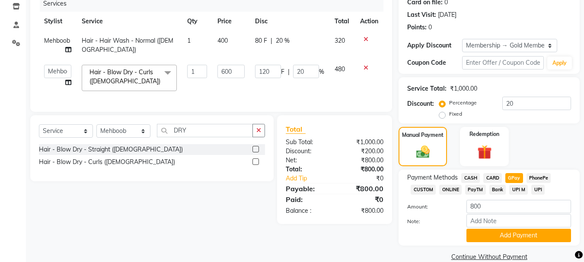
scroll to position [126, 0]
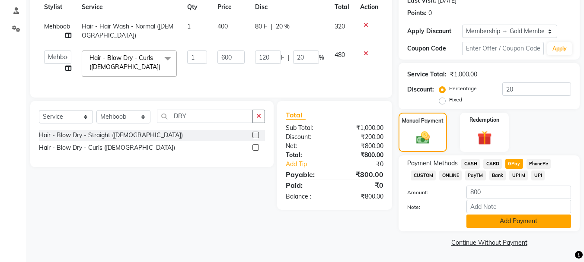
click at [514, 220] on button "Add Payment" at bounding box center [518, 221] width 105 height 13
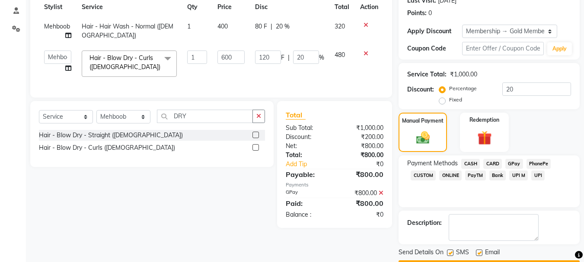
scroll to position [150, 0]
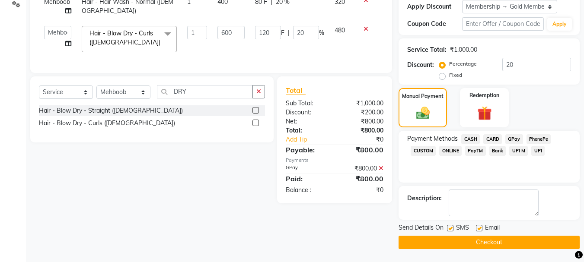
click at [504, 245] on button "Checkout" at bounding box center [489, 242] width 181 height 13
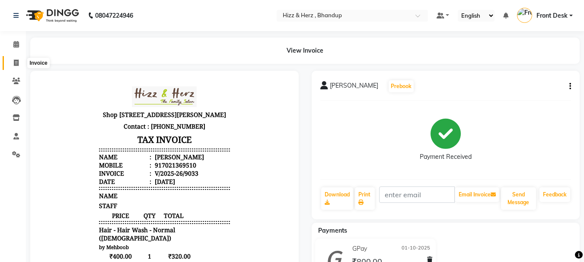
click at [16, 65] on icon at bounding box center [16, 63] width 5 height 6
select select "629"
select select "service"
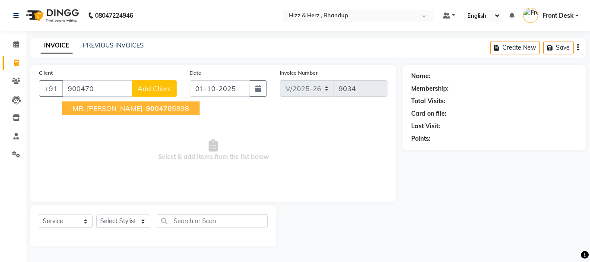
click at [86, 104] on span "MR. NIITIN MEHTA" at bounding box center [108, 108] width 70 height 9
type input "9004705898"
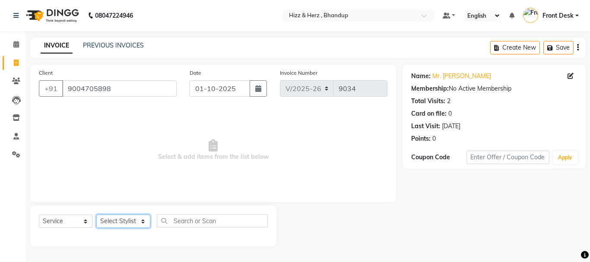
click at [131, 220] on select "Select Stylist Front Desk [PERSON_NAME] HIZZ & HERZ 2 [PERSON_NAME] [PERSON_NAM…" at bounding box center [123, 221] width 54 height 13
select select "82789"
click at [96, 215] on select "Select Stylist Front Desk [PERSON_NAME] HIZZ & HERZ 2 [PERSON_NAME] [PERSON_NAM…" at bounding box center [123, 221] width 54 height 13
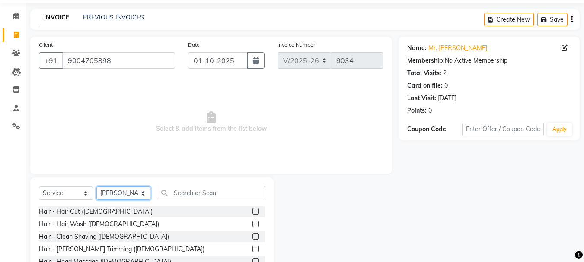
scroll to position [43, 0]
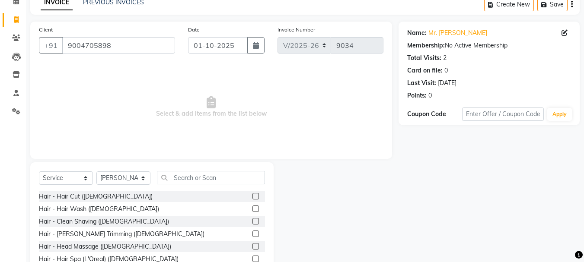
click at [252, 198] on label at bounding box center [255, 196] width 6 height 6
click at [252, 198] on input "checkbox" at bounding box center [255, 197] width 6 height 6
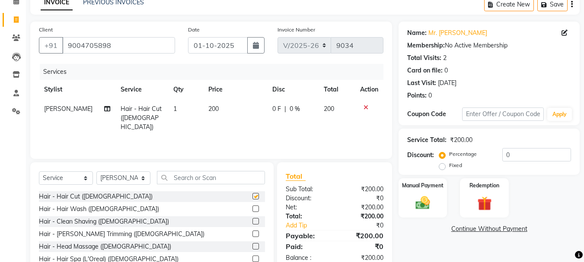
checkbox input "false"
click at [252, 232] on label at bounding box center [255, 234] width 6 height 6
click at [252, 232] on input "checkbox" at bounding box center [255, 235] width 6 height 6
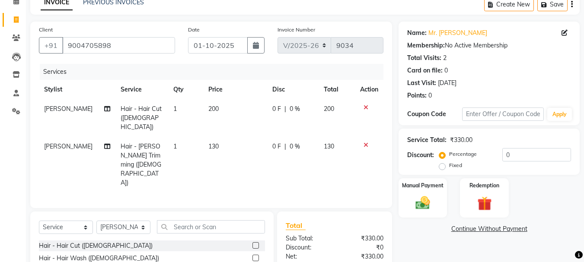
checkbox input "false"
drag, startPoint x: 421, startPoint y: 209, endPoint x: 432, endPoint y: 208, distance: 11.7
click at [422, 208] on img at bounding box center [423, 203] width 24 height 17
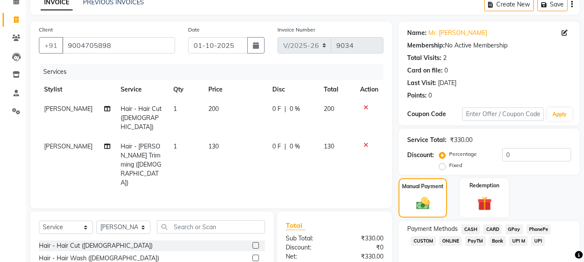
click at [467, 226] on span "CASH" at bounding box center [470, 230] width 19 height 10
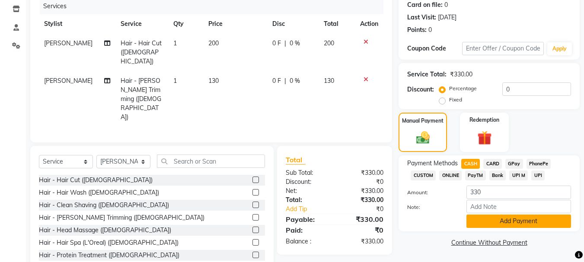
click at [497, 220] on button "Add Payment" at bounding box center [518, 221] width 105 height 13
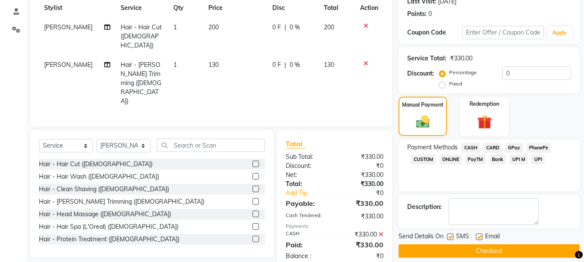
scroll to position [134, 0]
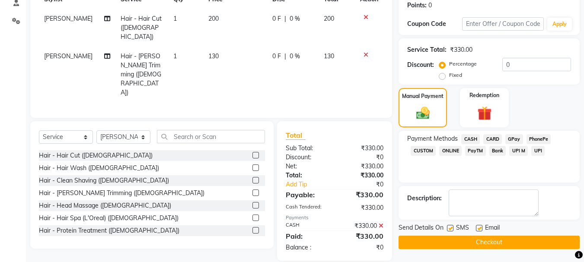
drag, startPoint x: 501, startPoint y: 241, endPoint x: 493, endPoint y: 226, distance: 16.0
click at [501, 241] on button "Checkout" at bounding box center [489, 242] width 181 height 13
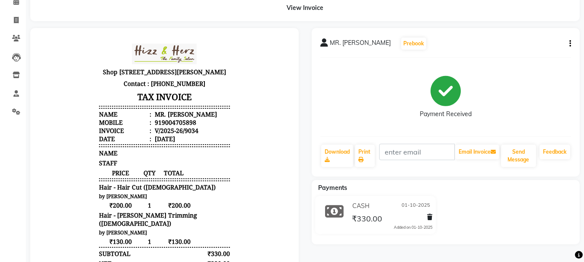
scroll to position [43, 0]
click at [17, 19] on icon at bounding box center [16, 19] width 5 height 6
select select "629"
select select "service"
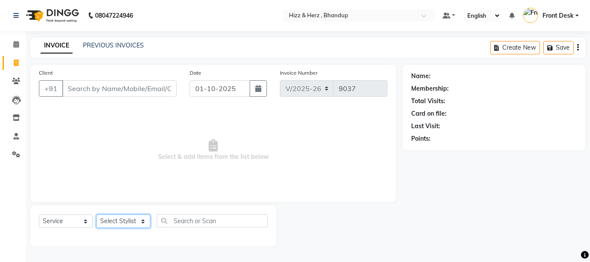
click at [121, 222] on select "Select Stylist Front Desk [PERSON_NAME] HIZZ & HERZ 2 [PERSON_NAME] [PERSON_NAM…" at bounding box center [123, 221] width 54 height 13
select select "33193"
click at [96, 215] on select "Select Stylist Front Desk [PERSON_NAME] HIZZ & HERZ 2 [PERSON_NAME] [PERSON_NAM…" at bounding box center [123, 221] width 54 height 13
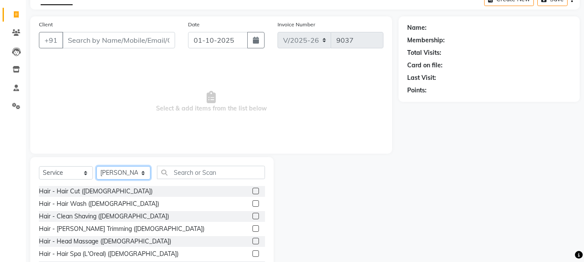
scroll to position [84, 0]
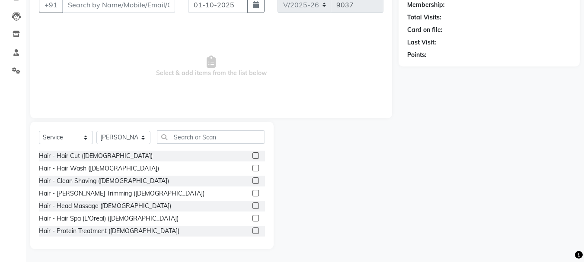
click at [252, 154] on label at bounding box center [255, 156] width 6 height 6
click at [252, 154] on input "checkbox" at bounding box center [255, 156] width 6 height 6
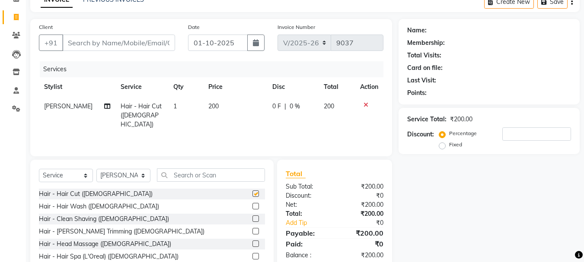
checkbox input "false"
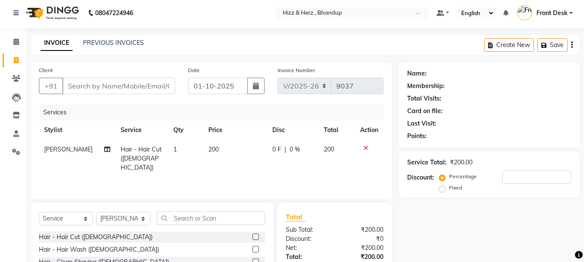
scroll to position [0, 0]
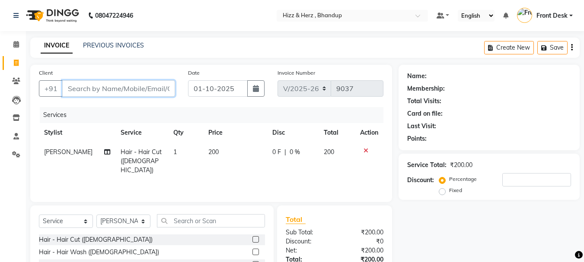
click at [157, 87] on input "Client" at bounding box center [118, 88] width 113 height 16
type input "8"
type input "0"
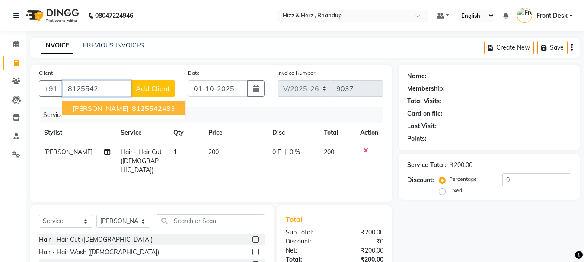
click at [162, 108] on span "8125542" at bounding box center [147, 108] width 30 height 9
type input "8125542483"
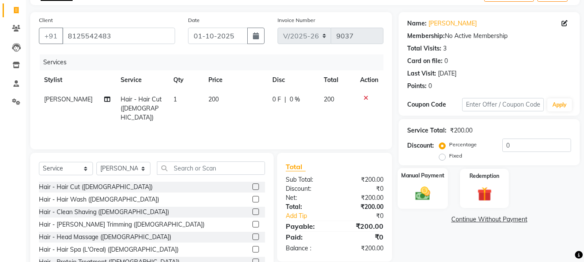
scroll to position [84, 0]
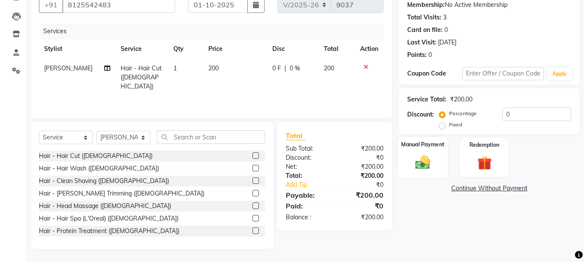
click at [426, 165] on img at bounding box center [423, 162] width 24 height 17
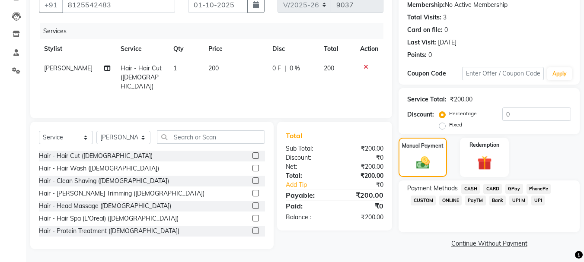
click at [515, 190] on span "GPay" at bounding box center [514, 189] width 18 height 10
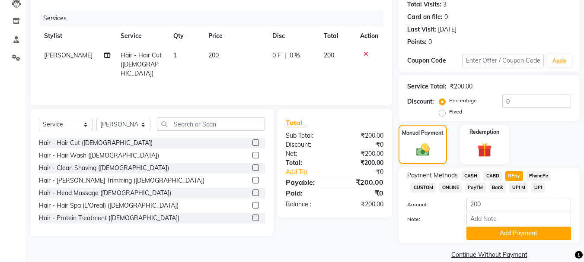
scroll to position [109, 0]
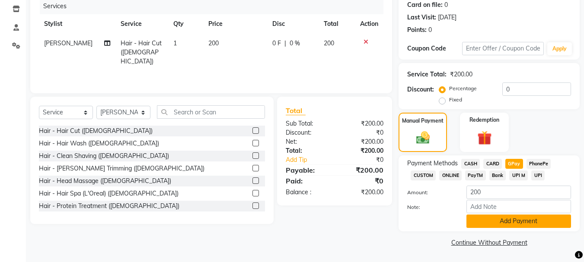
click at [521, 224] on button "Add Payment" at bounding box center [518, 221] width 105 height 13
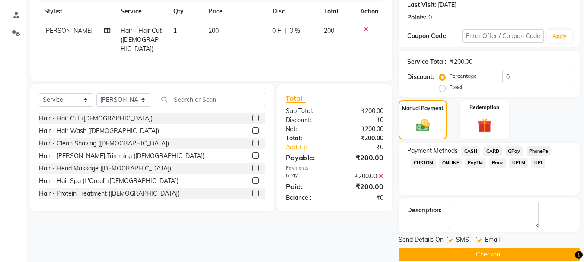
scroll to position [134, 0]
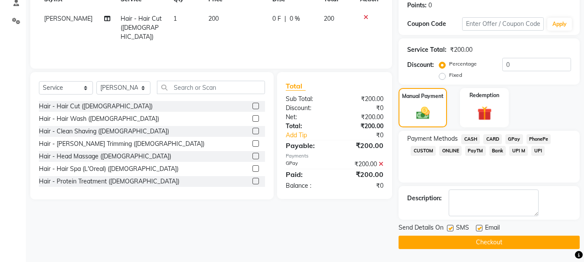
click at [472, 246] on button "Checkout" at bounding box center [489, 242] width 181 height 13
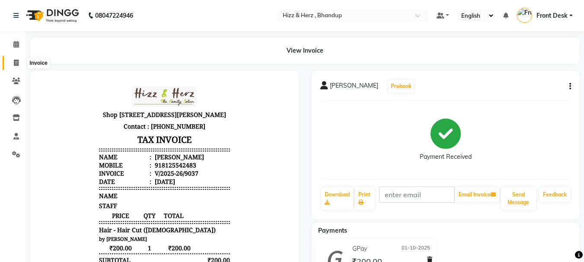
click at [19, 62] on span at bounding box center [16, 63] width 15 height 10
select select "service"
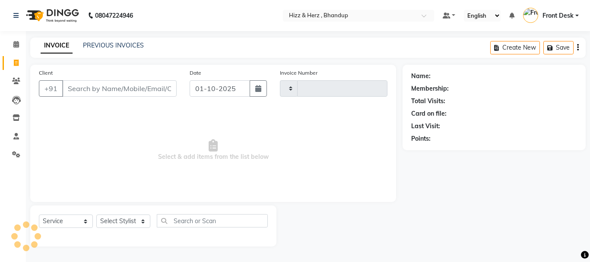
type input "9038"
select select "629"
click at [123, 217] on select "Select Stylist" at bounding box center [123, 221] width 54 height 13
select select "9146"
click at [96, 215] on select "Select Stylist Front Desk [PERSON_NAME] HIZZ & HERZ 2 [PERSON_NAME] [PERSON_NAM…" at bounding box center [123, 221] width 54 height 13
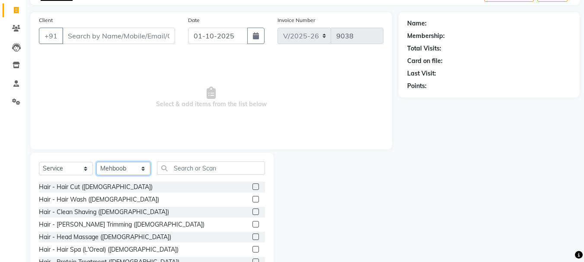
scroll to position [84, 0]
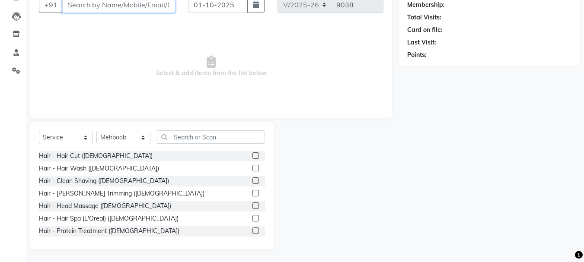
click at [141, 9] on input "Client" at bounding box center [118, 5] width 113 height 16
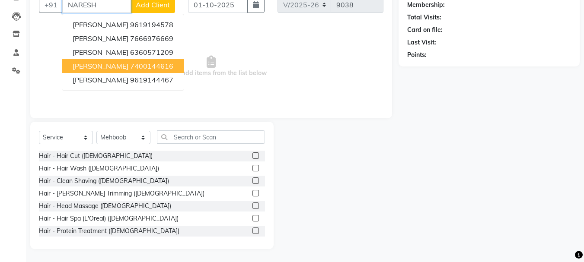
click at [173, 66] on ngb-highlight "7400144616" at bounding box center [151, 66] width 43 height 9
type input "7400144616"
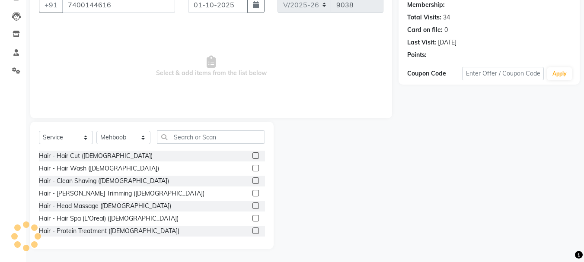
select select "1: Object"
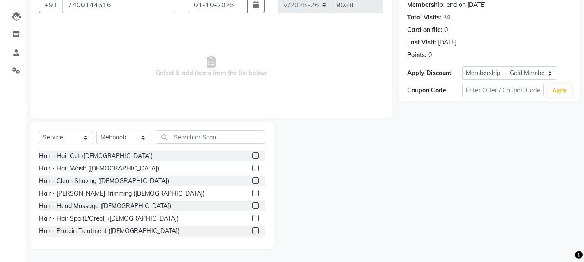
click at [252, 182] on label at bounding box center [255, 181] width 6 height 6
click at [252, 182] on input "checkbox" at bounding box center [255, 182] width 6 height 6
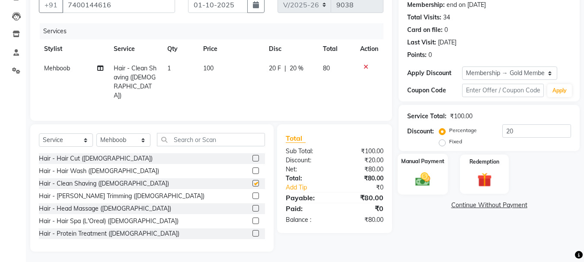
checkbox input "false"
click at [426, 180] on img at bounding box center [423, 179] width 24 height 17
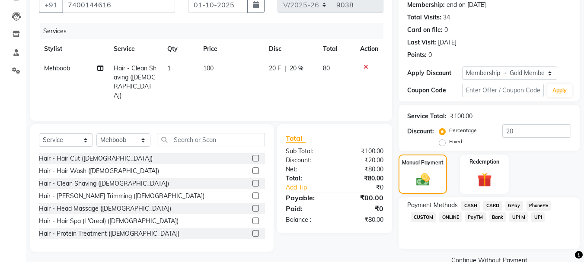
click at [513, 206] on span "GPay" at bounding box center [514, 206] width 18 height 10
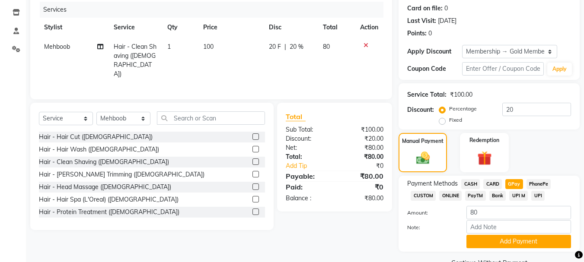
scroll to position [126, 0]
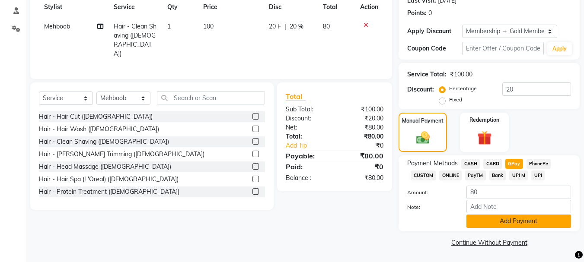
click at [515, 221] on button "Add Payment" at bounding box center [518, 221] width 105 height 13
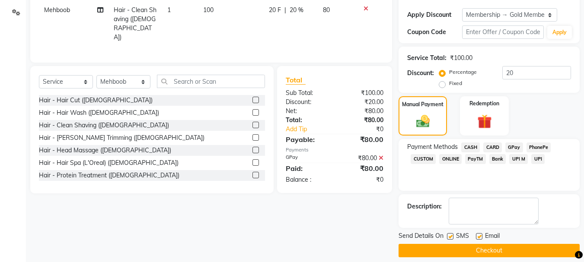
scroll to position [150, 0]
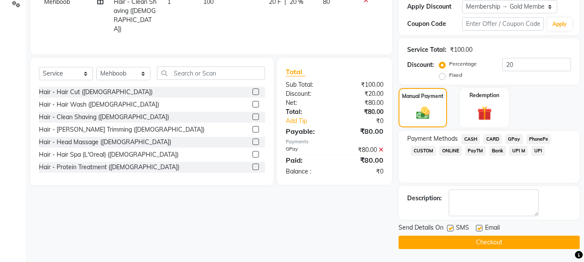
click at [504, 238] on button "Checkout" at bounding box center [489, 242] width 181 height 13
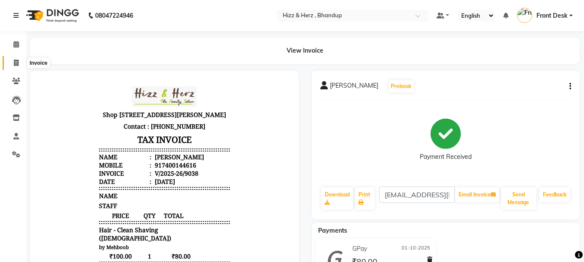
click at [13, 63] on span at bounding box center [16, 63] width 15 height 10
select select "629"
select select "service"
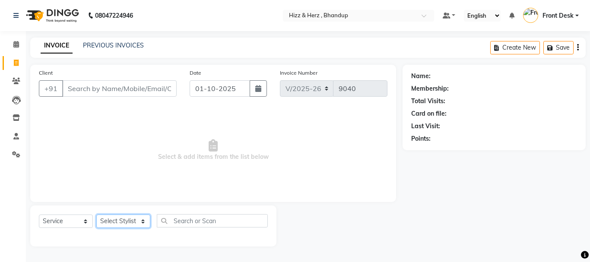
click at [141, 224] on select "Select Stylist" at bounding box center [123, 221] width 54 height 13
select select "82789"
click at [96, 215] on select "Select Stylist Front Desk [PERSON_NAME] HIZZ & HERZ 2 [PERSON_NAME] [PERSON_NAM…" at bounding box center [123, 221] width 54 height 13
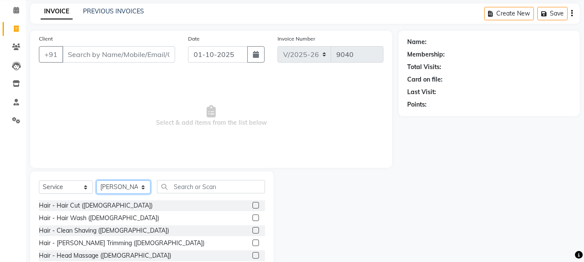
scroll to position [84, 0]
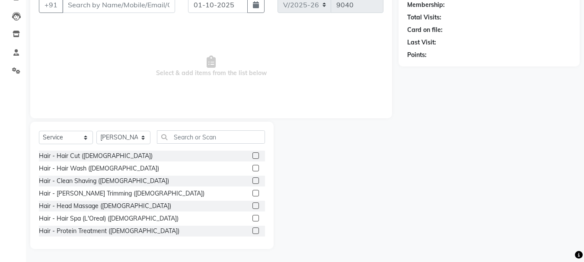
click at [252, 153] on label at bounding box center [255, 156] width 6 height 6
click at [252, 153] on input "checkbox" at bounding box center [255, 156] width 6 height 6
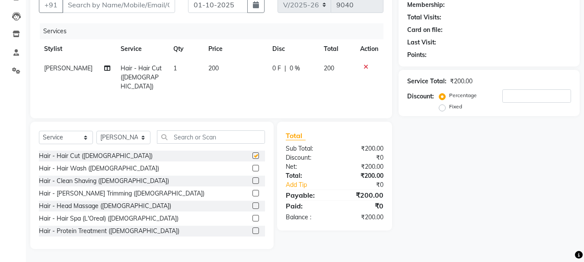
checkbox input "false"
click at [120, 137] on select "Select Stylist Front Desk [PERSON_NAME] HIZZ & HERZ 2 [PERSON_NAME] [PERSON_NAM…" at bounding box center [123, 137] width 54 height 13
select select "9145"
click at [96, 131] on select "Select Stylist Front Desk [PERSON_NAME] HIZZ & HERZ 2 [PERSON_NAME] [PERSON_NAM…" at bounding box center [123, 137] width 54 height 13
click at [252, 156] on label at bounding box center [255, 156] width 6 height 6
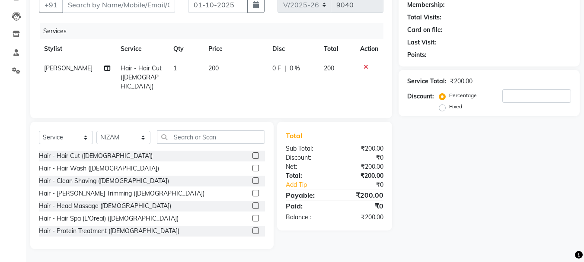
click at [252, 156] on input "checkbox" at bounding box center [255, 156] width 6 height 6
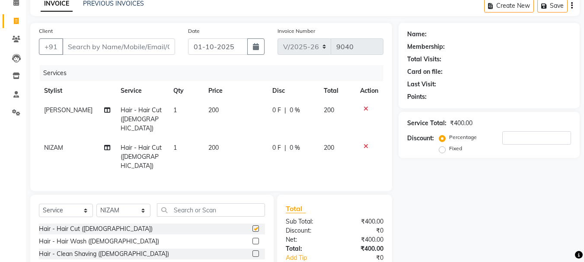
checkbox input "false"
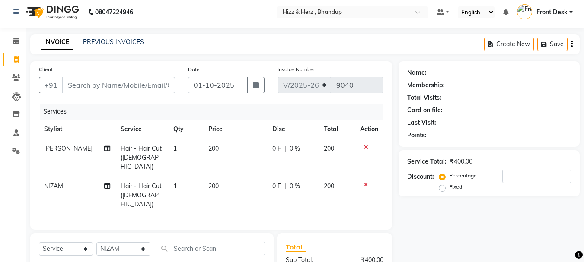
scroll to position [0, 0]
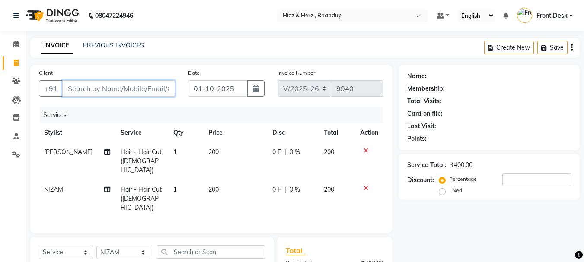
click at [150, 91] on input "Client" at bounding box center [118, 88] width 113 height 16
click at [106, 85] on input "Client" at bounding box center [118, 88] width 113 height 16
type input "9"
type input "0"
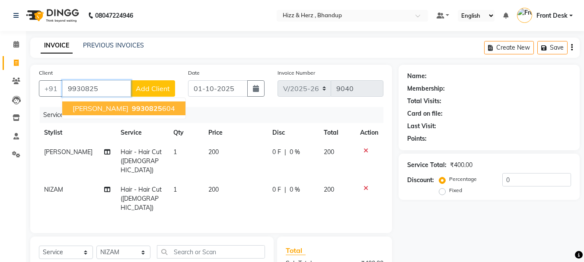
click at [106, 113] on button "VISHWAS 9930825 604" at bounding box center [123, 109] width 123 height 14
type input "9930825604"
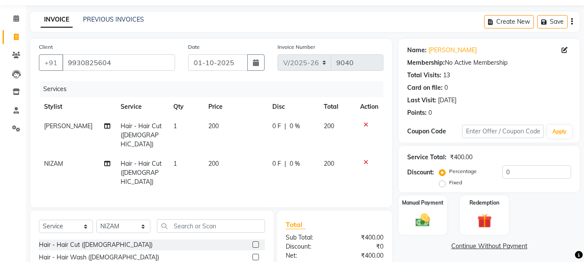
scroll to position [103, 0]
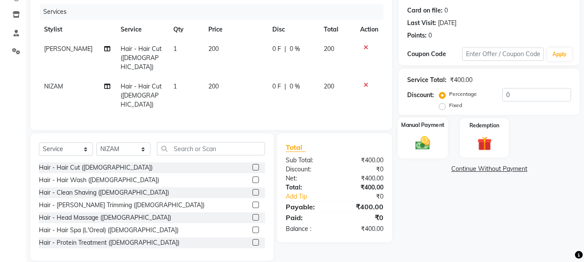
click at [424, 144] on img at bounding box center [423, 142] width 24 height 17
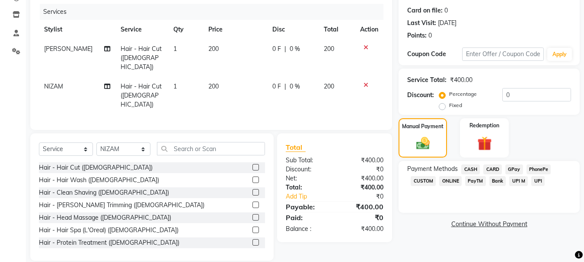
click at [511, 168] on span "GPay" at bounding box center [514, 170] width 18 height 10
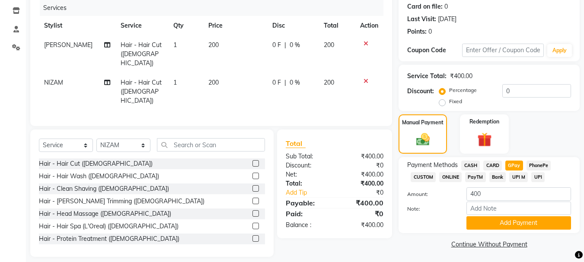
scroll to position [109, 0]
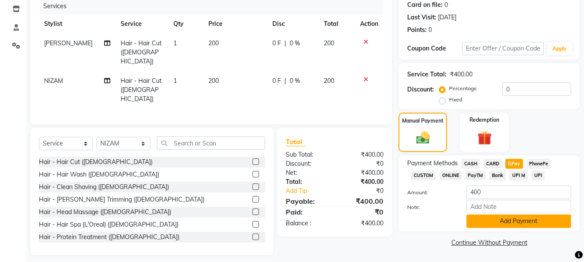
click at [529, 221] on button "Add Payment" at bounding box center [518, 221] width 105 height 13
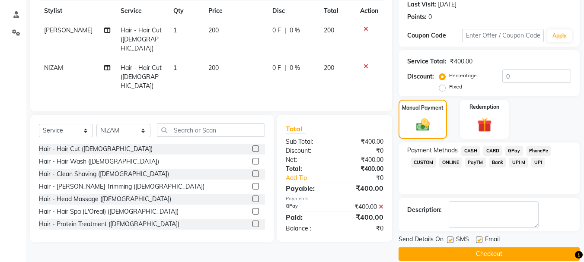
scroll to position [134, 0]
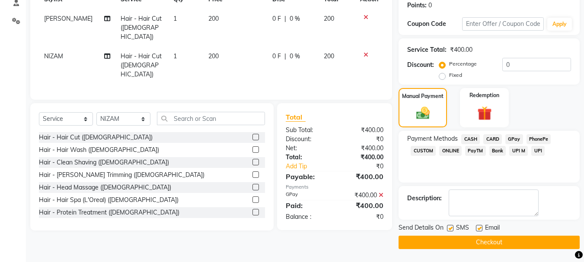
click at [503, 240] on button "Checkout" at bounding box center [489, 242] width 181 height 13
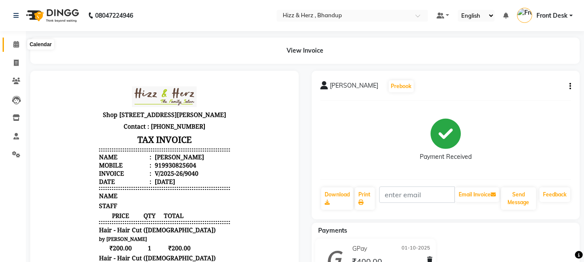
click at [15, 42] on icon at bounding box center [16, 44] width 6 height 6
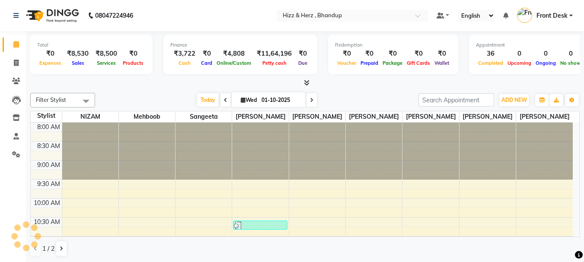
scroll to position [478, 0]
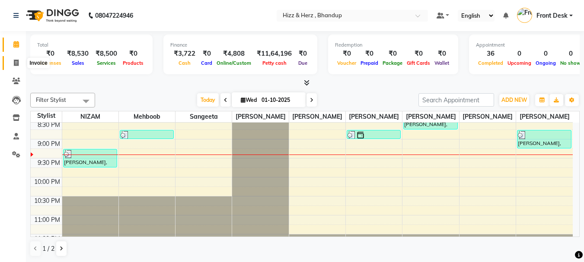
click at [17, 61] on icon at bounding box center [16, 63] width 5 height 6
select select "service"
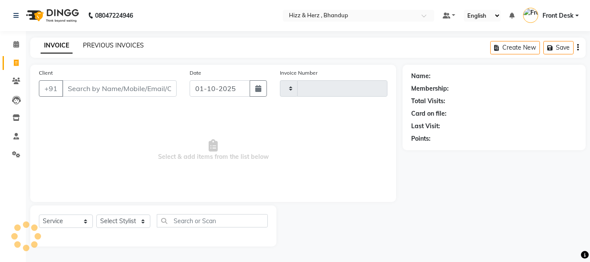
type input "9041"
select select "629"
click at [137, 46] on link "PREVIOUS INVOICES" at bounding box center [113, 45] width 61 height 8
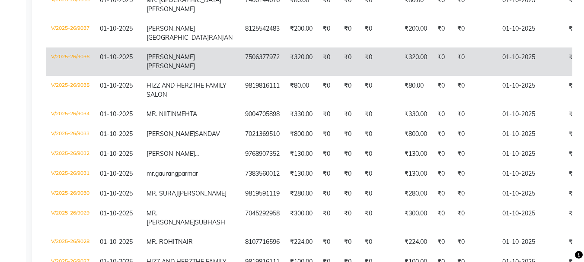
scroll to position [259, 0]
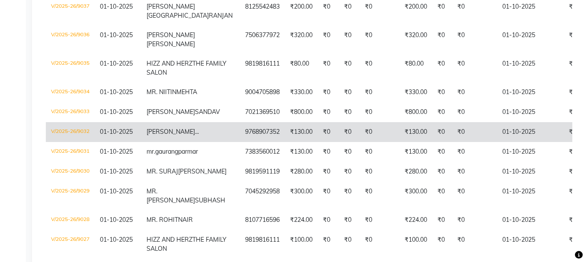
click at [285, 142] on td "₹130.00" at bounding box center [301, 132] width 33 height 20
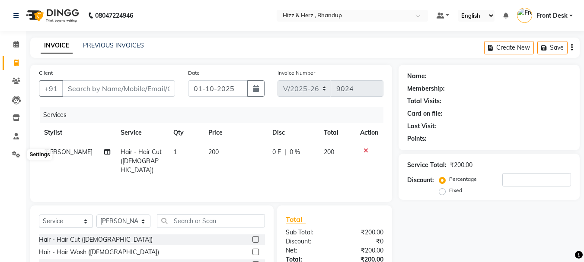
select select "629"
select select "service"
select select "33193"
click at [22, 62] on span at bounding box center [16, 63] width 15 height 10
select select "629"
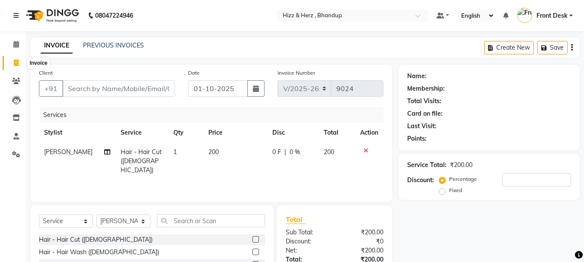
select select "service"
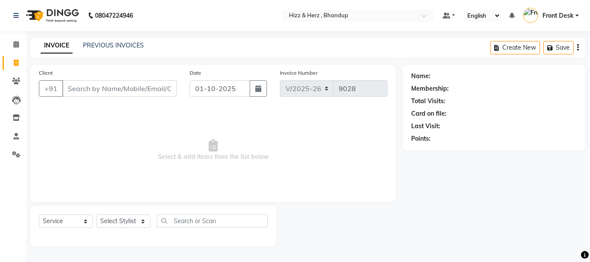
click at [126, 86] on input "Client" at bounding box center [119, 88] width 115 height 16
type input "U"
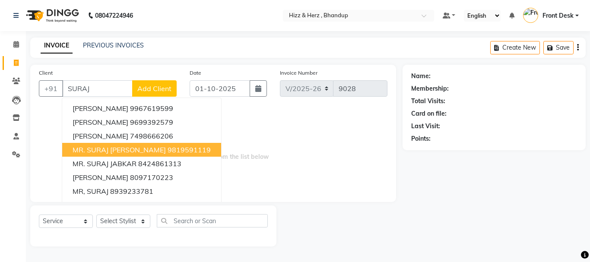
click at [128, 147] on span "MR. SURAJ [PERSON_NAME]" at bounding box center [119, 150] width 93 height 9
type input "9819591119"
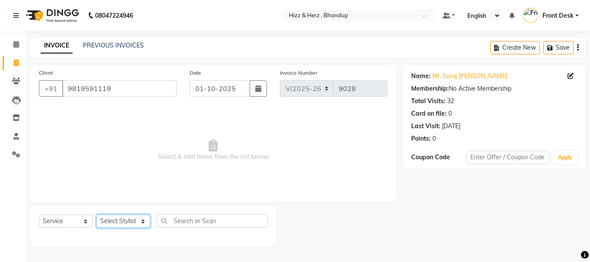
click at [123, 221] on select "Select Stylist Front Desk [PERSON_NAME] HIZZ & HERZ 2 [PERSON_NAME] [PERSON_NAM…" at bounding box center [123, 221] width 54 height 13
click at [96, 215] on select "Select Stylist Front Desk [PERSON_NAME] HIZZ & HERZ 2 [PERSON_NAME] [PERSON_NAM…" at bounding box center [123, 221] width 54 height 13
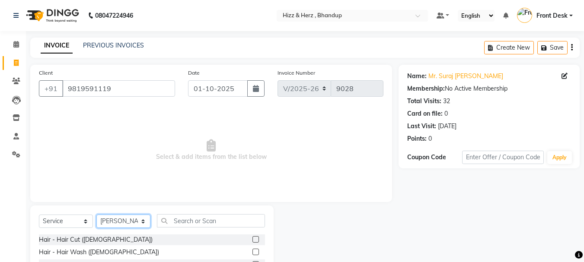
click at [143, 226] on select "Select Stylist Front Desk [PERSON_NAME] HIZZ & HERZ 2 [PERSON_NAME] [PERSON_NAM…" at bounding box center [123, 221] width 54 height 13
select select "9145"
click at [96, 215] on select "Select Stylist Front Desk [PERSON_NAME] HIZZ & HERZ 2 [PERSON_NAME] [PERSON_NAM…" at bounding box center [123, 221] width 54 height 13
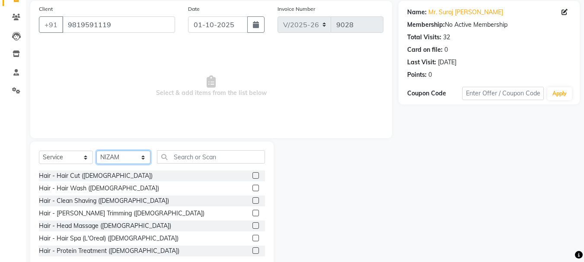
scroll to position [84, 0]
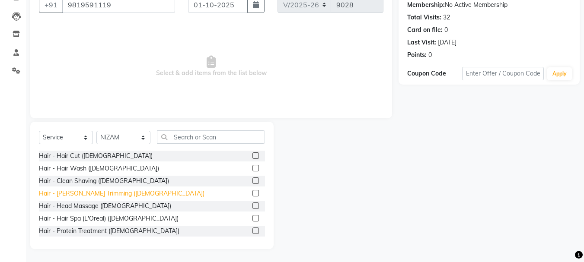
click at [76, 192] on div "Hair - [PERSON_NAME] Trimming ([DEMOGRAPHIC_DATA])" at bounding box center [122, 193] width 166 height 9
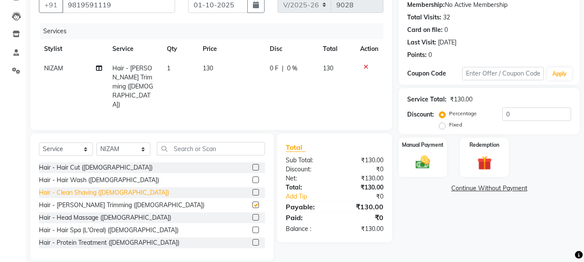
checkbox input "false"
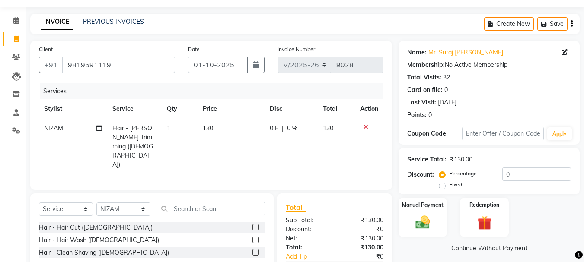
scroll to position [43, 0]
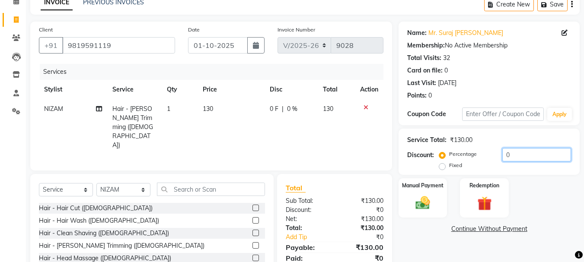
click at [519, 156] on input "0" at bounding box center [536, 154] width 69 height 13
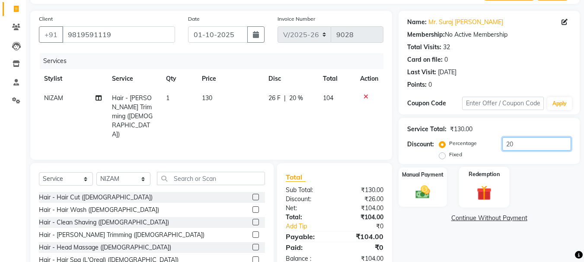
scroll to position [84, 0]
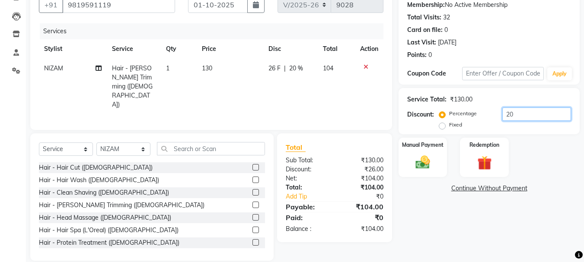
type input "20"
click at [463, 223] on div "Name: Mr. Suraj [PERSON_NAME] Membership: No Active Membership Total Visits: 32…" at bounding box center [493, 121] width 188 height 280
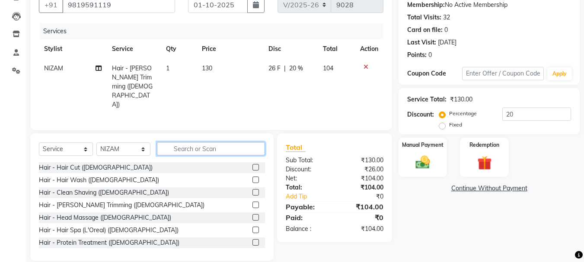
click at [214, 142] on input "text" at bounding box center [211, 148] width 108 height 13
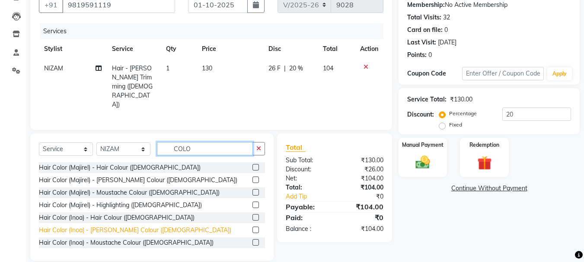
type input "COLO"
click at [109, 226] on div "Hair Color (Inoa) - [PERSON_NAME] Colour ([DEMOGRAPHIC_DATA])" at bounding box center [135, 230] width 192 height 9
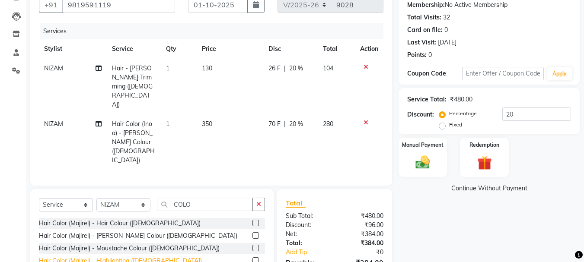
checkbox input "false"
click at [208, 120] on span "350" at bounding box center [207, 124] width 10 height 8
select select "9145"
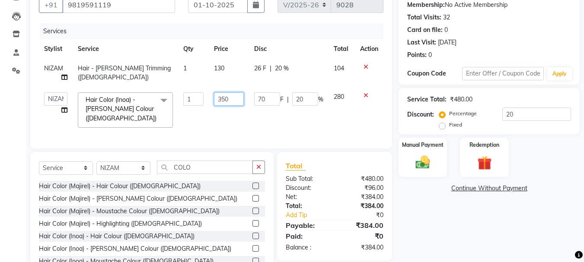
click at [231, 96] on input "350" at bounding box center [229, 98] width 30 height 13
type input "3"
type input "250"
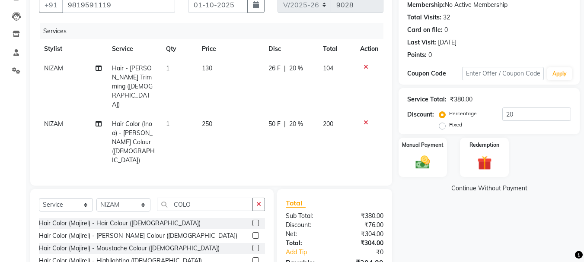
click at [242, 115] on td "250" at bounding box center [230, 143] width 67 height 56
select select "9145"
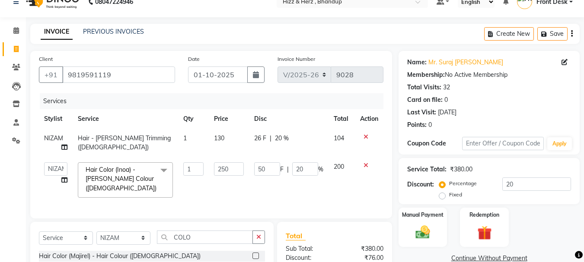
scroll to position [0, 0]
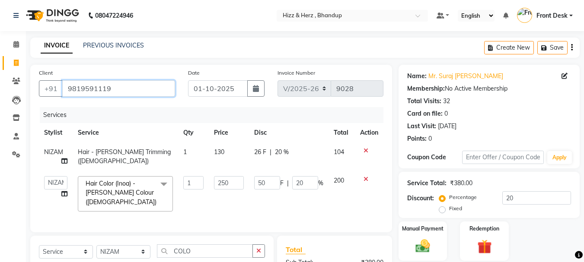
click at [146, 89] on input "9819591119" at bounding box center [118, 88] width 113 height 16
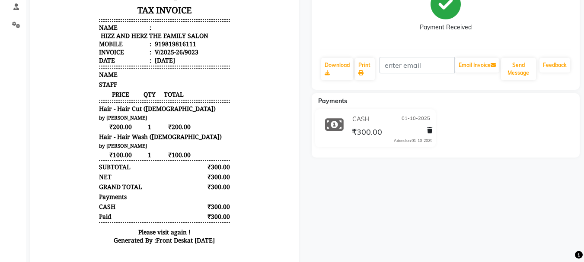
scroll to position [7, 0]
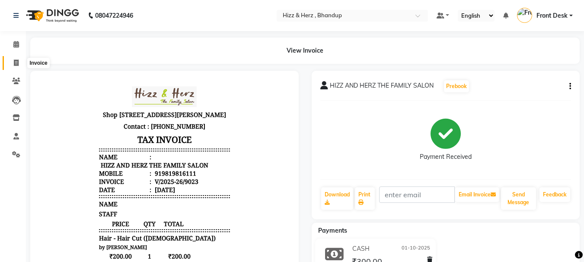
click at [17, 64] on icon at bounding box center [16, 63] width 5 height 6
select select "service"
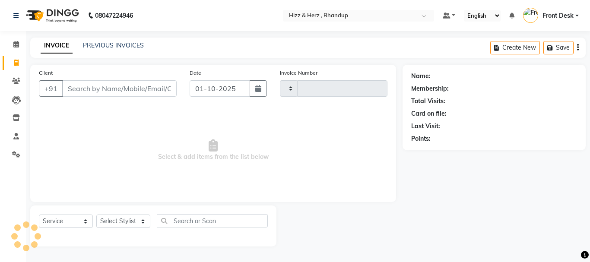
type input "9031"
select select "629"
click at [108, 84] on input "Client" at bounding box center [119, 88] width 115 height 16
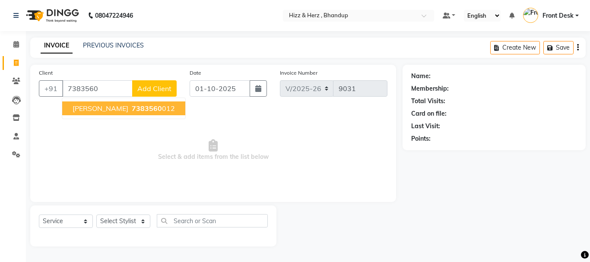
click at [107, 113] on button "[PERSON_NAME] 7383560 012" at bounding box center [123, 109] width 123 height 14
type input "7383560012"
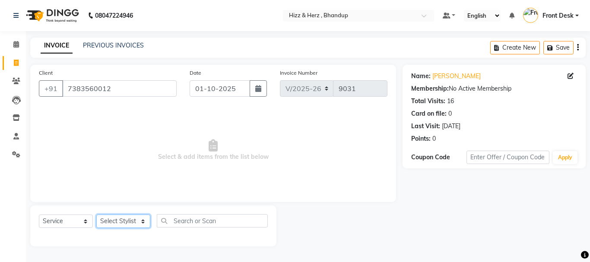
click at [144, 225] on select "Select Stylist Front Desk [PERSON_NAME] HIZZ & HERZ 2 [PERSON_NAME] [PERSON_NAM…" at bounding box center [123, 221] width 54 height 13
select select "24395"
click at [96, 215] on select "Select Stylist Front Desk [PERSON_NAME] HIZZ & HERZ 2 [PERSON_NAME] [PERSON_NAM…" at bounding box center [123, 221] width 54 height 13
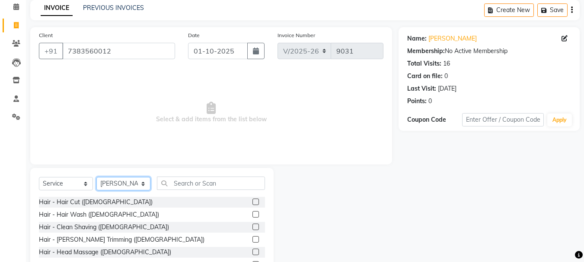
scroll to position [84, 0]
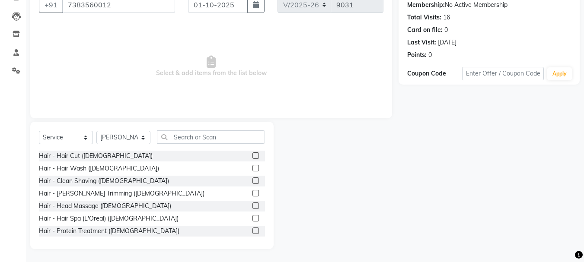
click at [252, 192] on label at bounding box center [255, 193] width 6 height 6
click at [252, 192] on input "checkbox" at bounding box center [255, 194] width 6 height 6
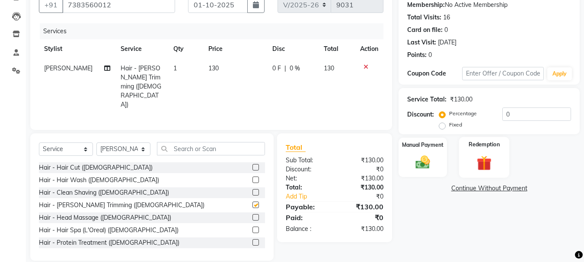
checkbox input "false"
click at [422, 165] on img at bounding box center [423, 162] width 24 height 17
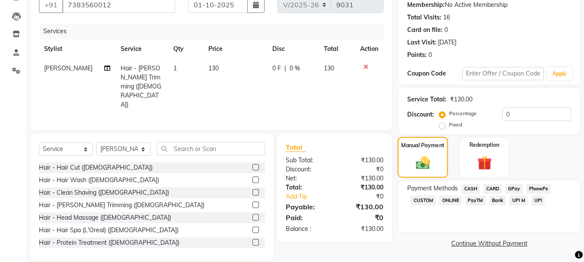
scroll to position [85, 0]
click at [511, 185] on span "GPay" at bounding box center [514, 188] width 18 height 10
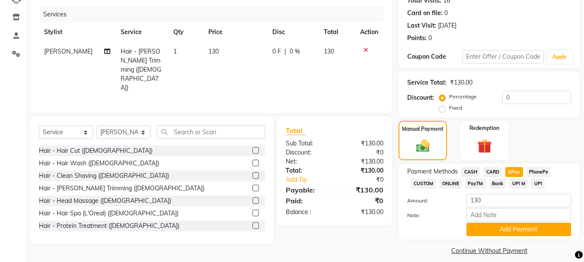
scroll to position [109, 0]
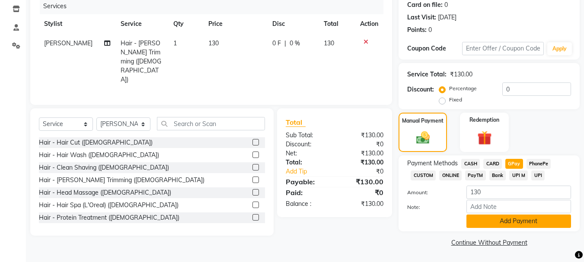
click at [514, 222] on button "Add Payment" at bounding box center [518, 221] width 105 height 13
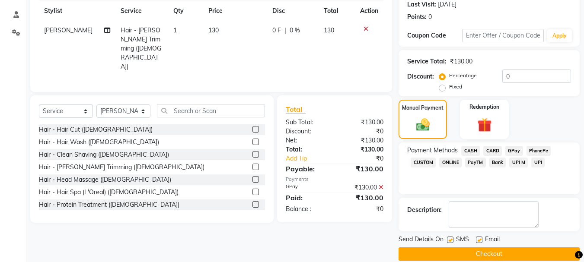
scroll to position [134, 0]
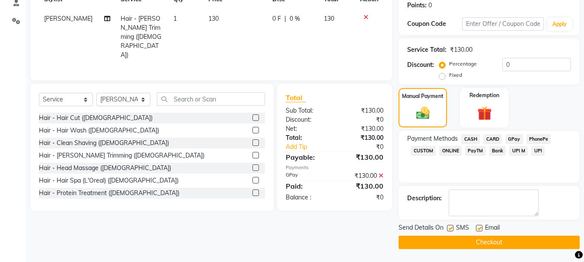
click at [489, 244] on button "Checkout" at bounding box center [489, 242] width 181 height 13
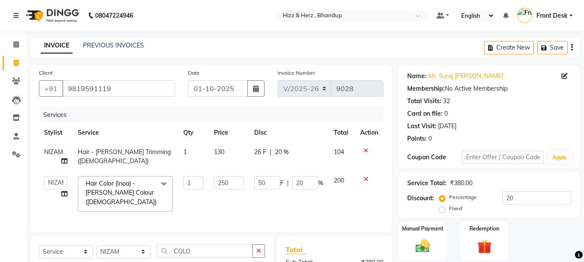
select select "629"
select select "9145"
select select "service"
select select "9145"
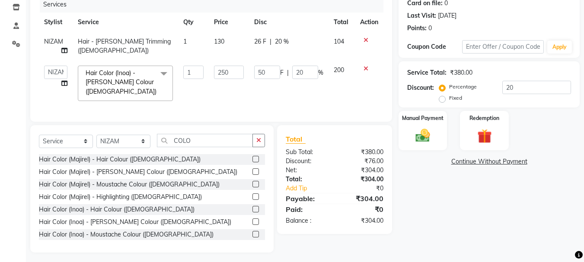
scroll to position [112, 0]
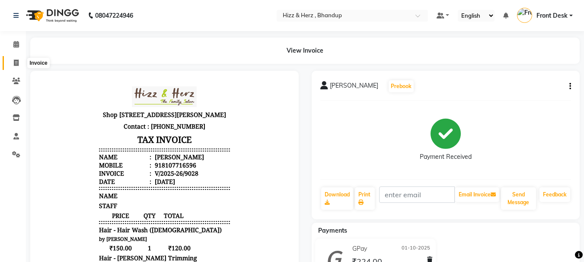
click at [16, 63] on icon at bounding box center [16, 63] width 5 height 6
select select "629"
select select "service"
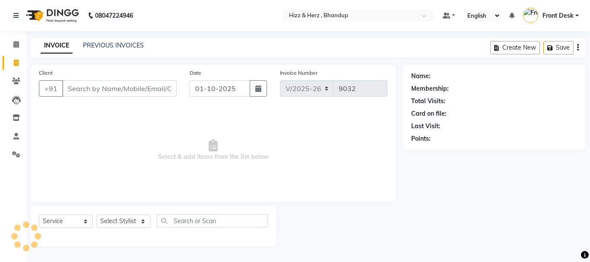
click at [156, 91] on input "Client" at bounding box center [119, 88] width 115 height 16
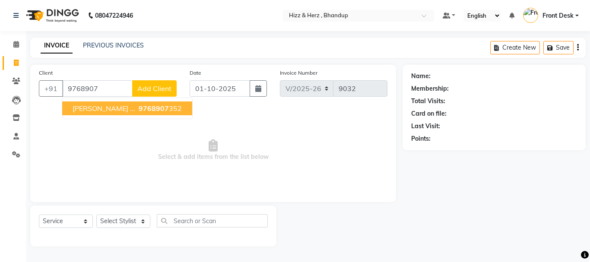
click at [158, 111] on ngb-highlight "9768907 352" at bounding box center [159, 108] width 45 height 9
type input "9768907352"
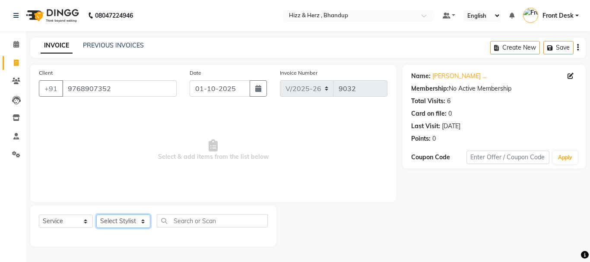
click at [116, 223] on select "Select Stylist Front Desk [PERSON_NAME] HIZZ & HERZ 2 [PERSON_NAME] [PERSON_NAM…" at bounding box center [123, 221] width 54 height 13
select select "33193"
click at [96, 215] on select "Select Stylist Front Desk [PERSON_NAME] HIZZ & HERZ 2 [PERSON_NAME] [PERSON_NAM…" at bounding box center [123, 221] width 54 height 13
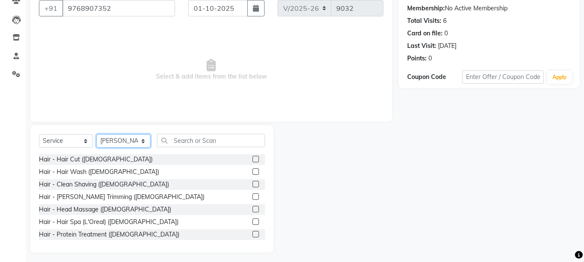
scroll to position [84, 0]
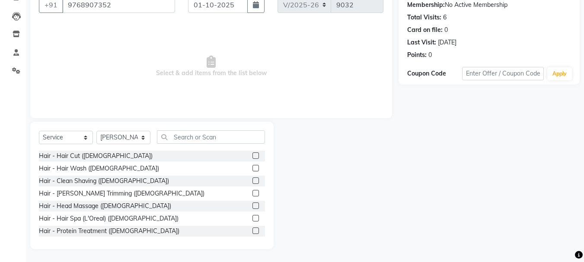
click at [252, 195] on label at bounding box center [255, 193] width 6 height 6
click at [252, 195] on input "checkbox" at bounding box center [255, 194] width 6 height 6
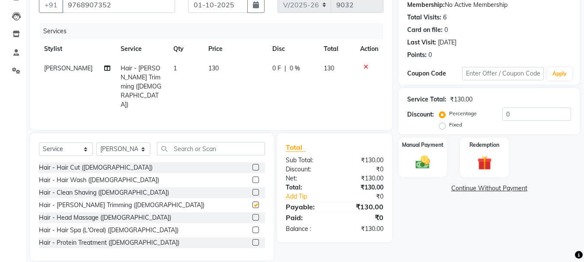
checkbox input "false"
drag, startPoint x: 422, startPoint y: 165, endPoint x: 494, endPoint y: 162, distance: 71.8
click at [423, 165] on img at bounding box center [423, 162] width 24 height 17
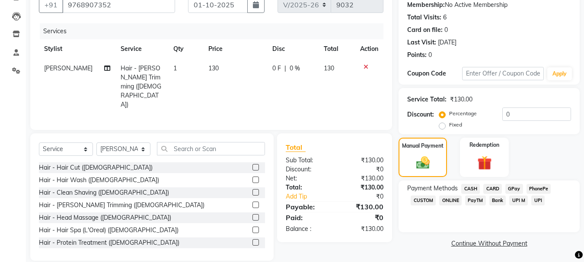
click at [516, 187] on span "GPay" at bounding box center [514, 189] width 18 height 10
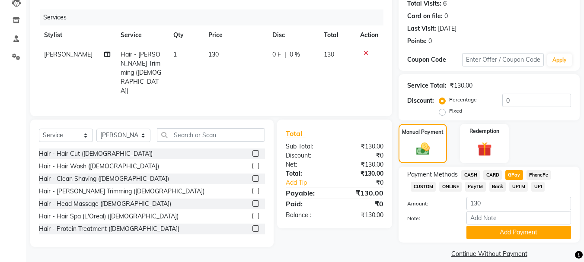
scroll to position [109, 0]
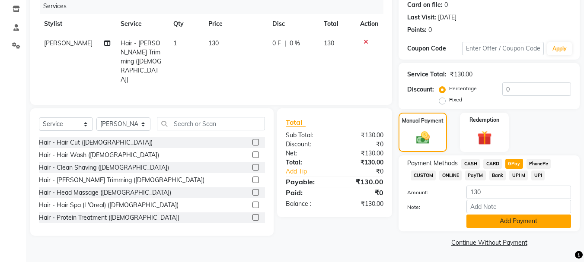
click at [516, 218] on button "Add Payment" at bounding box center [518, 221] width 105 height 13
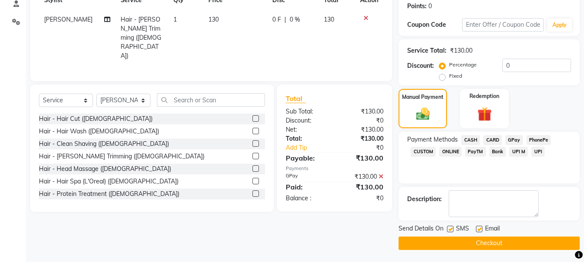
scroll to position [134, 0]
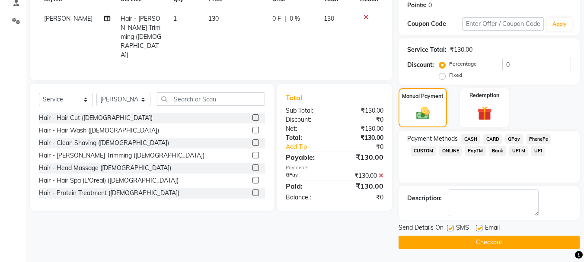
click at [494, 244] on button "Checkout" at bounding box center [489, 242] width 181 height 13
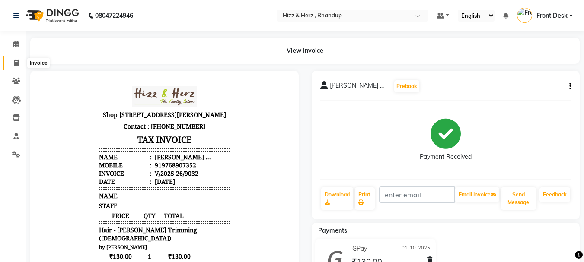
click at [16, 64] on icon at bounding box center [16, 63] width 5 height 6
select select "service"
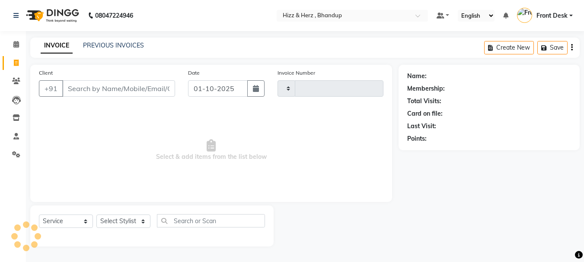
type input "9033"
select select "629"
click at [136, 47] on link "PREVIOUS INVOICES" at bounding box center [113, 45] width 61 height 8
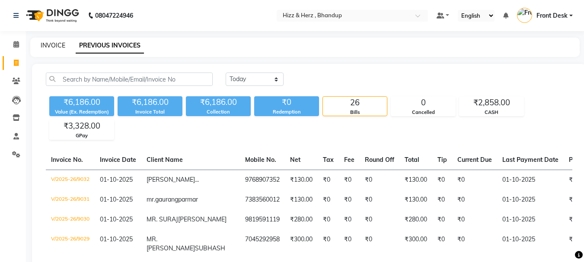
click at [60, 44] on link "INVOICE" at bounding box center [53, 45] width 25 height 8
select select "629"
select select "service"
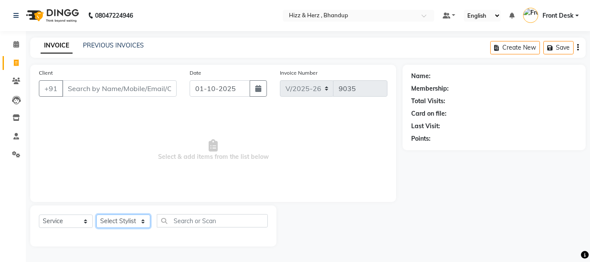
click at [140, 220] on select "Select Stylist Front Desk [PERSON_NAME] HIZZ & HERZ 2 [PERSON_NAME] [PERSON_NAM…" at bounding box center [123, 221] width 54 height 13
select select "24394"
click at [96, 215] on select "Select Stylist Front Desk [PERSON_NAME] HIZZ & HERZ 2 [PERSON_NAME] [PERSON_NAM…" at bounding box center [123, 221] width 54 height 13
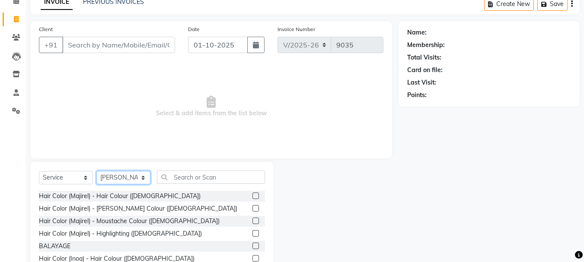
scroll to position [84, 0]
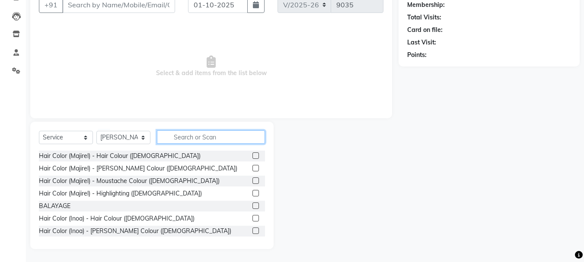
click at [201, 140] on input "text" at bounding box center [211, 137] width 108 height 13
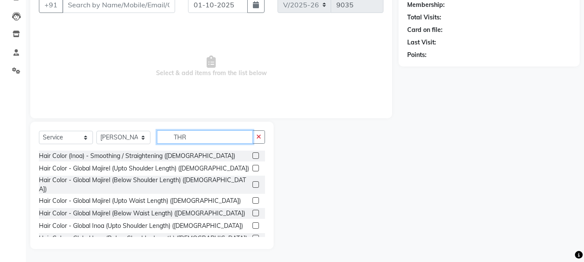
scroll to position [60, 0]
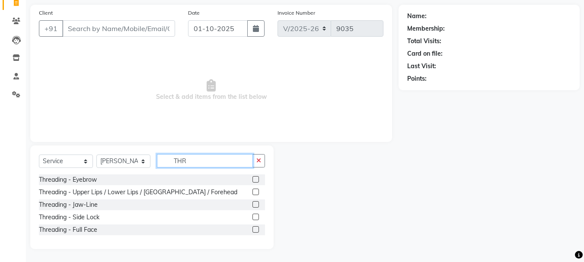
type input "THR"
click at [258, 179] on label at bounding box center [255, 179] width 6 height 6
click at [258, 179] on input "checkbox" at bounding box center [255, 180] width 6 height 6
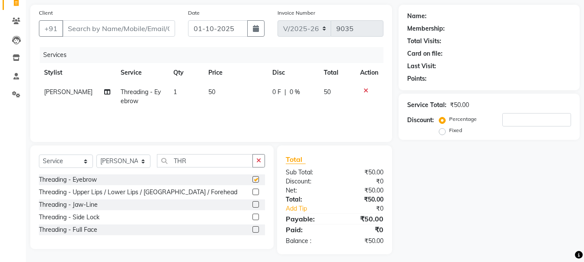
checkbox input "false"
click at [256, 194] on label at bounding box center [255, 192] width 6 height 6
click at [256, 194] on input "checkbox" at bounding box center [255, 193] width 6 height 6
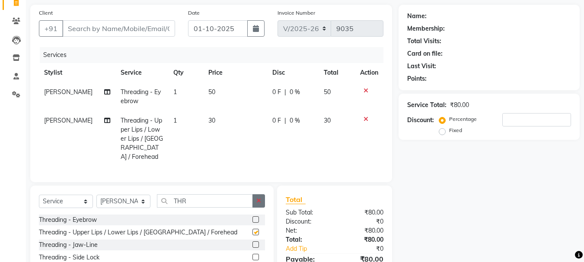
checkbox input "false"
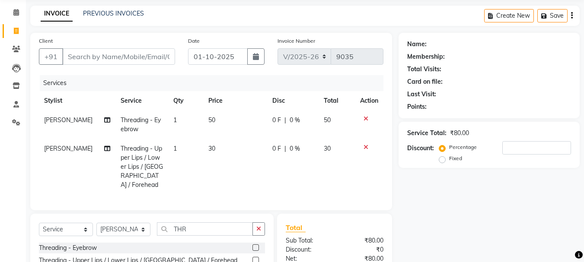
scroll to position [17, 0]
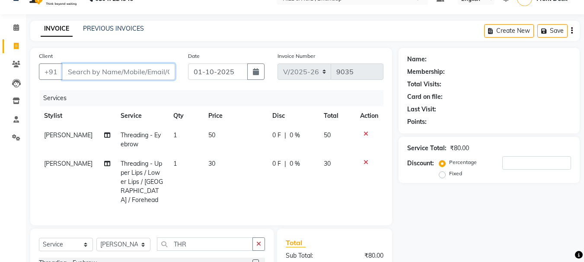
click at [162, 75] on input "Client" at bounding box center [118, 72] width 113 height 16
type input "H"
type input "0"
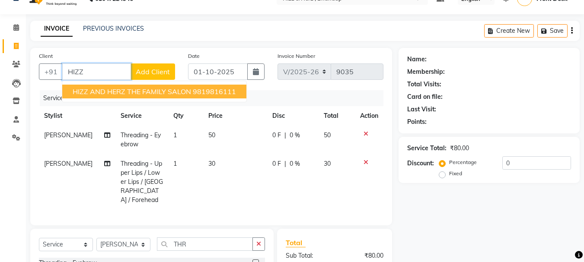
click at [178, 88] on span "HIZZ AND HERZ THE FAMILY SALON" at bounding box center [132, 91] width 118 height 9
type input "9819816111"
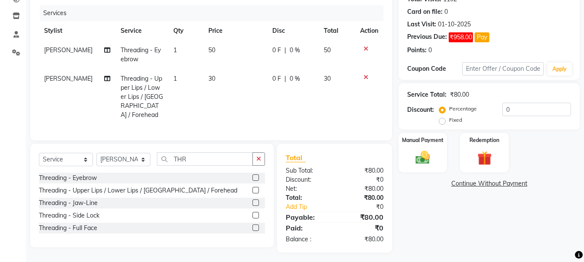
scroll to position [103, 0]
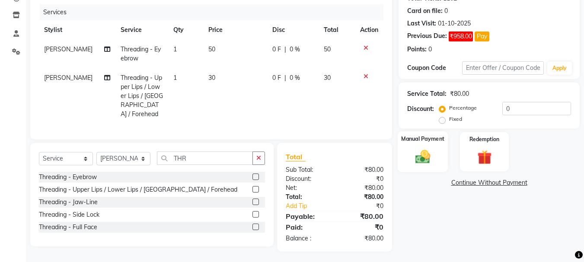
click at [414, 154] on img at bounding box center [423, 156] width 24 height 17
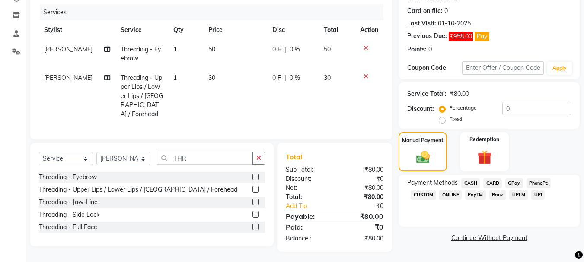
click at [470, 184] on span "CASH" at bounding box center [470, 184] width 19 height 10
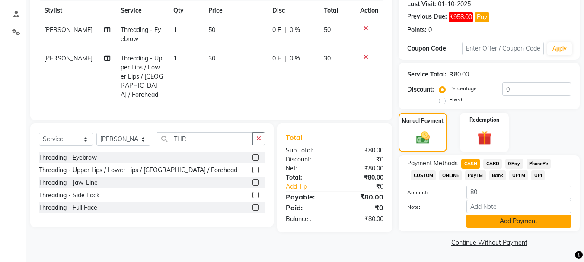
click at [507, 222] on button "Add Payment" at bounding box center [518, 221] width 105 height 13
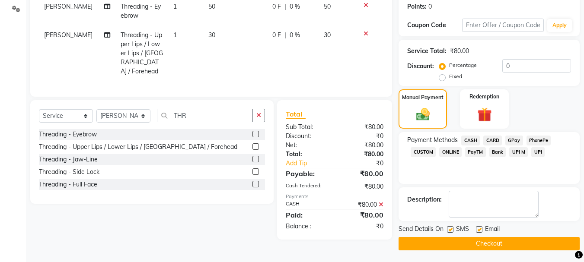
scroll to position [147, 0]
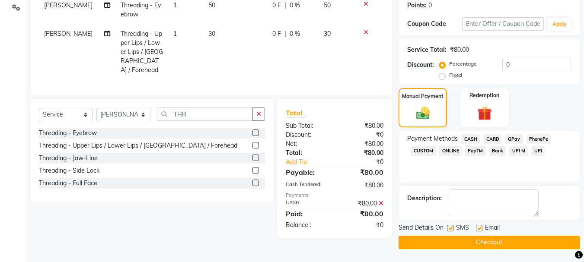
click at [506, 244] on button "Checkout" at bounding box center [489, 242] width 181 height 13
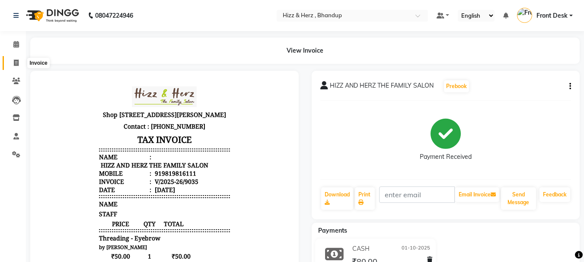
click at [18, 62] on icon at bounding box center [16, 63] width 5 height 6
select select "629"
select select "service"
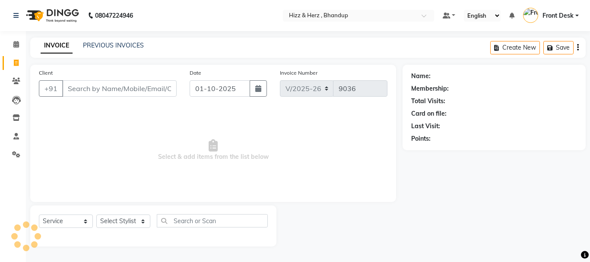
click at [105, 95] on input "Client" at bounding box center [119, 88] width 115 height 16
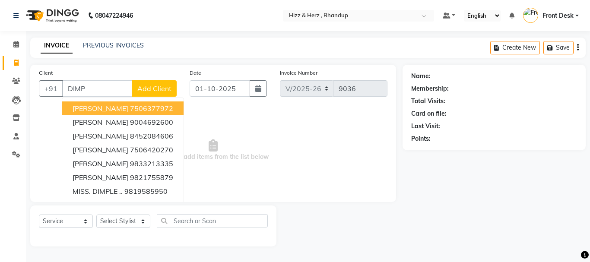
click at [128, 110] on span "MISS. DIMPI VITHALANI" at bounding box center [101, 108] width 56 height 9
type input "7506377972"
select select "1: Object"
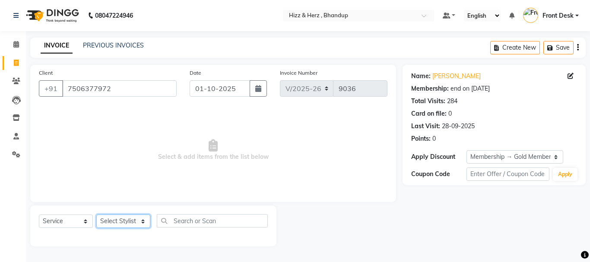
click at [126, 224] on select "Select Stylist Front Desk [PERSON_NAME] HIZZ & HERZ 2 [PERSON_NAME] [PERSON_NAM…" at bounding box center [123, 221] width 54 height 13
select select "24395"
click at [96, 215] on select "Select Stylist Front Desk [PERSON_NAME] HIZZ & HERZ 2 [PERSON_NAME] [PERSON_NAM…" at bounding box center [123, 221] width 54 height 13
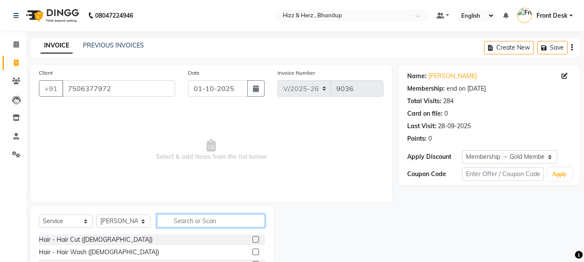
click at [195, 220] on input "text" at bounding box center [211, 220] width 108 height 13
type input "WAS"
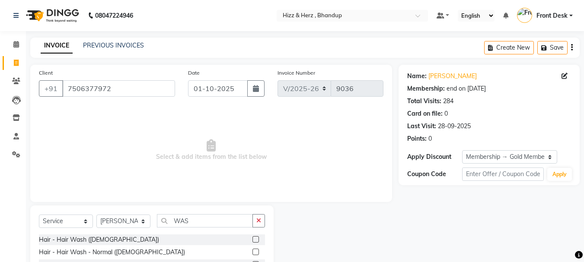
click at [253, 252] on label at bounding box center [255, 252] width 6 height 6
click at [253, 252] on input "checkbox" at bounding box center [255, 253] width 6 height 6
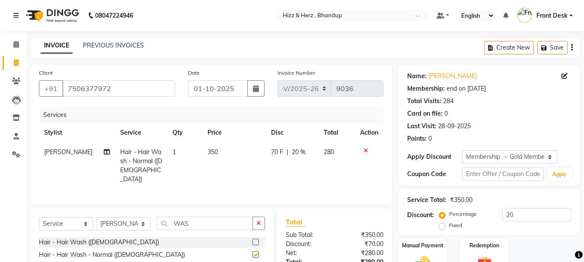
checkbox input "false"
click at [217, 151] on td "350" at bounding box center [234, 166] width 64 height 47
select select "24395"
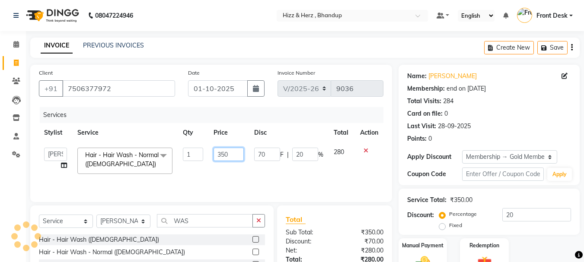
click at [220, 150] on input "350" at bounding box center [229, 154] width 30 height 13
click at [229, 150] on input "350" at bounding box center [229, 154] width 30 height 13
type input "3"
type input "400"
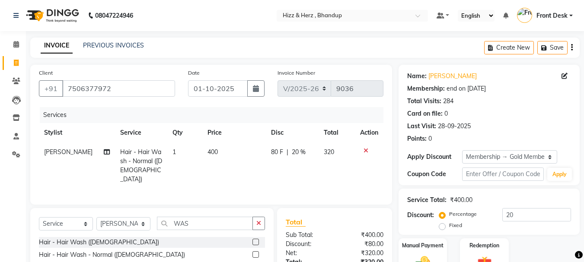
click at [269, 168] on td "80 F | 20 %" at bounding box center [292, 166] width 53 height 47
select select "24395"
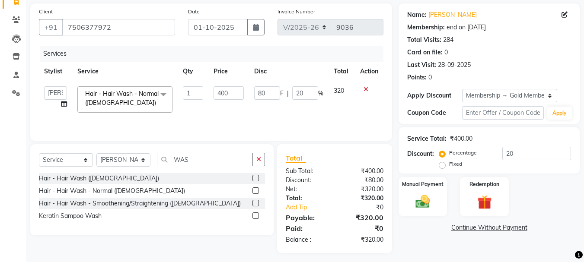
scroll to position [65, 0]
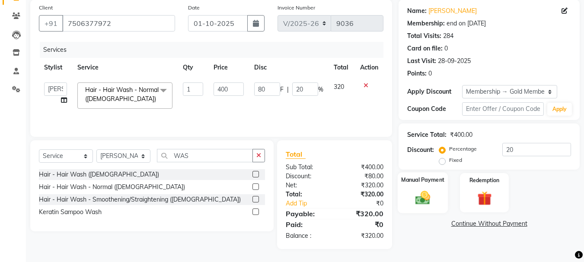
click at [429, 197] on img at bounding box center [423, 197] width 24 height 17
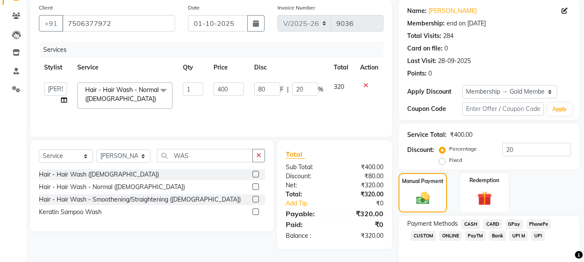
click at [476, 222] on span "CASH" at bounding box center [470, 225] width 19 height 10
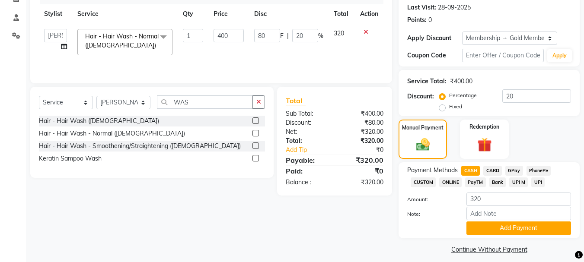
scroll to position [126, 0]
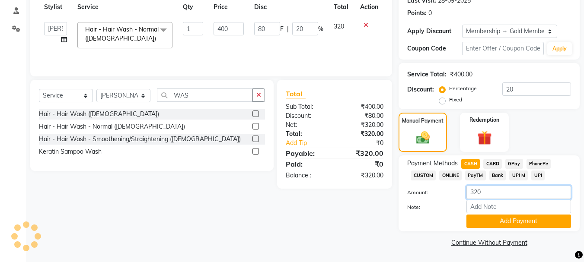
click at [495, 192] on input "320" at bounding box center [518, 192] width 105 height 13
type input "320"
click at [510, 222] on button "Add Payment" at bounding box center [518, 221] width 105 height 13
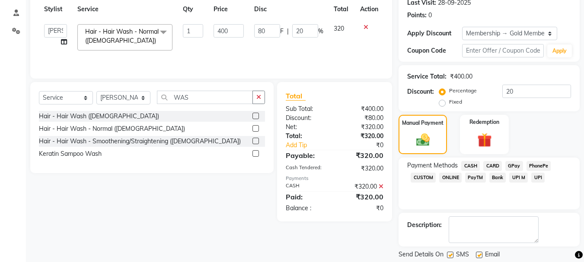
scroll to position [107, 0]
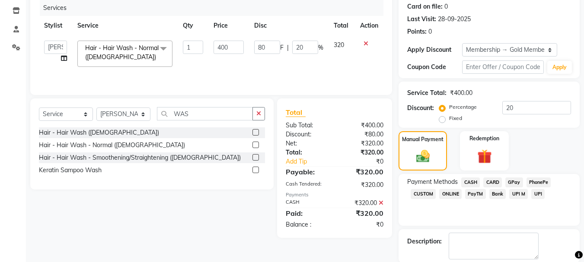
click at [380, 201] on icon at bounding box center [381, 203] width 5 height 6
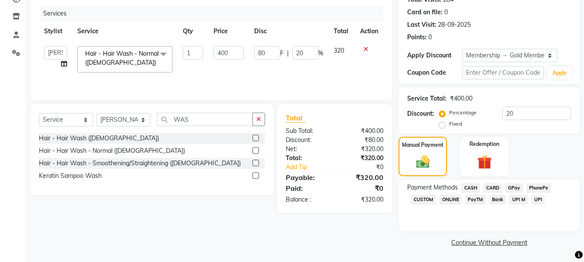
click at [472, 186] on span "CASH" at bounding box center [470, 188] width 19 height 10
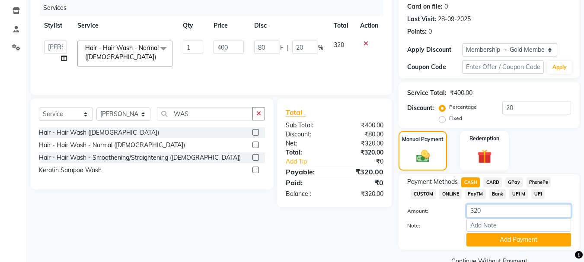
click at [493, 205] on input "320" at bounding box center [518, 210] width 105 height 13
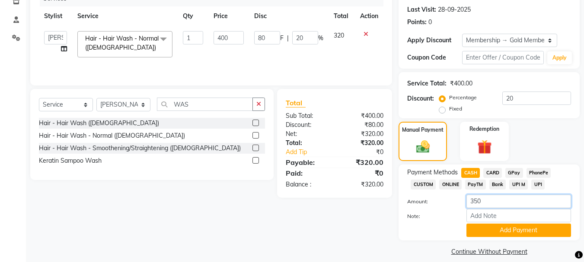
scroll to position [126, 0]
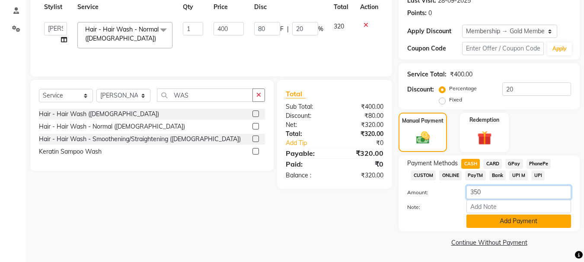
type input "350"
click at [514, 225] on button "Add Payment" at bounding box center [518, 221] width 105 height 13
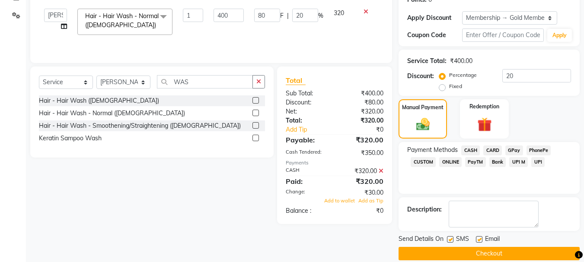
scroll to position [150, 0]
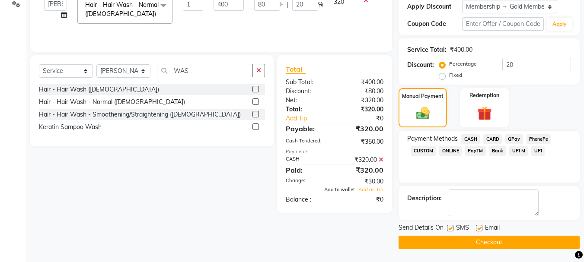
click at [342, 188] on span "Add to wallet" at bounding box center [339, 190] width 31 height 6
click at [498, 246] on button "Checkout" at bounding box center [489, 242] width 181 height 13
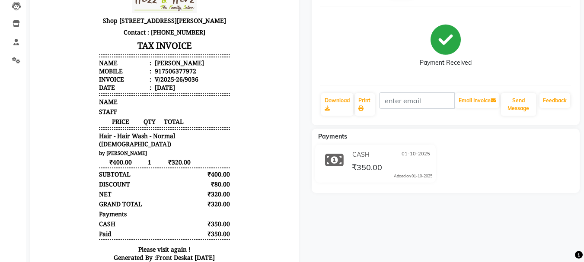
scroll to position [43, 0]
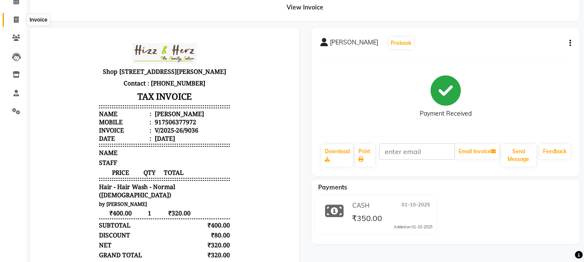
click at [18, 18] on icon at bounding box center [16, 19] width 5 height 6
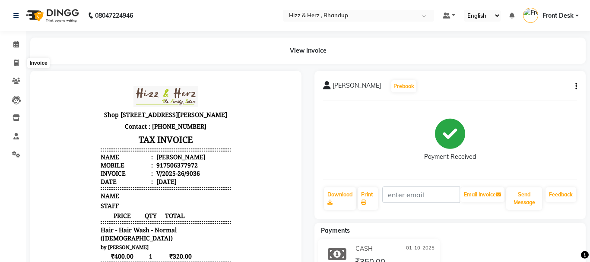
select select "629"
select select "service"
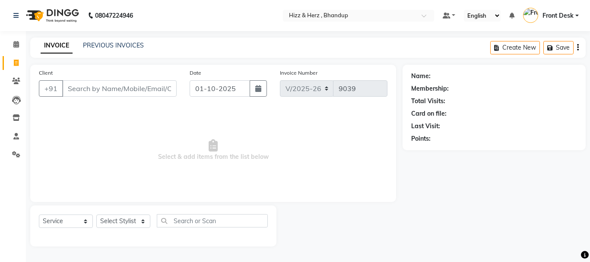
click at [158, 86] on input "Client" at bounding box center [119, 88] width 115 height 16
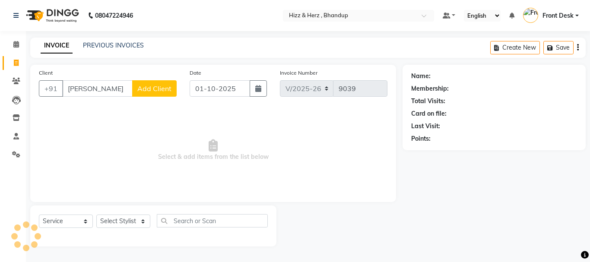
type input "J"
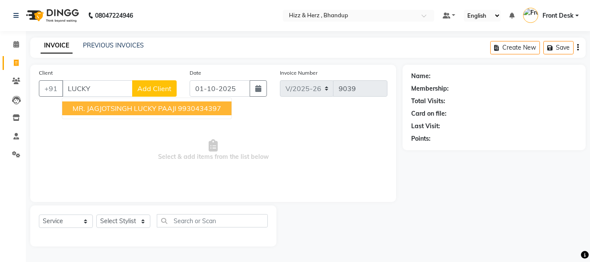
click at [165, 106] on span "MR. JAGJOTSINGH LUCKY PAAJI" at bounding box center [125, 108] width 104 height 9
type input "9930434397"
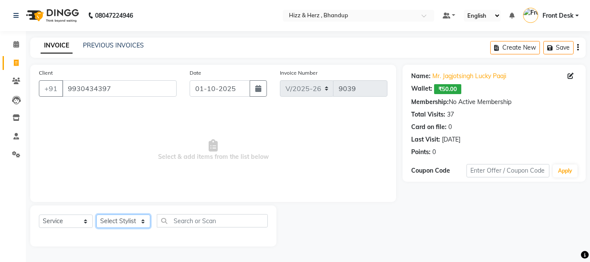
click at [131, 218] on select "Select Stylist Front Desk [PERSON_NAME] HIZZ & HERZ 2 [PERSON_NAME] [PERSON_NAM…" at bounding box center [123, 221] width 54 height 13
select select "24395"
click at [96, 215] on select "Select Stylist Front Desk [PERSON_NAME] HIZZ & HERZ 2 [PERSON_NAME] [PERSON_NAM…" at bounding box center [123, 221] width 54 height 13
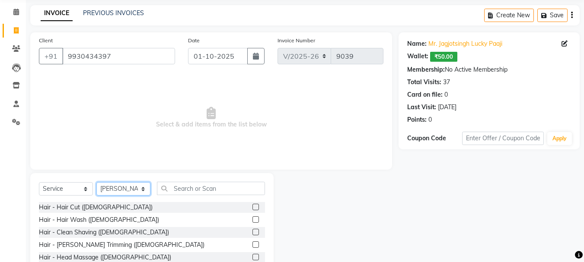
scroll to position [84, 0]
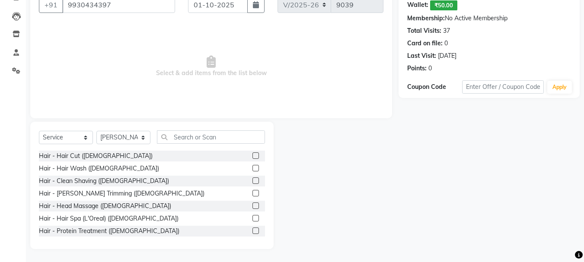
click at [252, 193] on label at bounding box center [255, 193] width 6 height 6
click at [252, 193] on input "checkbox" at bounding box center [255, 194] width 6 height 6
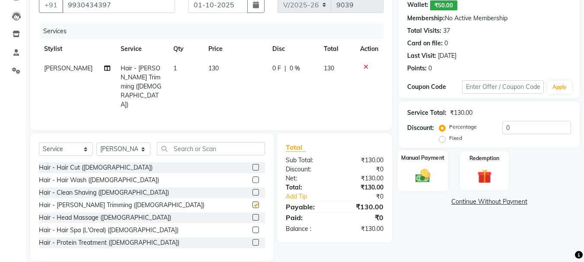
checkbox input "false"
click at [513, 123] on input "0" at bounding box center [536, 127] width 69 height 13
type input "20"
drag, startPoint x: 422, startPoint y: 181, endPoint x: 458, endPoint y: 193, distance: 38.3
click at [423, 181] on img at bounding box center [422, 176] width 23 height 16
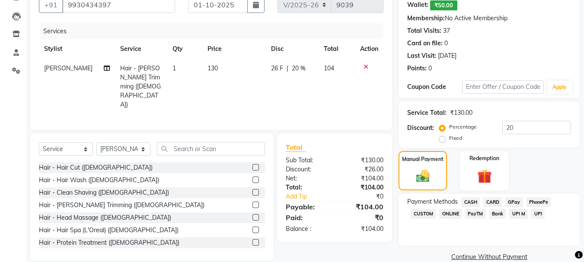
click at [472, 204] on span "CASH" at bounding box center [470, 203] width 19 height 10
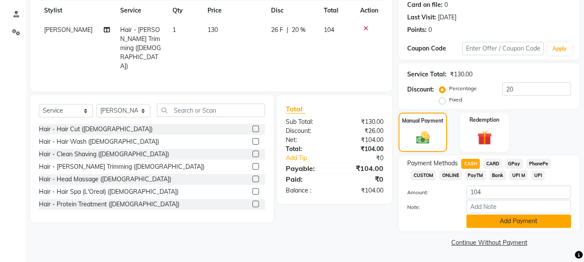
click at [510, 225] on button "Add Payment" at bounding box center [518, 221] width 105 height 13
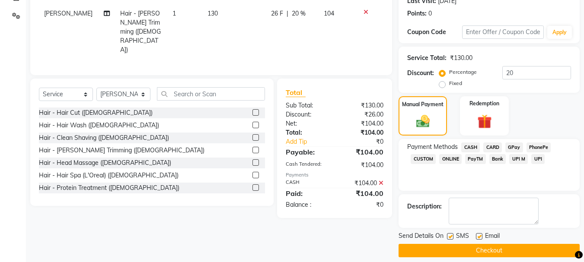
scroll to position [147, 0]
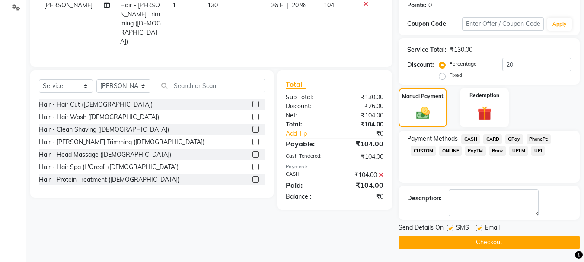
click at [489, 237] on button "Checkout" at bounding box center [489, 242] width 181 height 13
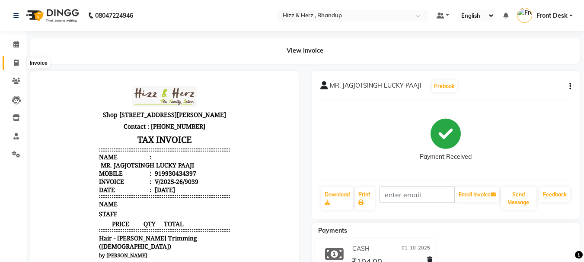
click at [17, 65] on icon at bounding box center [16, 63] width 5 height 6
select select "629"
select select "service"
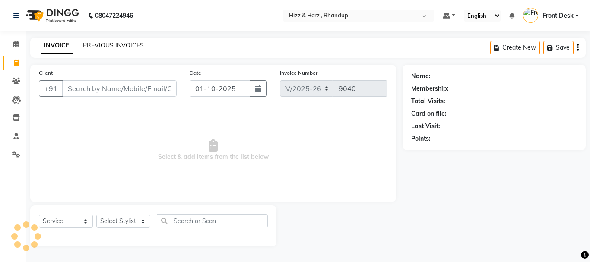
click at [92, 44] on link "PREVIOUS INVOICES" at bounding box center [113, 45] width 61 height 8
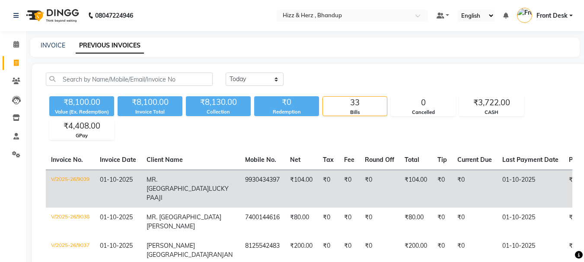
click at [318, 188] on td "₹0" at bounding box center [328, 189] width 21 height 38
click at [185, 199] on td "MR. JAGJOTSINGH LUCKY PAAJI" at bounding box center [190, 189] width 99 height 38
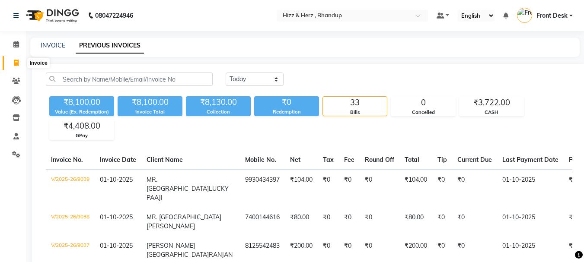
click at [13, 61] on span at bounding box center [16, 63] width 15 height 10
select select "service"
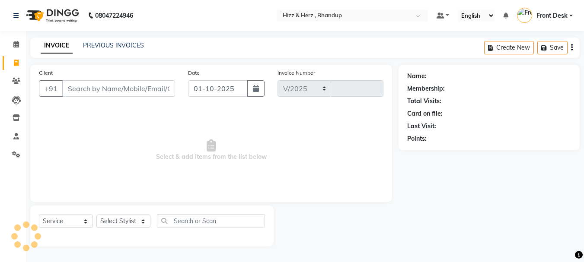
select select "629"
type input "9040"
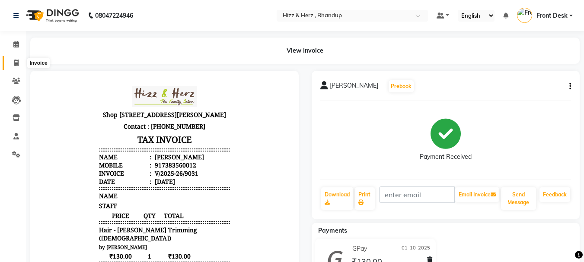
click at [16, 62] on icon at bounding box center [16, 63] width 5 height 6
select select "629"
select select "service"
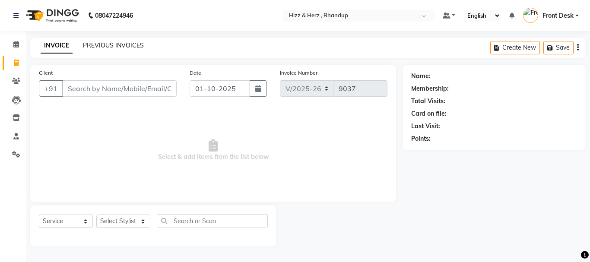
click at [101, 48] on link "PREVIOUS INVOICES" at bounding box center [113, 45] width 61 height 8
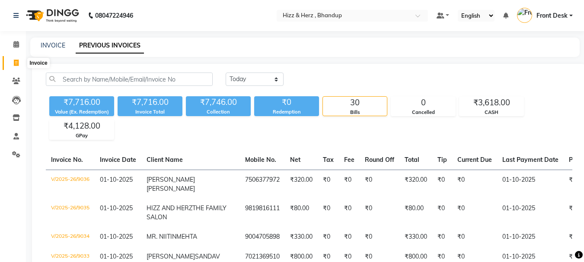
click at [15, 63] on icon at bounding box center [16, 63] width 5 height 6
select select "service"
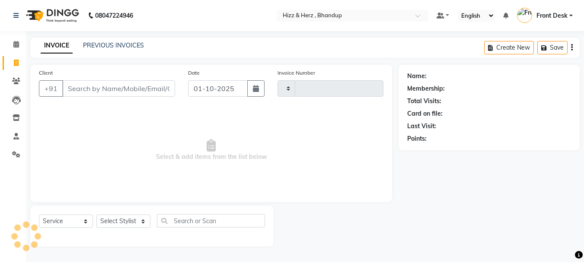
type input "9037"
select select "629"
click at [112, 46] on link "PREVIOUS INVOICES" at bounding box center [113, 45] width 61 height 8
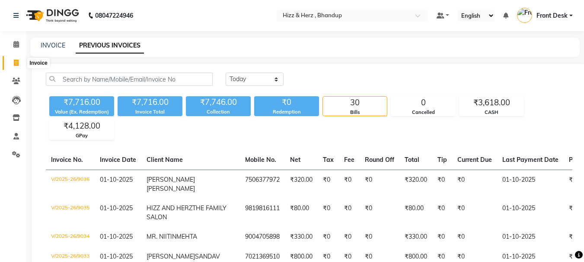
click at [16, 65] on icon at bounding box center [16, 63] width 5 height 6
select select "629"
select select "service"
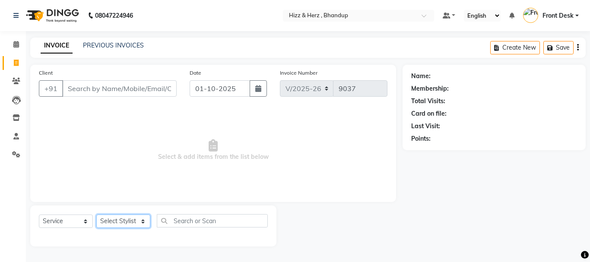
click at [136, 219] on select "Select Stylist Front Desk [PERSON_NAME] HIZZ & HERZ 2 [PERSON_NAME] [PERSON_NAM…" at bounding box center [123, 221] width 54 height 13
click at [302, 150] on span "Select & add items from the list below" at bounding box center [213, 150] width 349 height 86
click at [98, 44] on link "PREVIOUS INVOICES" at bounding box center [113, 45] width 61 height 8
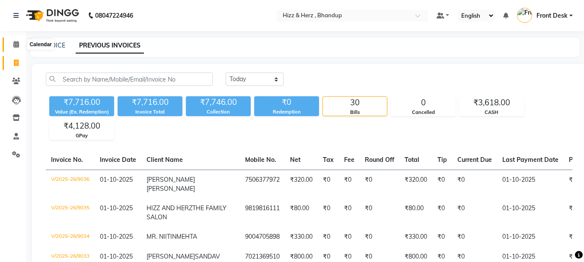
click at [16, 43] on icon at bounding box center [16, 44] width 6 height 6
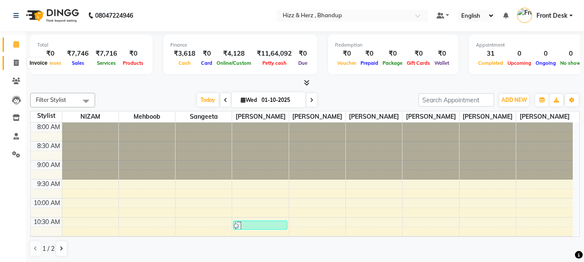
click at [16, 63] on icon at bounding box center [16, 63] width 5 height 6
select select "service"
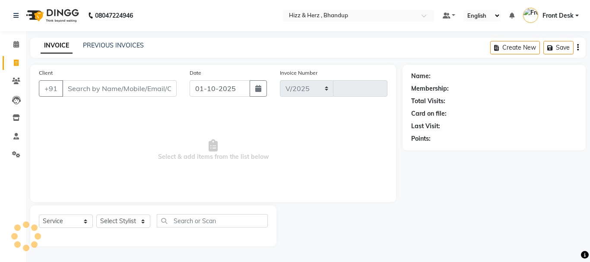
select select "629"
type input "9037"
click at [137, 226] on select "Select Stylist Front Desk [PERSON_NAME] HIZZ & HERZ 2 [PERSON_NAME] [PERSON_NAM…" at bounding box center [123, 221] width 54 height 13
select select "9145"
click at [96, 215] on select "Select Stylist Front Desk [PERSON_NAME] HIZZ & HERZ 2 [PERSON_NAME] [PERSON_NAM…" at bounding box center [123, 221] width 54 height 13
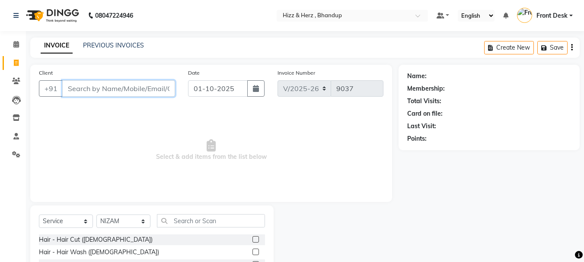
click at [138, 89] on input "Client" at bounding box center [118, 88] width 113 height 16
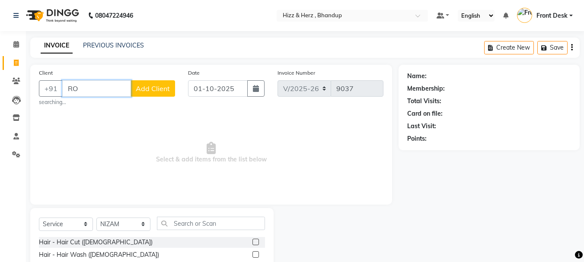
type input "R"
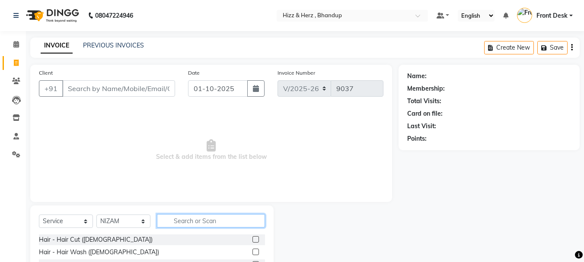
click at [193, 219] on input "text" at bounding box center [211, 220] width 108 height 13
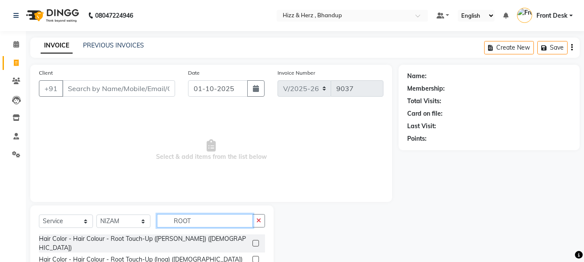
type input "ROOT"
click at [254, 256] on label at bounding box center [255, 259] width 6 height 6
click at [254, 257] on input "checkbox" at bounding box center [255, 260] width 6 height 6
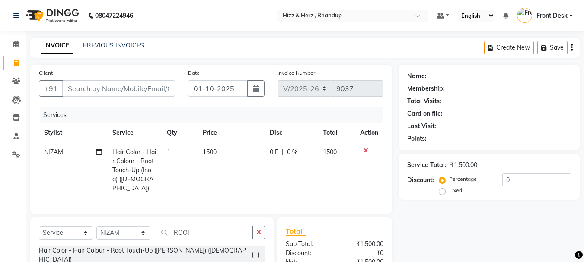
checkbox input "false"
click at [150, 86] on input "Client" at bounding box center [118, 88] width 113 height 16
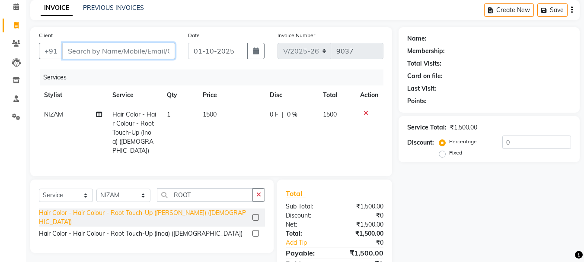
scroll to position [74, 0]
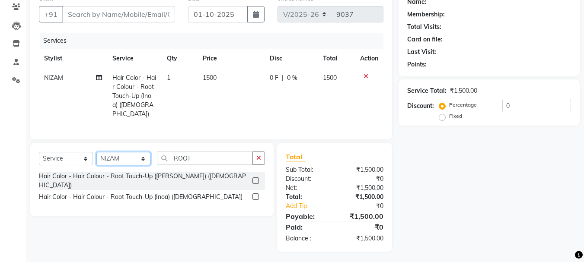
click at [130, 156] on select "Select Stylist Front Desk Gaurav Sharma HIZZ & HERZ 2 IRFAN AHMAD Jigna Goswami…" at bounding box center [123, 158] width 54 height 13
select select "9149"
click at [96, 152] on select "Select Stylist Front Desk Gaurav Sharma HIZZ & HERZ 2 IRFAN AHMAD Jigna Goswami…" at bounding box center [123, 158] width 54 height 13
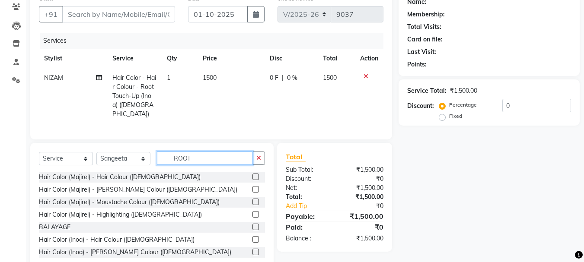
click at [219, 155] on input "ROOT" at bounding box center [205, 158] width 96 height 13
type input "R"
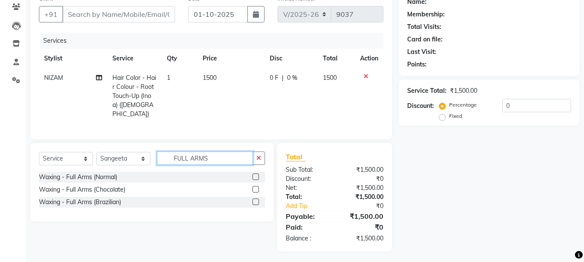
type input "FULL ARMS"
click at [255, 186] on label at bounding box center [255, 189] width 6 height 6
click at [255, 187] on input "checkbox" at bounding box center [255, 190] width 6 height 6
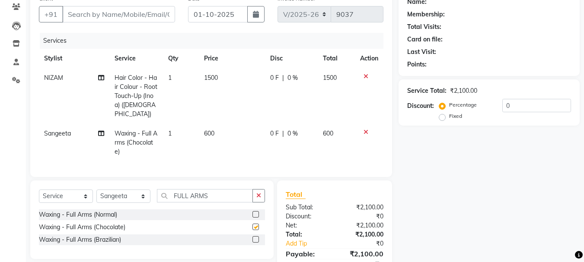
checkbox input "false"
click at [220, 199] on input "FULL ARMS" at bounding box center [205, 195] width 96 height 13
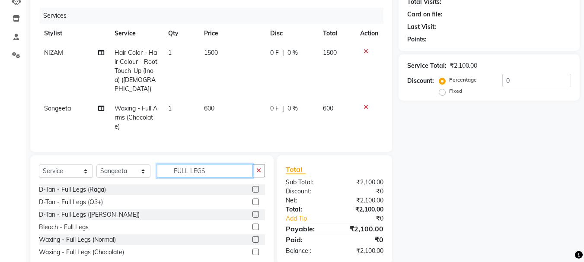
scroll to position [119, 0]
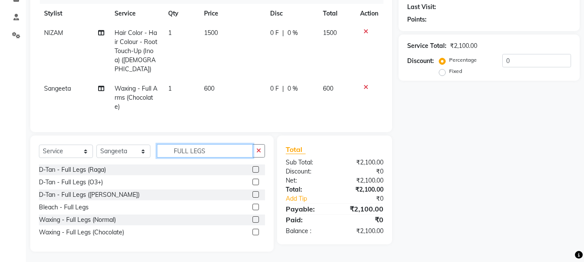
type input "FULL LEGS"
click at [254, 231] on label at bounding box center [255, 232] width 6 height 6
click at [254, 231] on input "checkbox" at bounding box center [255, 233] width 6 height 6
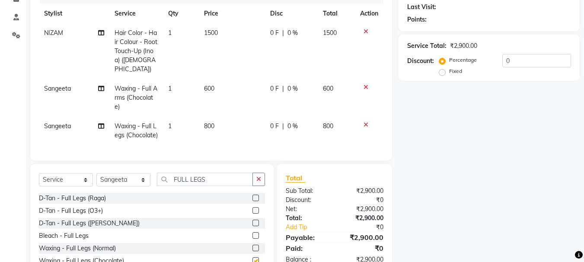
checkbox input "false"
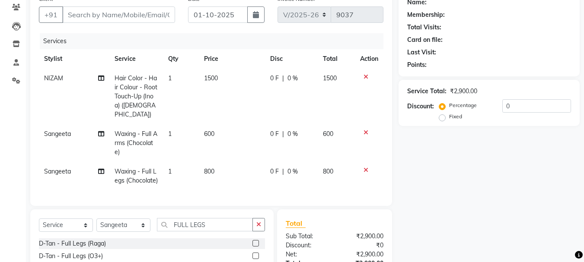
scroll to position [86, 0]
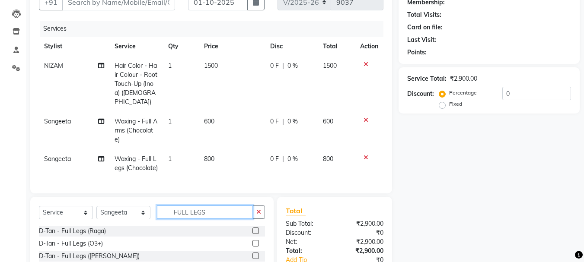
click at [214, 209] on input "FULL LEGS" at bounding box center [205, 212] width 96 height 13
type input "F"
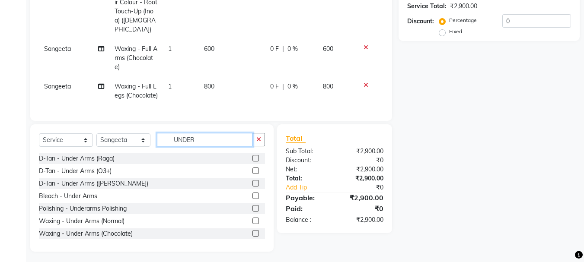
scroll to position [14, 0]
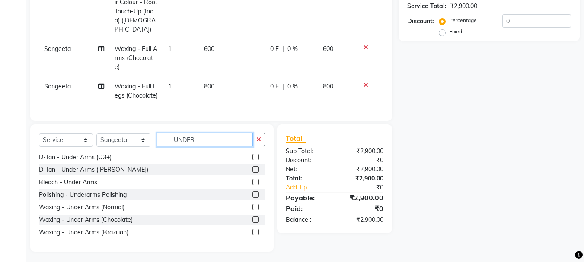
type input "UNDER"
click at [252, 230] on label at bounding box center [255, 232] width 6 height 6
click at [252, 230] on input "checkbox" at bounding box center [255, 233] width 6 height 6
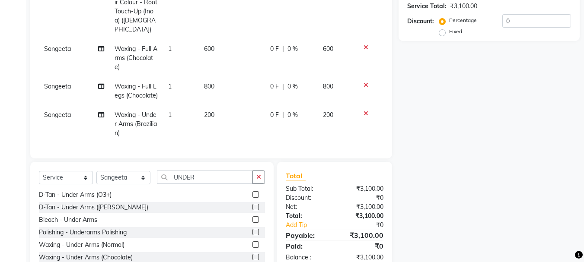
checkbox input "false"
click at [210, 180] on input "UNDER" at bounding box center [205, 177] width 96 height 13
type input "U"
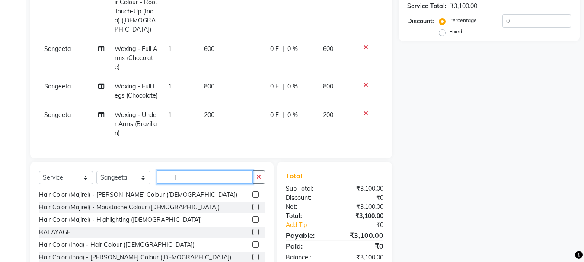
scroll to position [0, 0]
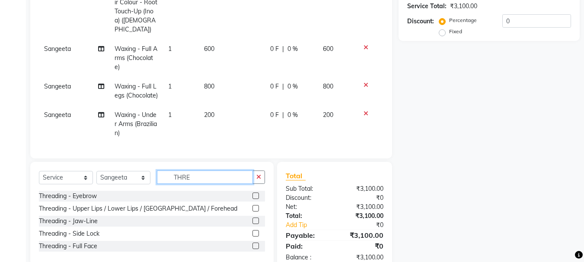
type input "THRE"
click at [257, 195] on label at bounding box center [255, 196] width 6 height 6
click at [257, 195] on input "checkbox" at bounding box center [255, 197] width 6 height 6
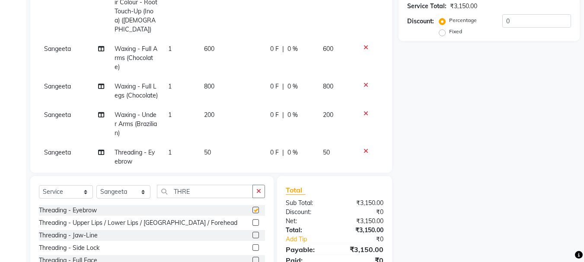
checkbox input "false"
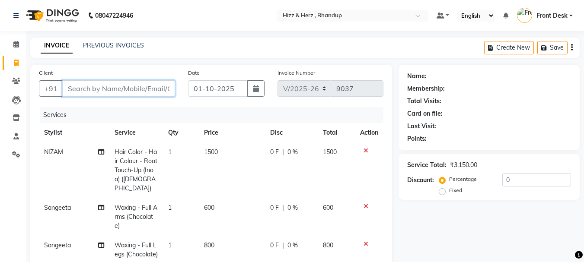
click at [131, 87] on input "Client" at bounding box center [118, 88] width 113 height 16
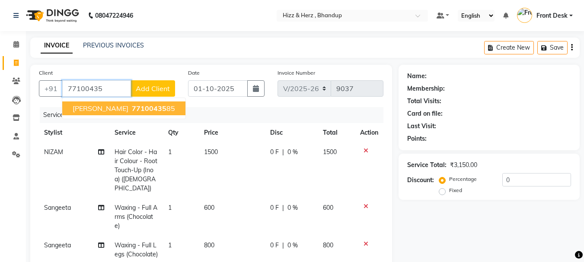
click at [142, 106] on span "77100435" at bounding box center [149, 108] width 35 height 9
type input "7710043585"
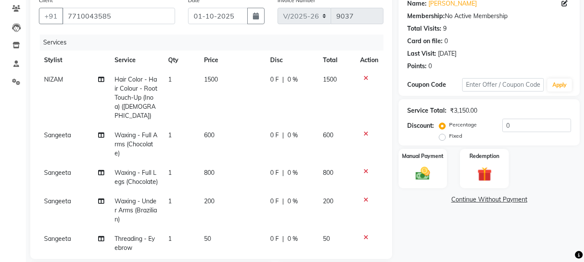
scroll to position [173, 0]
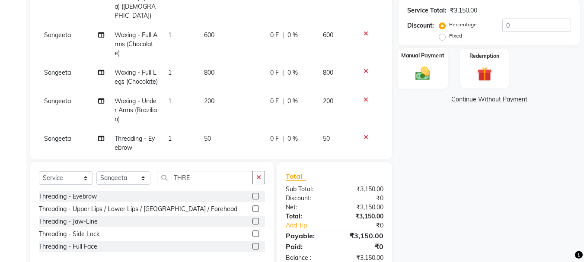
click at [420, 75] on img at bounding box center [423, 73] width 24 height 17
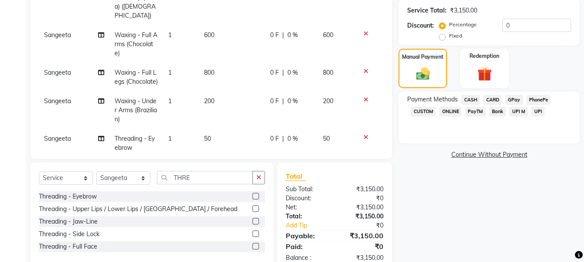
click at [494, 101] on span "CARD" at bounding box center [492, 100] width 19 height 10
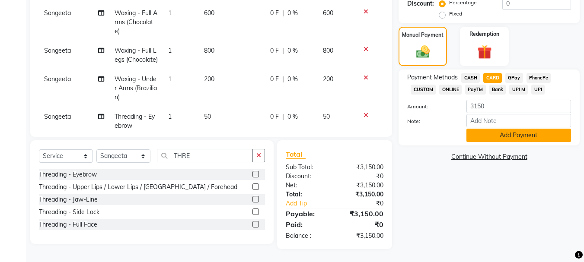
click at [517, 140] on button "Add Payment" at bounding box center [518, 135] width 105 height 13
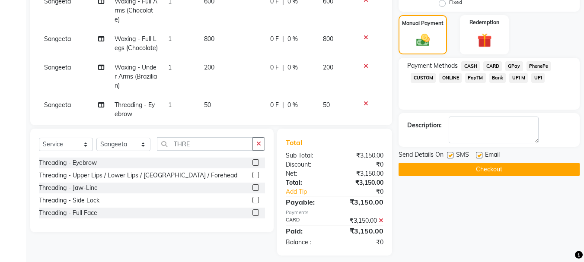
scroll to position [213, 0]
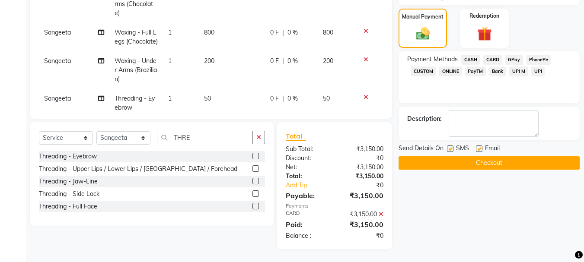
click at [500, 165] on button "Checkout" at bounding box center [489, 162] width 181 height 13
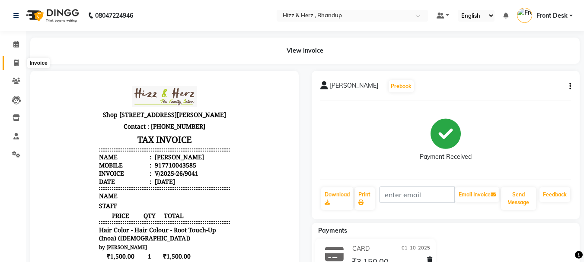
click at [16, 60] on icon at bounding box center [16, 63] width 5 height 6
select select "service"
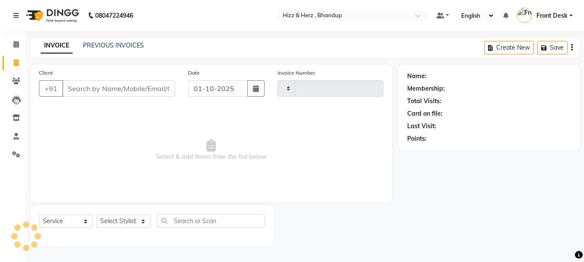
type input "9042"
select select "629"
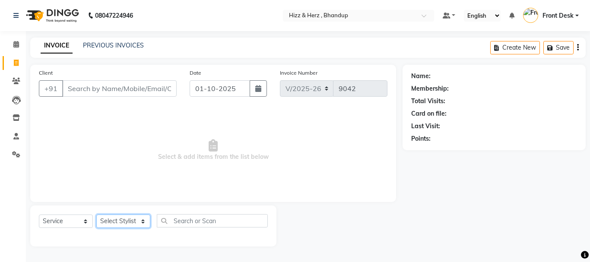
click at [132, 221] on select "Select Stylist Front Desk Gaurav Sharma HIZZ & HERZ 2 IRFAN AHMAD Jigna Goswami…" at bounding box center [123, 221] width 54 height 13
select select "9149"
click at [96, 215] on select "Select Stylist Front Desk Gaurav Sharma HIZZ & HERZ 2 IRFAN AHMAD Jigna Goswami…" at bounding box center [123, 221] width 54 height 13
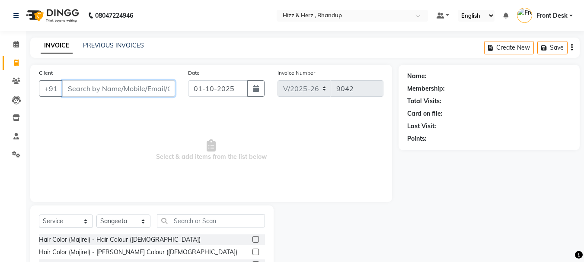
click at [145, 89] on input "Client" at bounding box center [118, 88] width 113 height 16
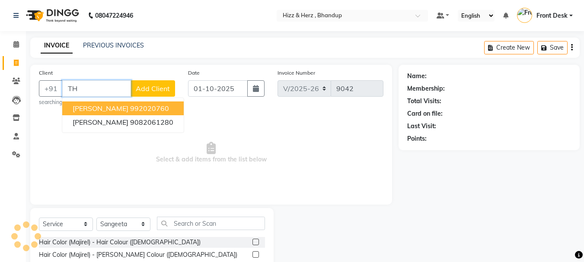
type input "T"
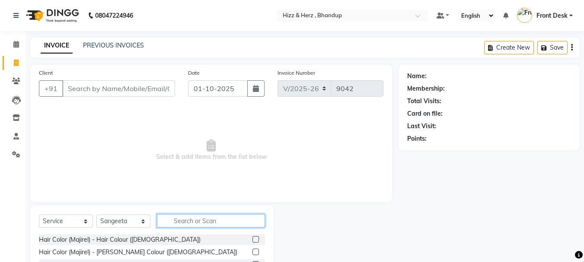
click at [185, 220] on input "text" at bounding box center [211, 220] width 108 height 13
click at [215, 220] on input "text" at bounding box center [211, 220] width 108 height 13
type input "THRE"
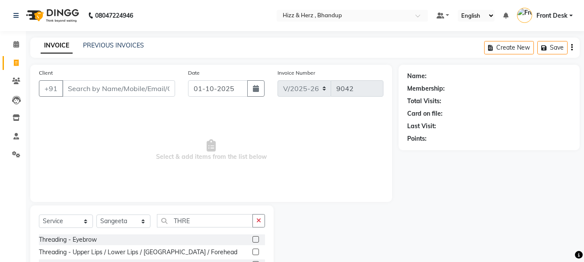
click at [256, 239] on label at bounding box center [255, 239] width 6 height 6
click at [256, 239] on input "checkbox" at bounding box center [255, 240] width 6 height 6
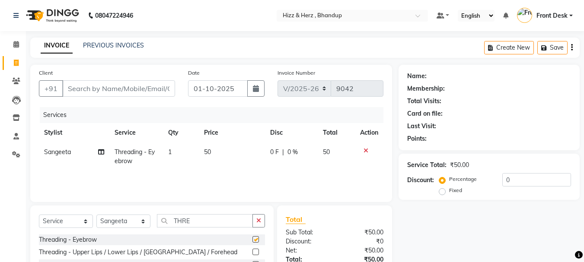
checkbox input "false"
click at [160, 92] on input "Client" at bounding box center [118, 88] width 113 height 16
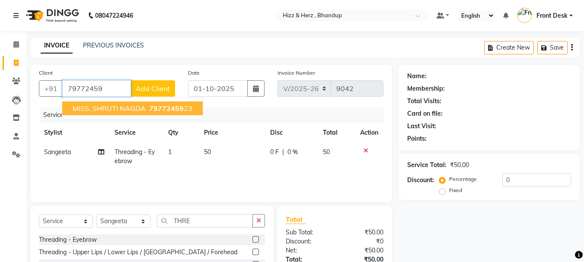
click at [152, 112] on span "79772459" at bounding box center [166, 108] width 35 height 9
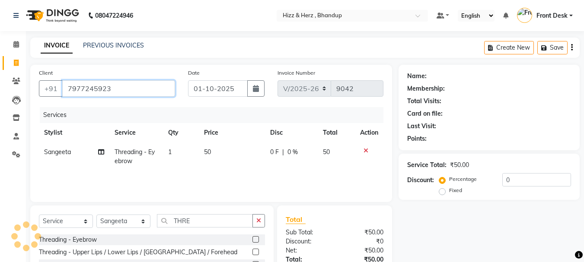
type input "7977245923"
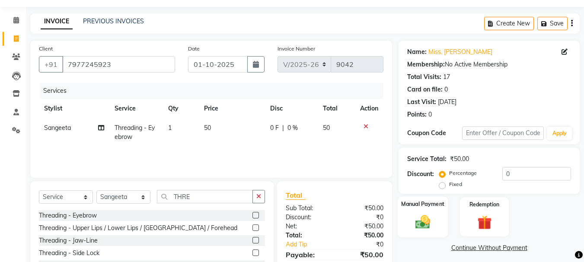
scroll to position [65, 0]
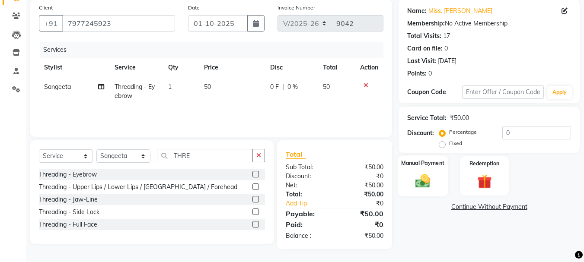
click at [426, 182] on img at bounding box center [423, 180] width 24 height 17
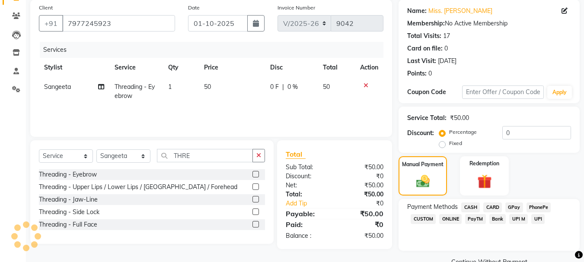
click at [472, 208] on span "CASH" at bounding box center [470, 208] width 19 height 10
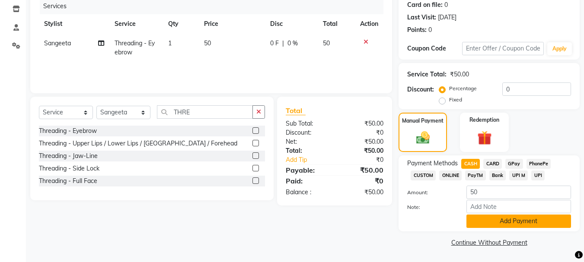
click at [509, 226] on button "Add Payment" at bounding box center [518, 221] width 105 height 13
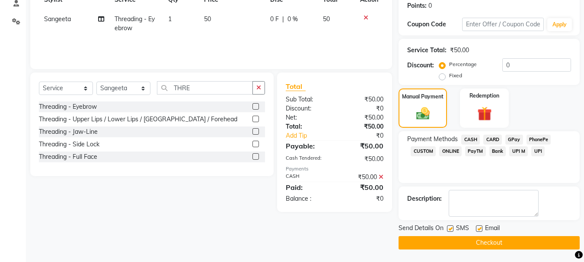
scroll to position [134, 0]
click at [509, 242] on button "Checkout" at bounding box center [489, 242] width 181 height 13
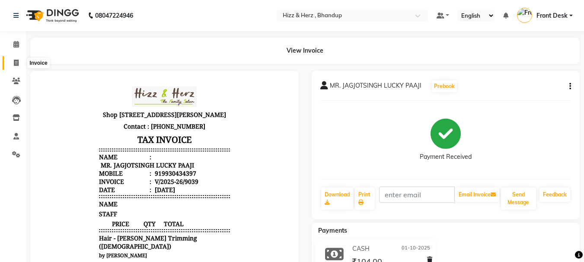
click at [17, 63] on icon at bounding box center [16, 63] width 5 height 6
select select "service"
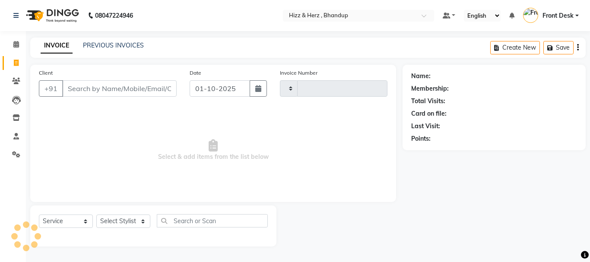
type input "9040"
select select "629"
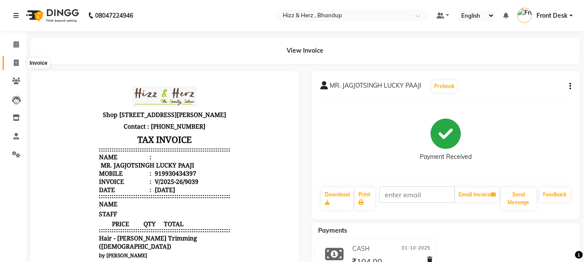
click at [16, 64] on icon at bounding box center [16, 63] width 5 height 6
select select "629"
select select "service"
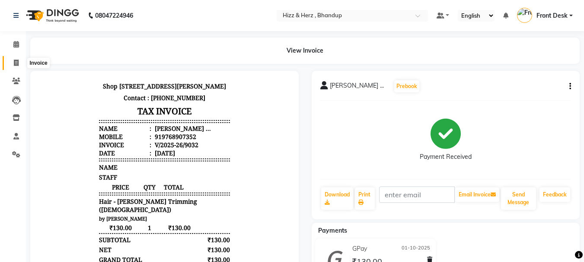
click at [14, 60] on icon at bounding box center [16, 63] width 5 height 6
select select "service"
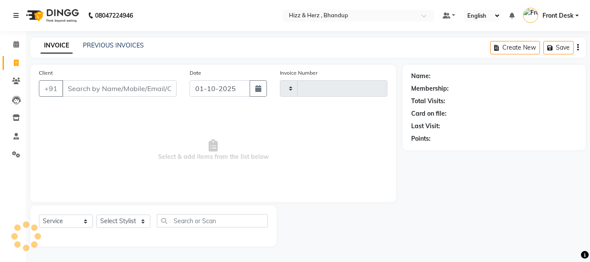
type input "9043"
select select "629"
click at [126, 222] on select "Select Stylist" at bounding box center [123, 221] width 54 height 13
select select "24395"
click at [96, 215] on select "Select Stylist Front Desk [PERSON_NAME] HIZZ & HERZ 2 [PERSON_NAME] [PERSON_NAM…" at bounding box center [123, 221] width 54 height 13
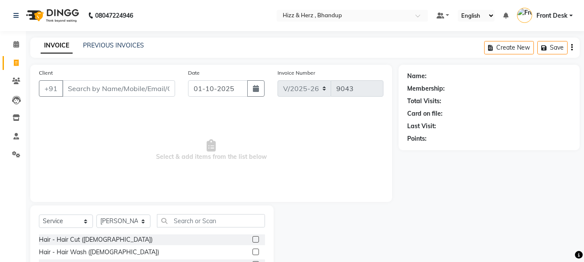
click at [252, 240] on label at bounding box center [255, 239] width 6 height 6
click at [252, 240] on input "checkbox" at bounding box center [255, 240] width 6 height 6
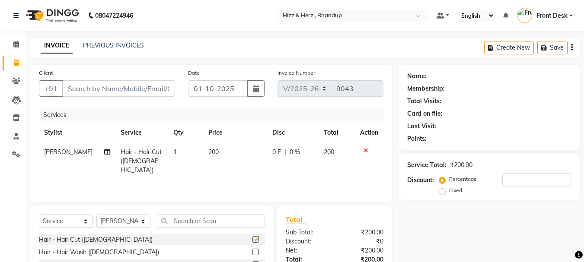
checkbox input "false"
click at [165, 94] on input "Client" at bounding box center [118, 88] width 113 height 16
type input "D"
type input "0"
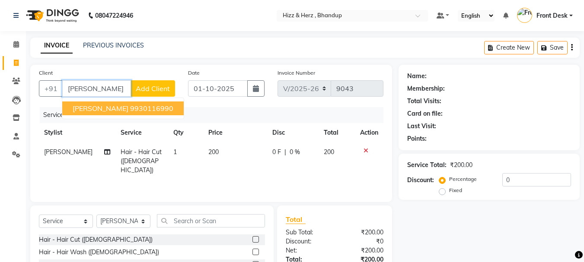
click at [167, 106] on ngb-highlight "9930116990" at bounding box center [151, 108] width 43 height 9
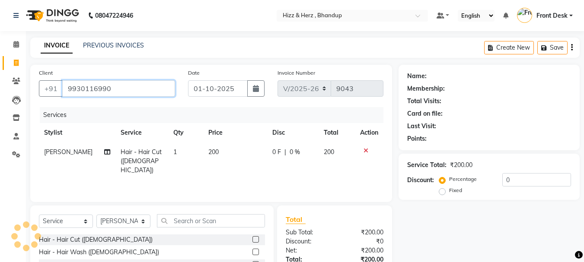
type input "9930116990"
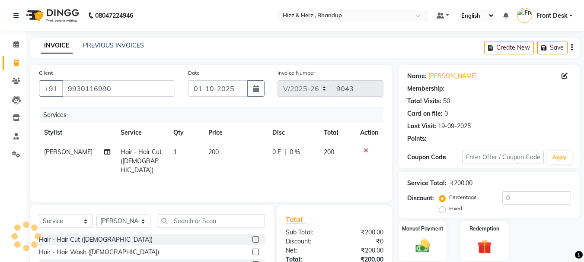
type input "20"
select select "1: Object"
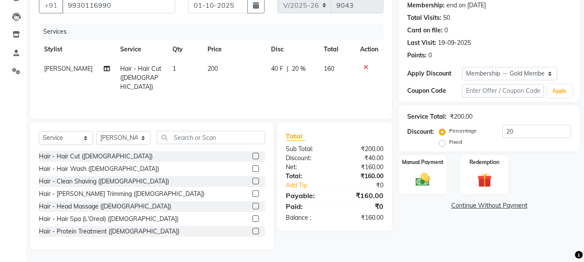
scroll to position [84, 0]
drag, startPoint x: 424, startPoint y: 182, endPoint x: 417, endPoint y: 185, distance: 7.2
click at [417, 185] on img at bounding box center [423, 179] width 24 height 17
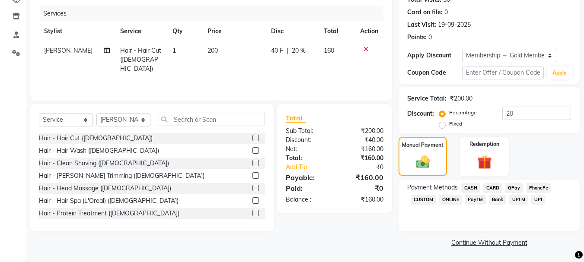
click at [515, 187] on span "GPay" at bounding box center [514, 188] width 18 height 10
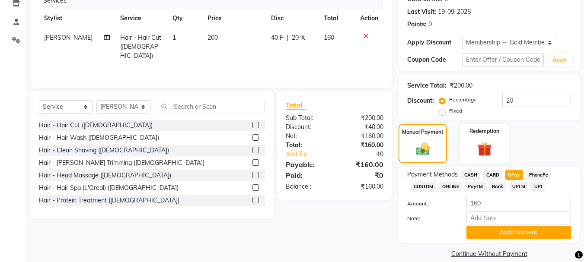
scroll to position [126, 0]
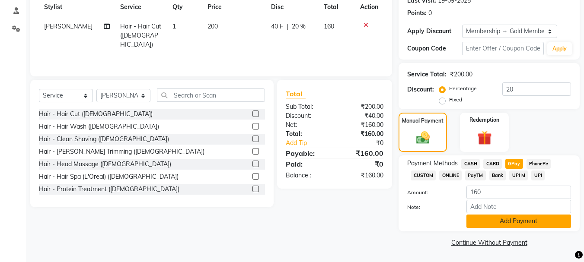
click at [510, 223] on button "Add Payment" at bounding box center [518, 221] width 105 height 13
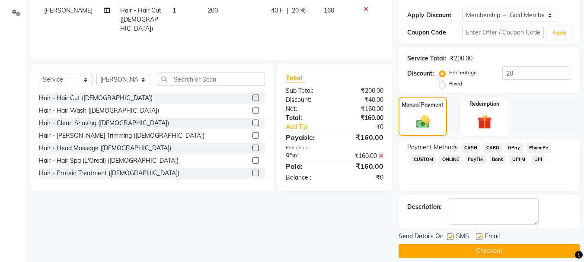
scroll to position [150, 0]
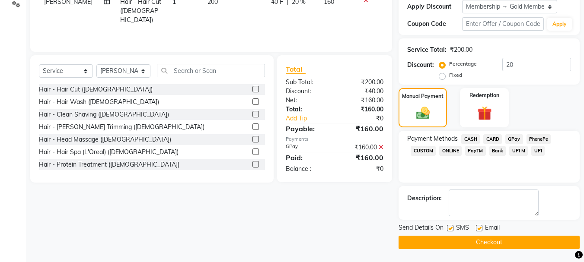
click at [499, 239] on button "Checkout" at bounding box center [489, 242] width 181 height 13
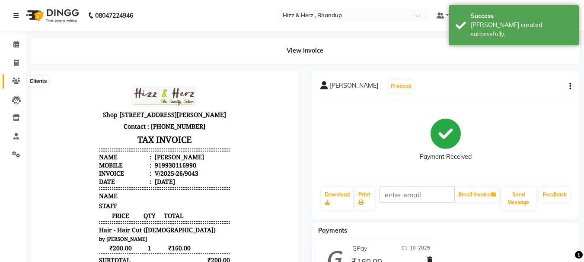
click at [16, 77] on span at bounding box center [16, 82] width 15 height 10
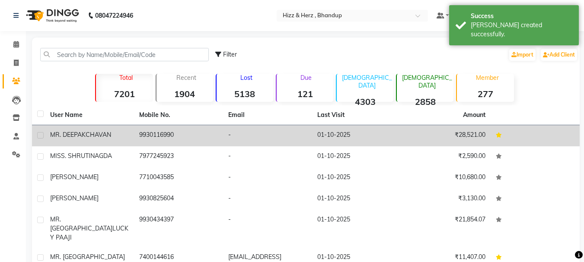
click at [106, 133] on span "CHAVAN" at bounding box center [99, 135] width 26 height 8
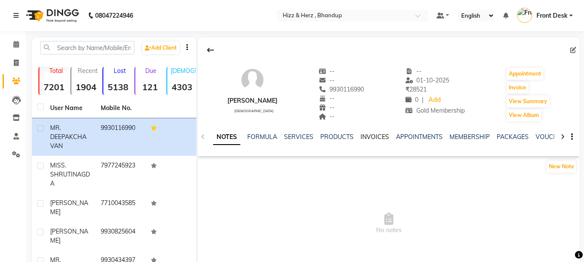
click at [376, 134] on link "INVOICES" at bounding box center [374, 137] width 29 height 8
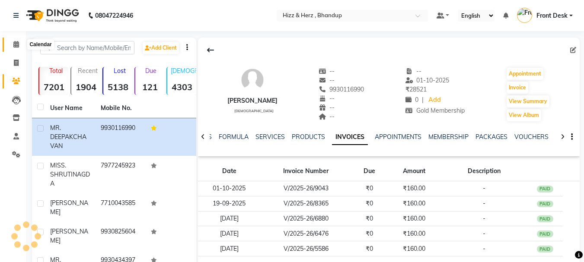
click at [16, 43] on icon at bounding box center [16, 44] width 6 height 6
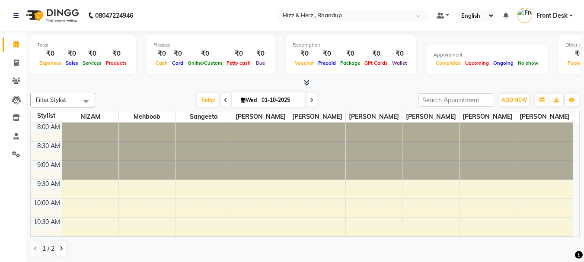
scroll to position [478, 0]
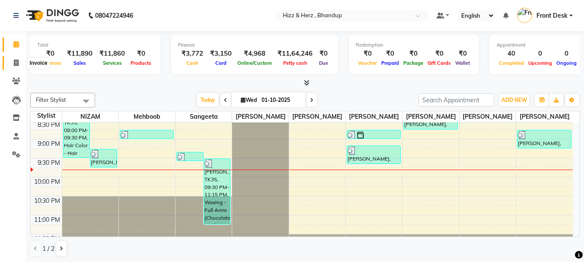
click at [15, 62] on icon at bounding box center [16, 63] width 5 height 6
select select "service"
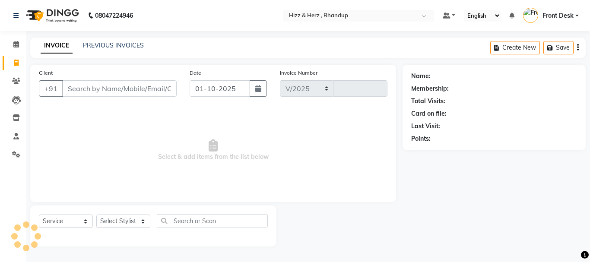
select select "629"
type input "9044"
click at [139, 220] on select "Select Stylist Front Desk [PERSON_NAME] HIZZ & HERZ 2 [PERSON_NAME] [PERSON_NAM…" at bounding box center [123, 221] width 54 height 13
select select "9149"
click at [96, 215] on select "Select Stylist Front Desk [PERSON_NAME] HIZZ & HERZ 2 [PERSON_NAME] [PERSON_NAM…" at bounding box center [123, 221] width 54 height 13
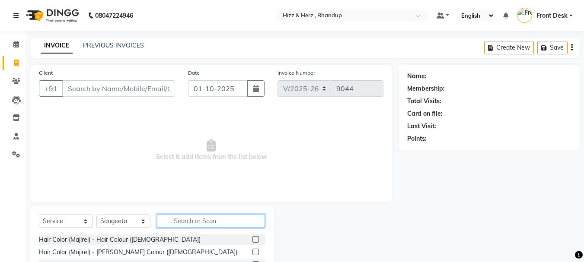
click at [198, 219] on input "text" at bounding box center [211, 220] width 108 height 13
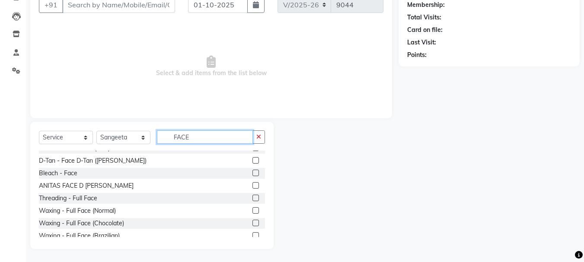
scroll to position [77, 0]
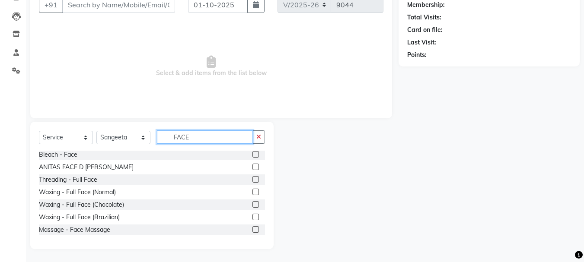
type input "FACE"
click at [252, 217] on label at bounding box center [255, 217] width 6 height 6
click at [252, 217] on input "checkbox" at bounding box center [255, 218] width 6 height 6
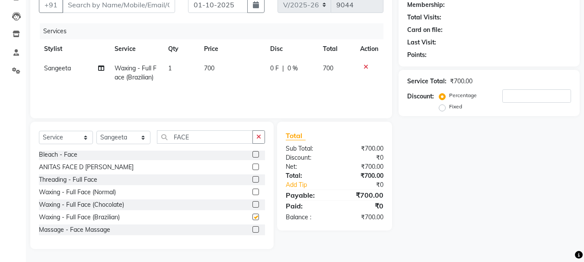
checkbox input "false"
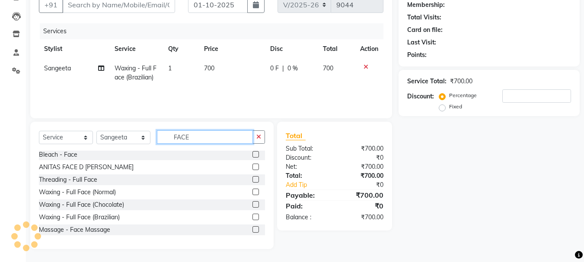
click at [219, 138] on input "FACE" at bounding box center [205, 137] width 96 height 13
type input "F"
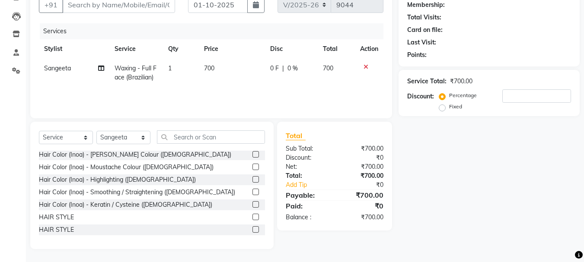
click at [208, 67] on span "700" at bounding box center [209, 68] width 10 height 8
select select "9149"
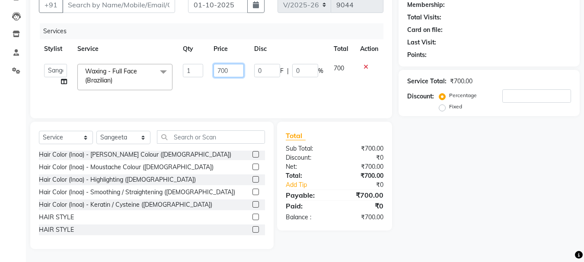
click at [220, 70] on input "700" at bounding box center [229, 70] width 30 height 13
type input "800"
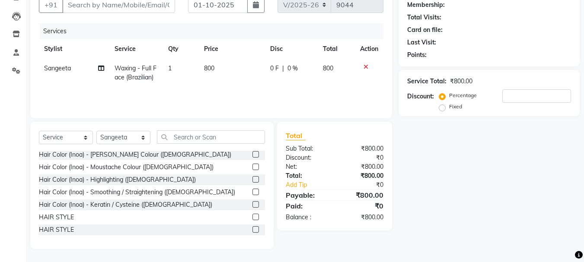
click at [226, 90] on div "Services Stylist Service Qty Price Disc Total Action [PERSON_NAME] Waxing - Ful…" at bounding box center [211, 66] width 344 height 86
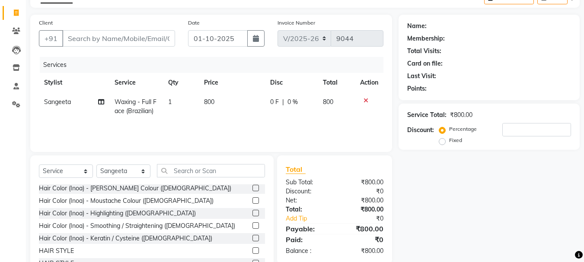
scroll to position [0, 0]
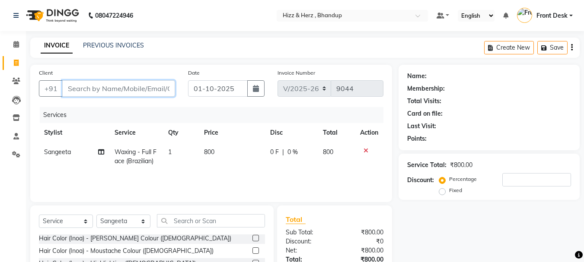
click at [141, 89] on input "Client" at bounding box center [118, 88] width 113 height 16
click at [153, 89] on input "Client" at bounding box center [118, 88] width 113 height 16
click at [164, 92] on input "Client" at bounding box center [118, 88] width 113 height 16
type input "9"
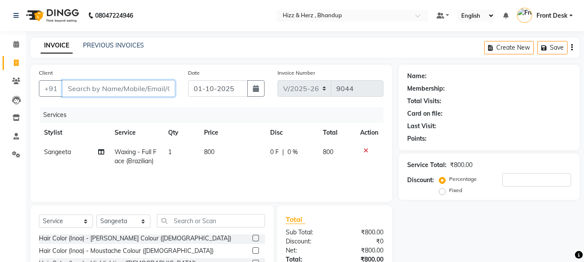
type input "0"
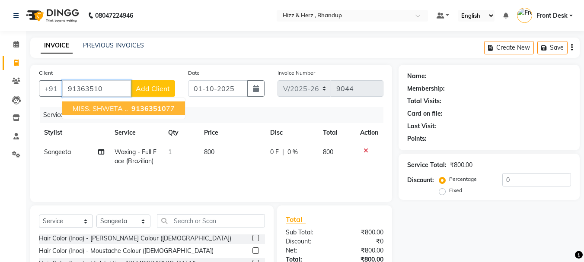
click at [170, 108] on ngb-highlight "91363510 77" at bounding box center [152, 108] width 45 height 9
type input "9136351077"
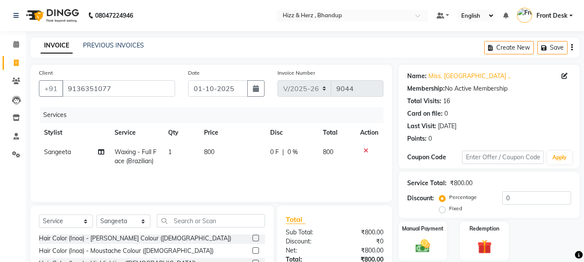
scroll to position [84, 0]
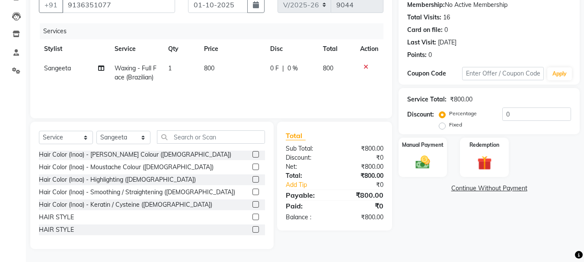
click at [364, 66] on icon at bounding box center [366, 67] width 5 height 6
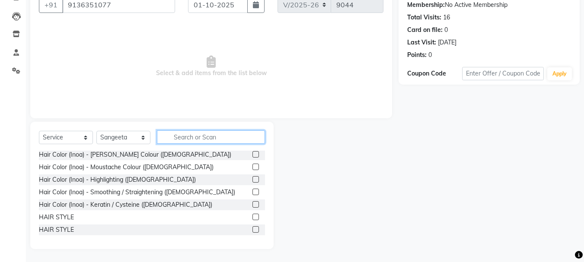
click at [193, 138] on input "text" at bounding box center [211, 137] width 108 height 13
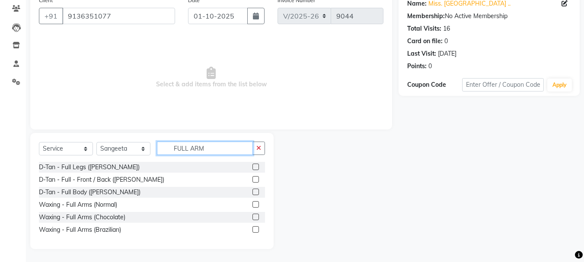
scroll to position [35, 0]
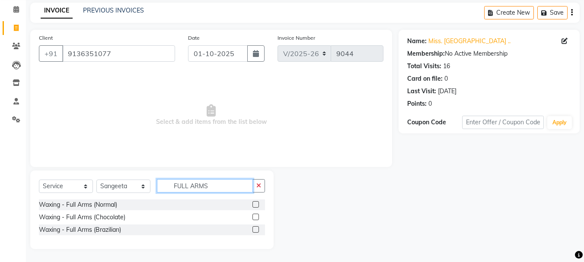
type input "FULL ARMS"
click at [255, 230] on label at bounding box center [255, 229] width 6 height 6
click at [255, 230] on input "checkbox" at bounding box center [255, 230] width 6 height 6
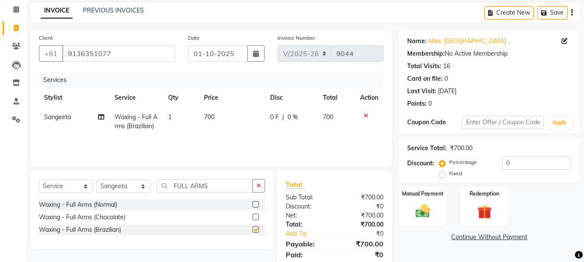
checkbox input "false"
click at [255, 218] on label at bounding box center [255, 217] width 6 height 6
click at [255, 218] on input "checkbox" at bounding box center [255, 218] width 6 height 6
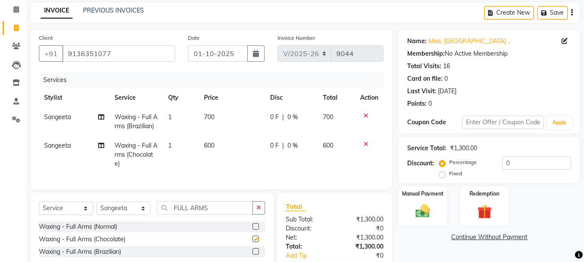
checkbox input "false"
click at [366, 115] on icon at bounding box center [366, 116] width 5 height 6
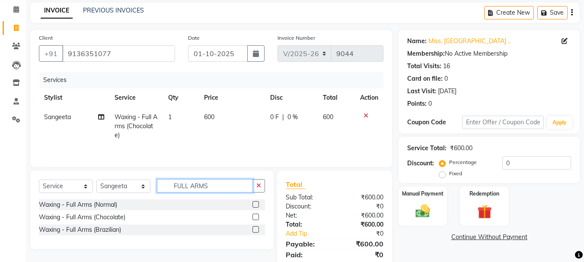
click at [219, 188] on input "FULL ARMS" at bounding box center [205, 185] width 96 height 13
type input "F"
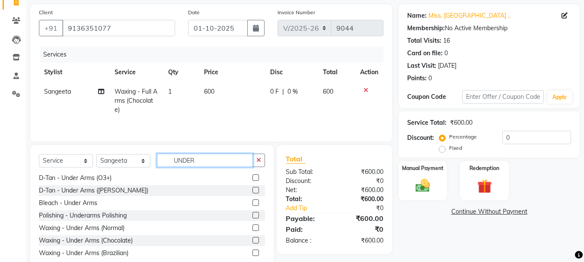
scroll to position [84, 0]
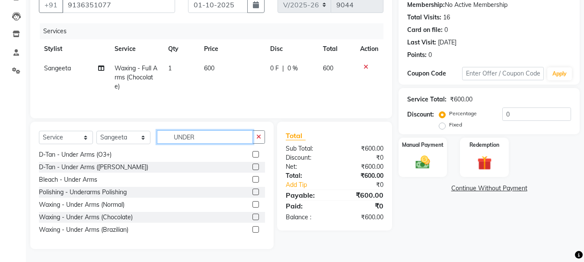
type input "UNDER"
click at [252, 231] on label at bounding box center [255, 229] width 6 height 6
click at [252, 231] on input "checkbox" at bounding box center [255, 230] width 6 height 6
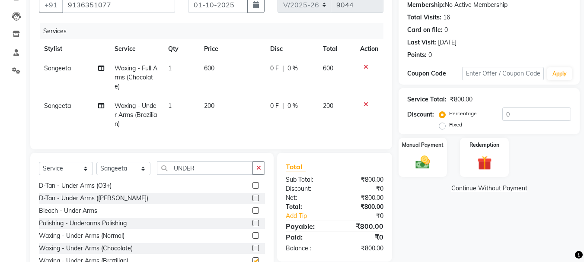
checkbox input "false"
click at [223, 175] on input "UNDER" at bounding box center [205, 168] width 96 height 13
type input "U"
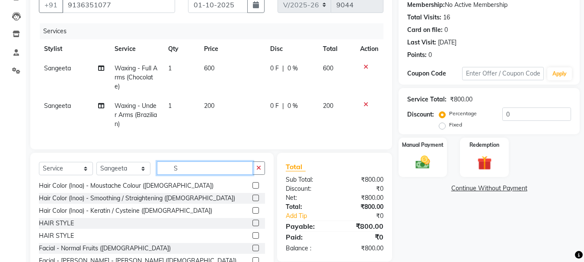
scroll to position [0, 0]
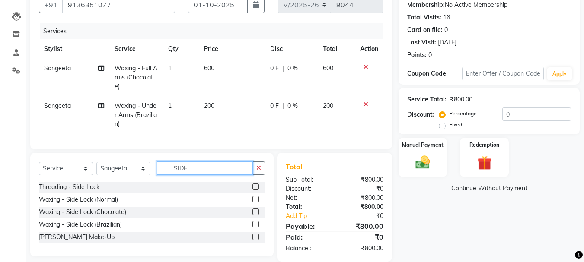
type input "SIDE"
click at [257, 190] on label at bounding box center [255, 187] width 6 height 6
click at [257, 190] on input "checkbox" at bounding box center [255, 188] width 6 height 6
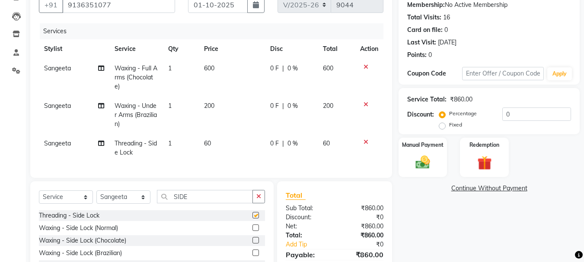
checkbox input "false"
click at [207, 143] on span "60" at bounding box center [207, 144] width 7 height 8
select select "9149"
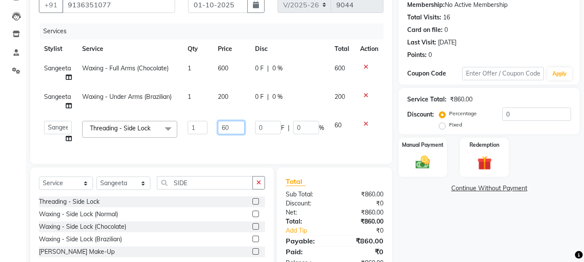
click at [226, 128] on input "60" at bounding box center [231, 127] width 27 height 13
type input "80"
click at [231, 144] on td "80" at bounding box center [231, 132] width 37 height 33
select select "9149"
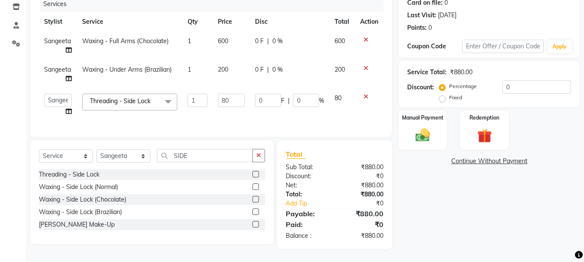
click at [364, 65] on icon at bounding box center [366, 68] width 5 height 6
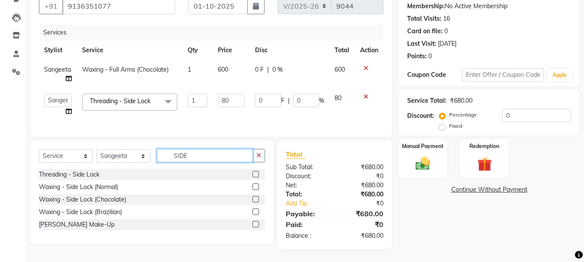
click at [217, 156] on input "SIDE" at bounding box center [205, 155] width 96 height 13
type input "S"
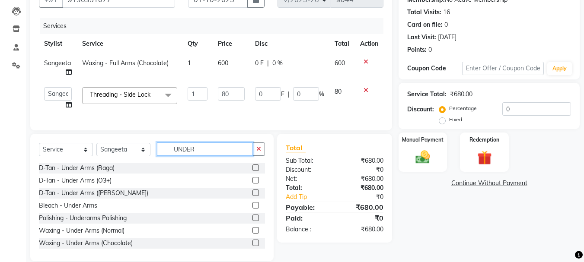
type input "UNDER"
click at [252, 246] on label at bounding box center [255, 243] width 6 height 6
click at [252, 246] on input "checkbox" at bounding box center [255, 244] width 6 height 6
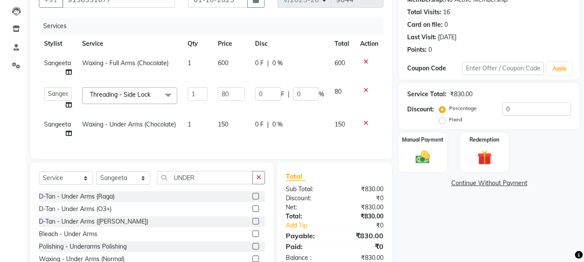
checkbox input "false"
click at [421, 156] on img at bounding box center [423, 157] width 24 height 17
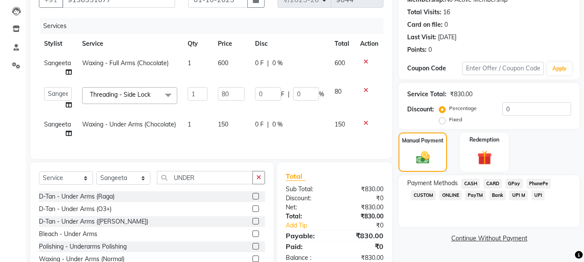
click at [474, 185] on span "CASH" at bounding box center [470, 184] width 19 height 10
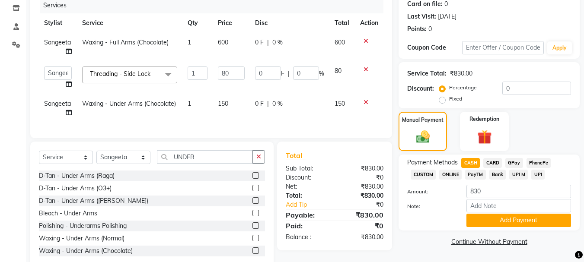
scroll to position [136, 0]
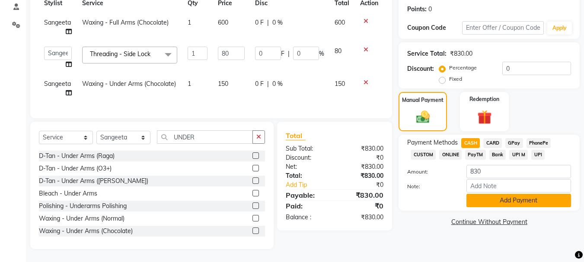
click at [495, 194] on button "Add Payment" at bounding box center [518, 200] width 105 height 13
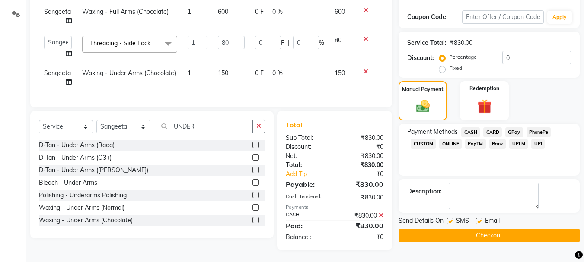
scroll to position [148, 0]
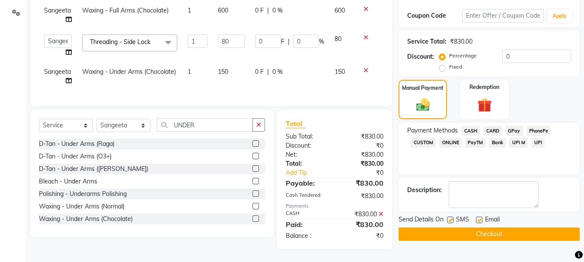
click at [485, 228] on button "Checkout" at bounding box center [489, 234] width 181 height 13
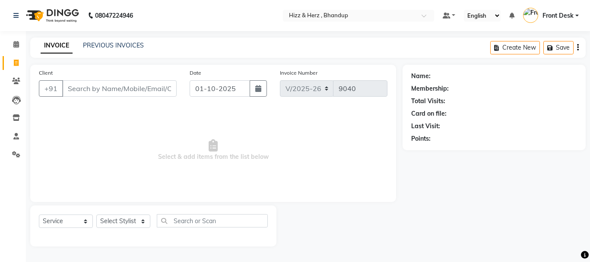
select select "629"
select select "service"
click at [140, 90] on input "Client" at bounding box center [119, 88] width 115 height 16
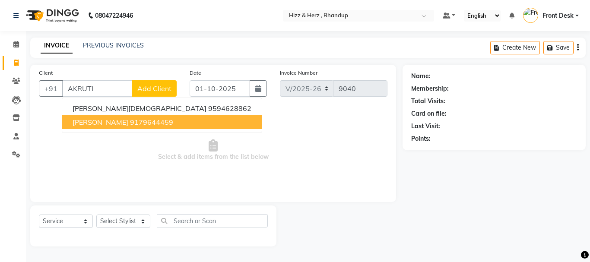
click at [128, 123] on span "[PERSON_NAME]" at bounding box center [101, 122] width 56 height 9
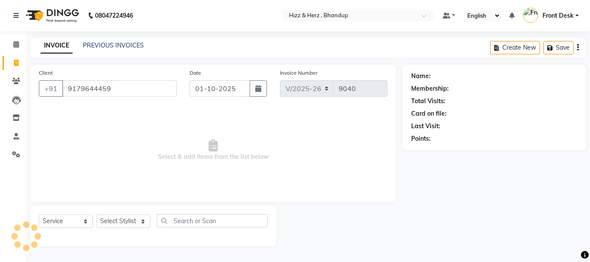
type input "9179644459"
select select "1: Object"
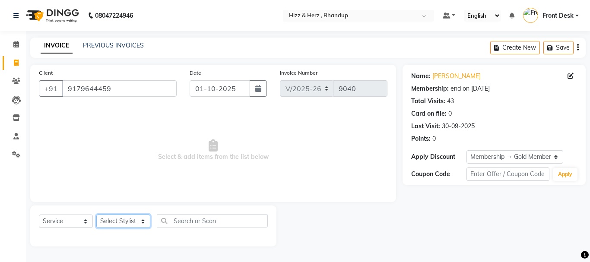
click at [143, 224] on select "Select Stylist Front Desk [PERSON_NAME] HIZZ & HERZ 2 [PERSON_NAME] [PERSON_NAM…" at bounding box center [123, 221] width 54 height 13
select select "11514"
click at [96, 215] on select "Select Stylist Front Desk [PERSON_NAME] HIZZ & HERZ 2 [PERSON_NAME] [PERSON_NAM…" at bounding box center [123, 221] width 54 height 13
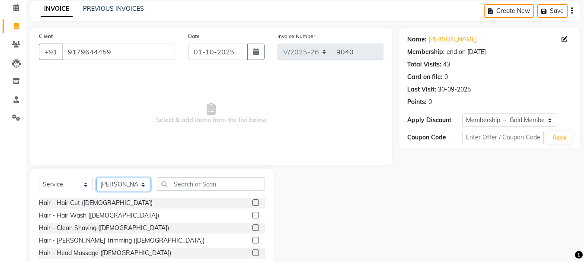
scroll to position [84, 0]
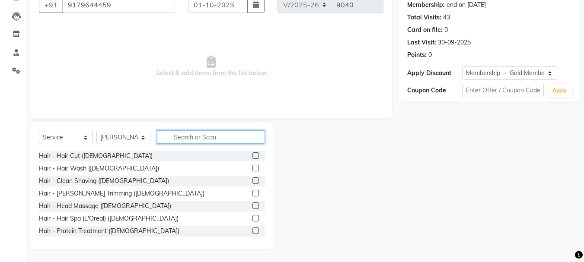
click at [196, 135] on input "text" at bounding box center [211, 137] width 108 height 13
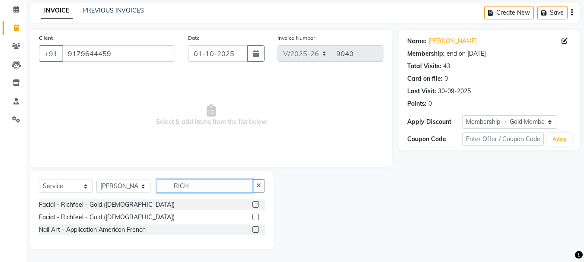
scroll to position [22, 0]
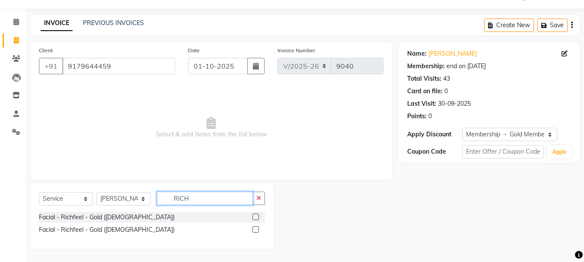
type input "RICH"
click at [255, 215] on label at bounding box center [255, 217] width 6 height 6
click at [255, 215] on input "checkbox" at bounding box center [255, 218] width 6 height 6
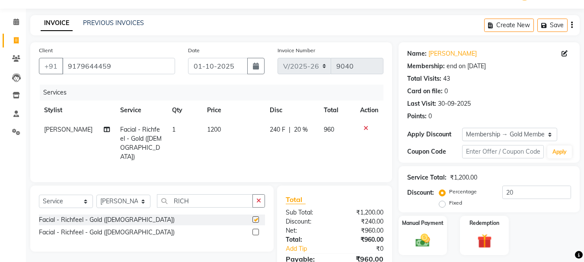
checkbox input "false"
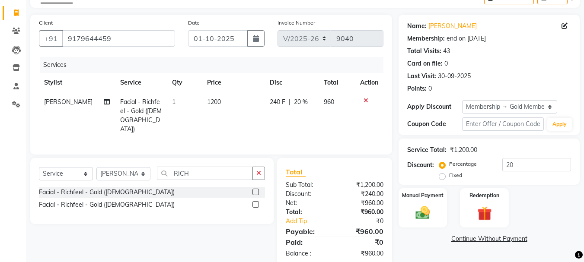
scroll to position [65, 0]
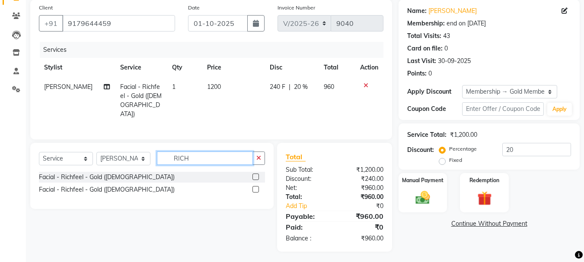
click at [230, 156] on input "RICH" at bounding box center [205, 158] width 96 height 13
type input "R"
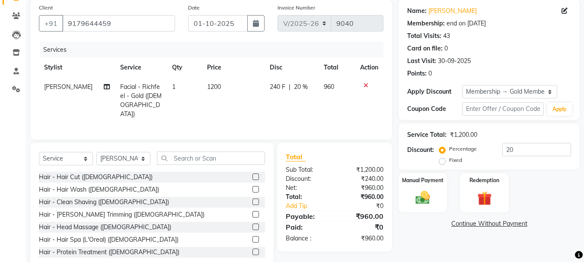
click at [252, 213] on label at bounding box center [255, 214] width 6 height 6
click at [252, 213] on input "checkbox" at bounding box center [255, 215] width 6 height 6
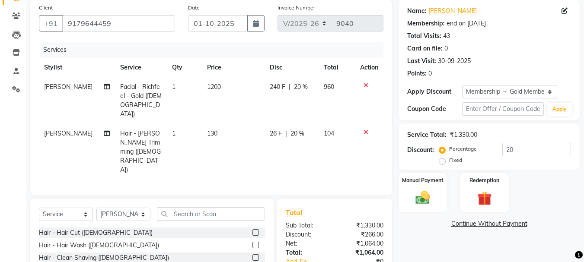
checkbox input "false"
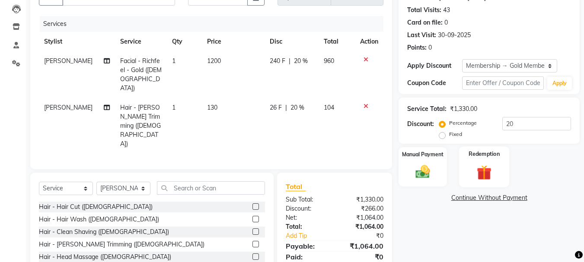
scroll to position [103, 0]
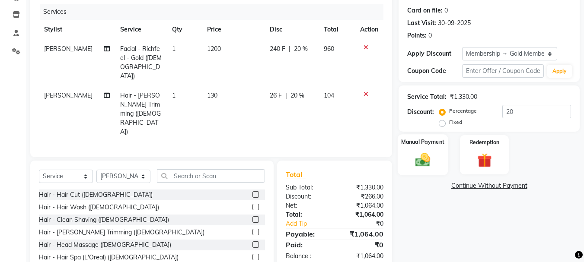
click at [422, 161] on img at bounding box center [423, 159] width 24 height 17
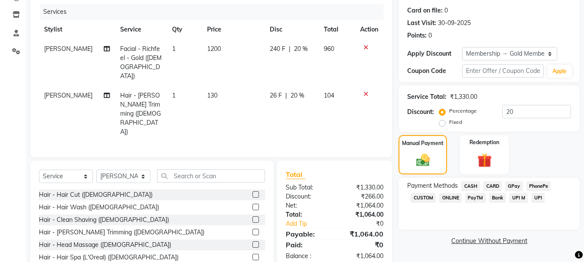
click at [513, 183] on span "GPay" at bounding box center [514, 187] width 18 height 10
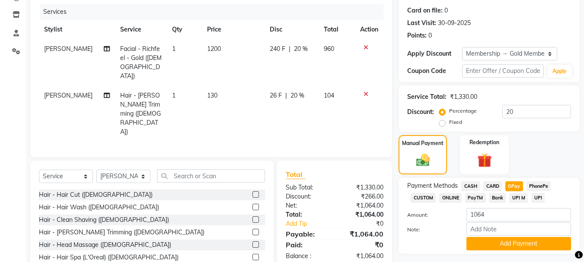
click at [493, 183] on span "CARD" at bounding box center [492, 187] width 19 height 10
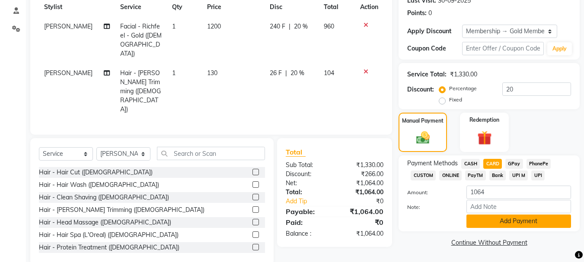
click at [510, 226] on button "Add Payment" at bounding box center [518, 221] width 105 height 13
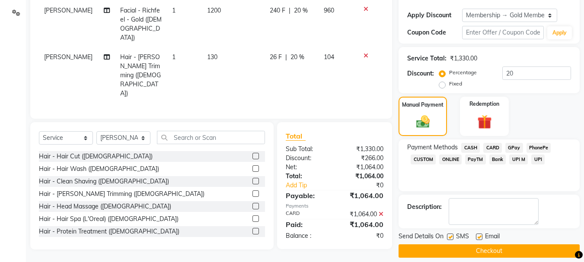
scroll to position [150, 0]
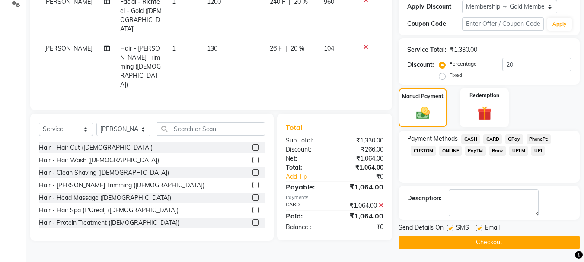
click at [504, 239] on button "Checkout" at bounding box center [489, 242] width 181 height 13
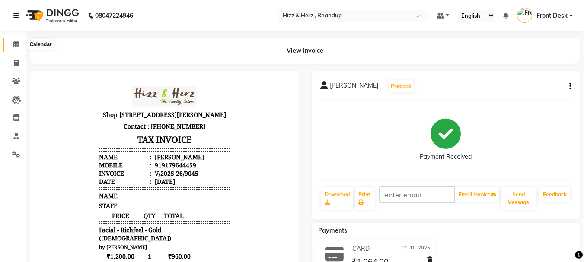
click at [15, 45] on icon at bounding box center [16, 44] width 6 height 6
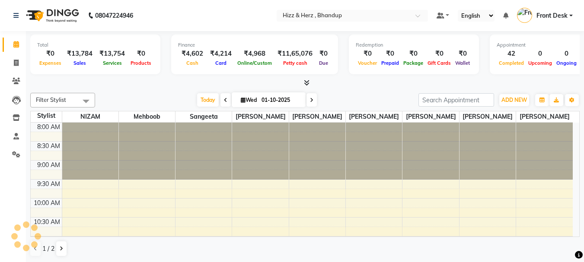
scroll to position [478, 0]
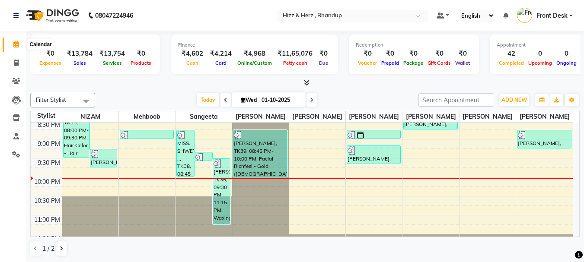
click at [16, 46] on icon at bounding box center [16, 44] width 6 height 6
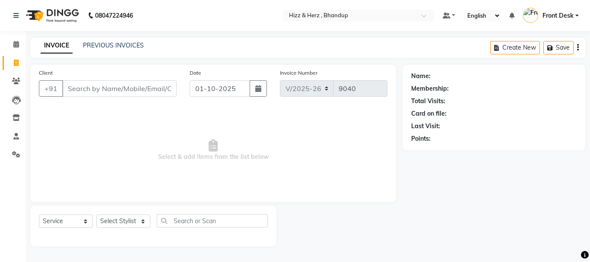
select select "629"
select select "service"
